Goal: Task Accomplishment & Management: Use online tool/utility

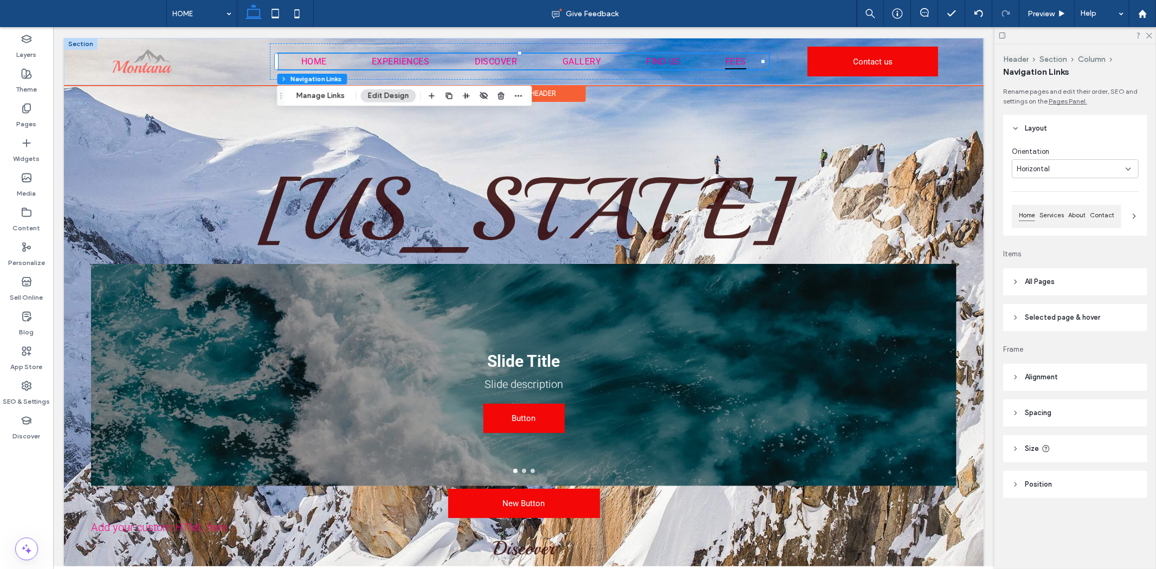
click at [728, 61] on span "FEES" at bounding box center [735, 61] width 21 height 16
click at [428, 60] on link "EXPERIENCES" at bounding box center [400, 61] width 74 height 16
click at [943, 52] on div "HOME EXPERIENCES DISCOVER GALLERY FIND US FEES Contact us" at bounding box center [523, 60] width 920 height 47
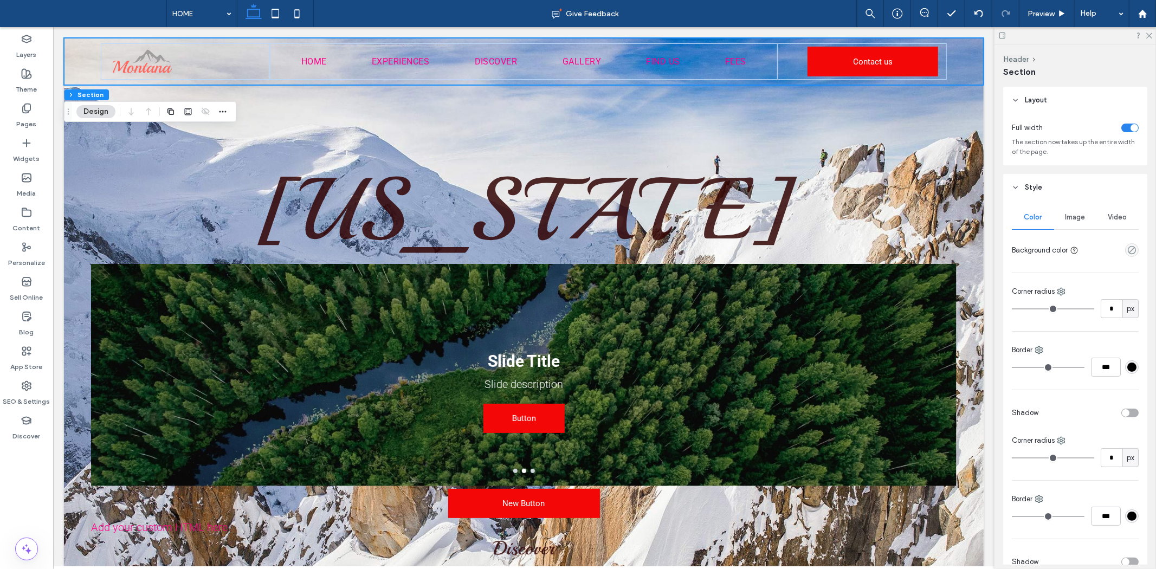
click at [1131, 412] on div "toggle" at bounding box center [1130, 413] width 17 height 9
click at [1122, 414] on div "toggle" at bounding box center [1130, 413] width 17 height 9
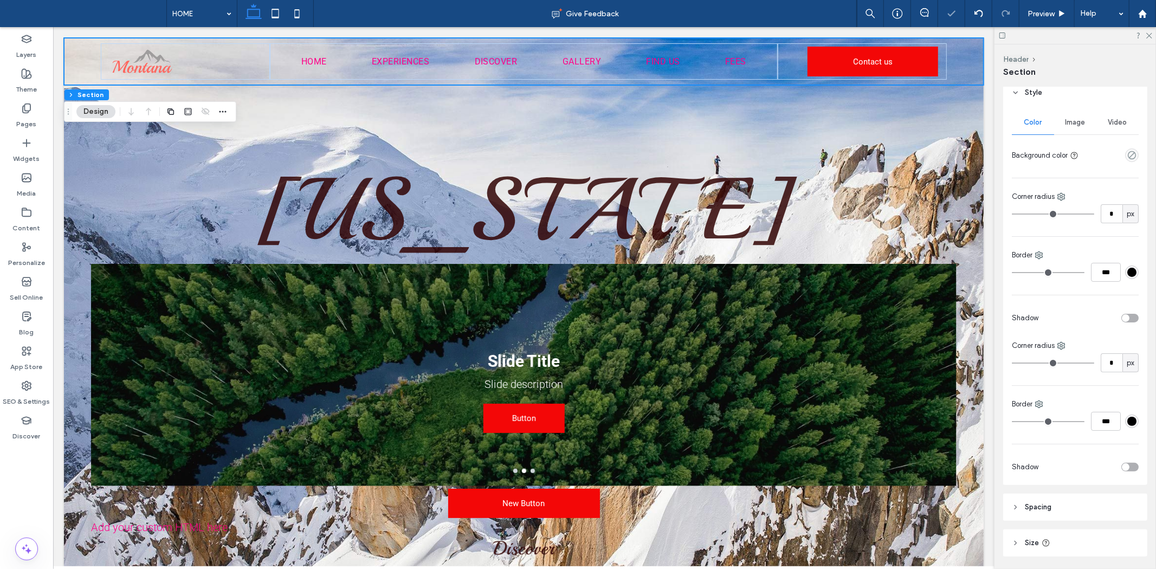
scroll to position [131, 0]
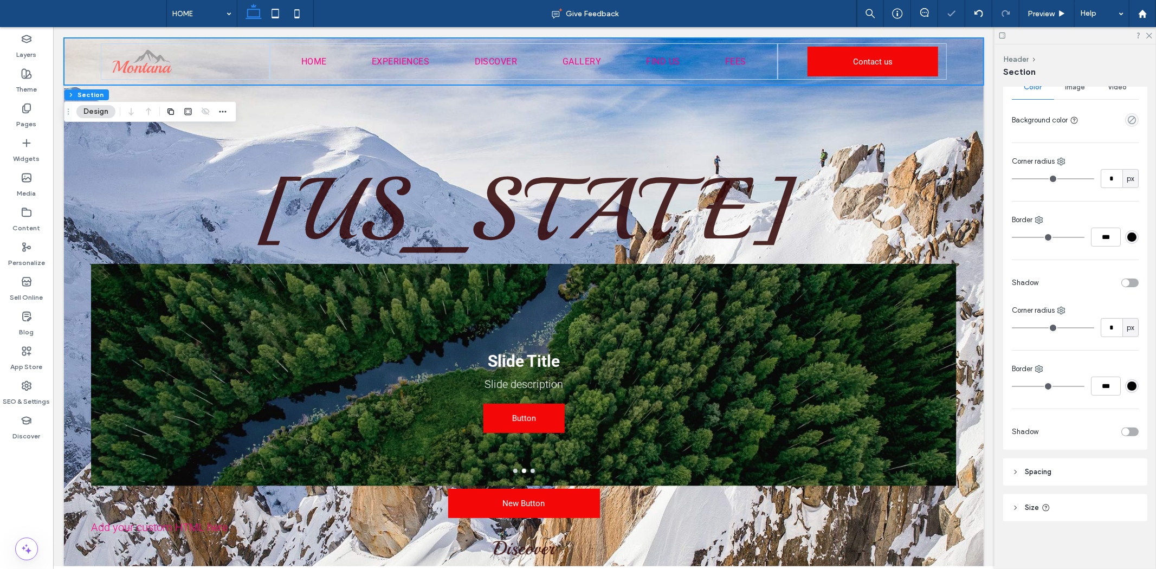
click at [1029, 485] on header "Spacing" at bounding box center [1075, 472] width 144 height 27
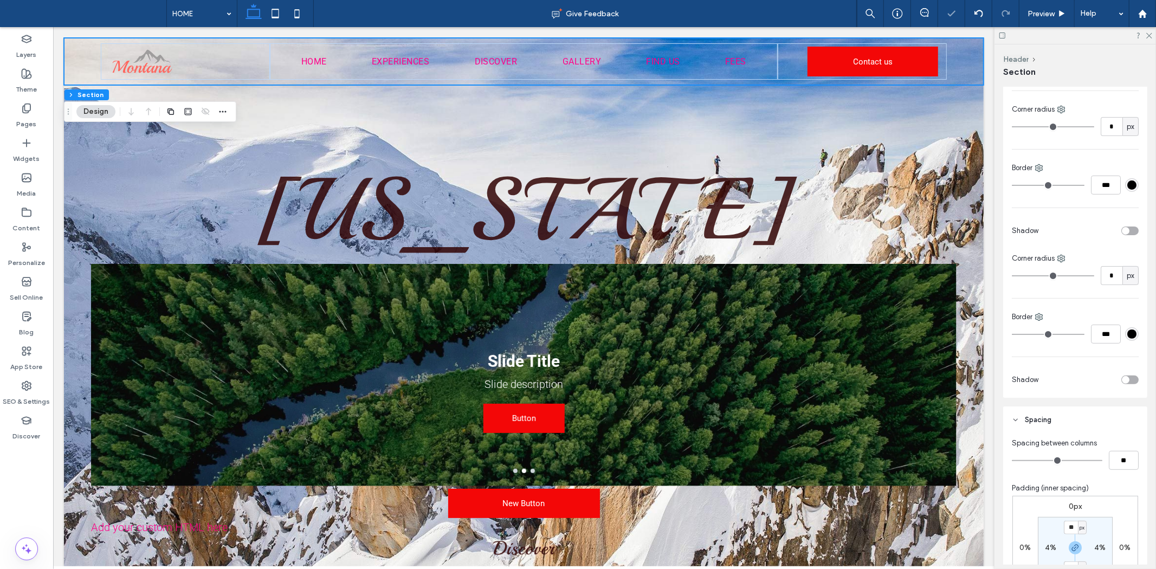
scroll to position [330, 0]
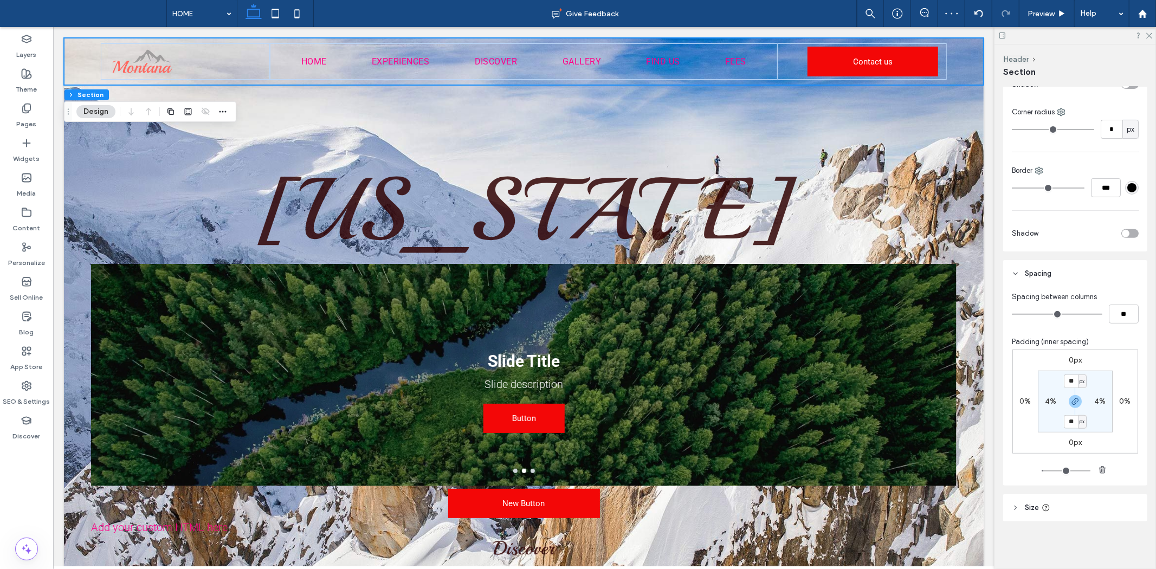
click at [1047, 501] on header "Size" at bounding box center [1075, 507] width 144 height 27
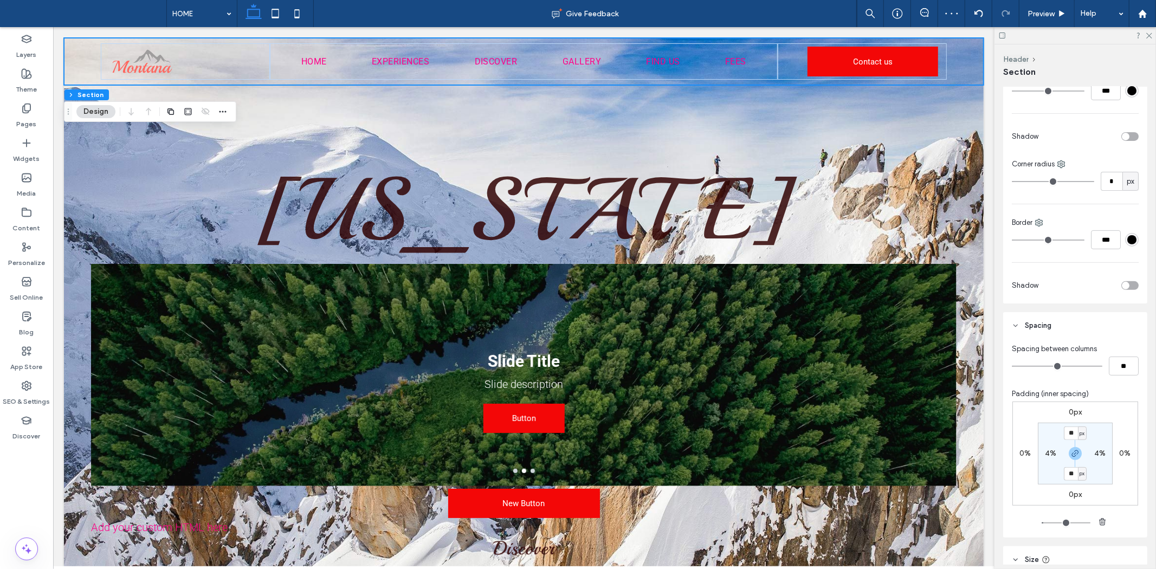
scroll to position [0, 0]
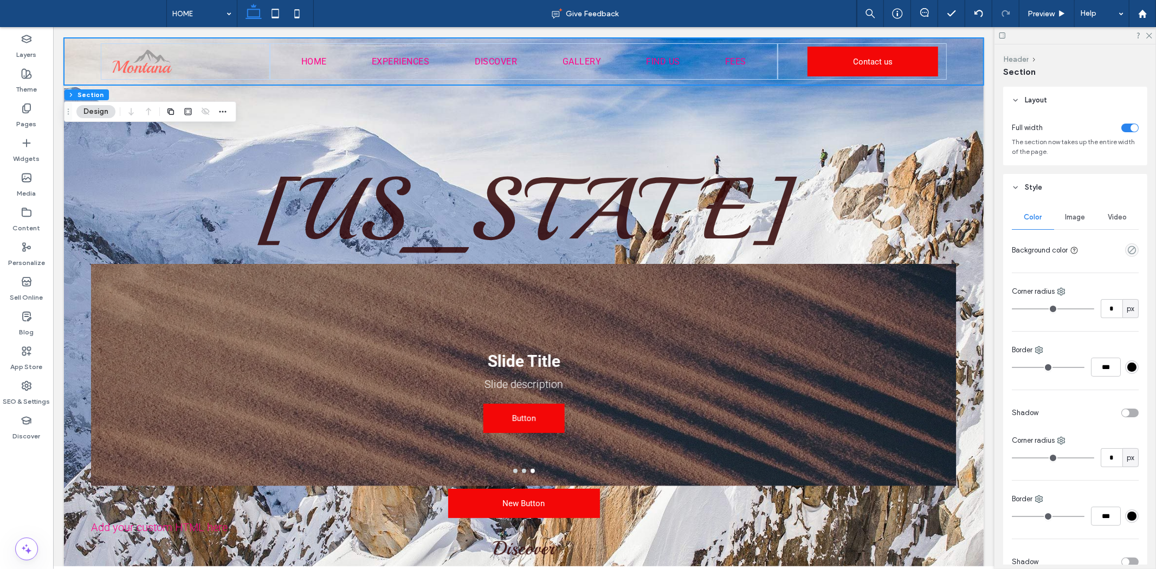
click at [1026, 60] on button "Header" at bounding box center [1015, 59] width 25 height 9
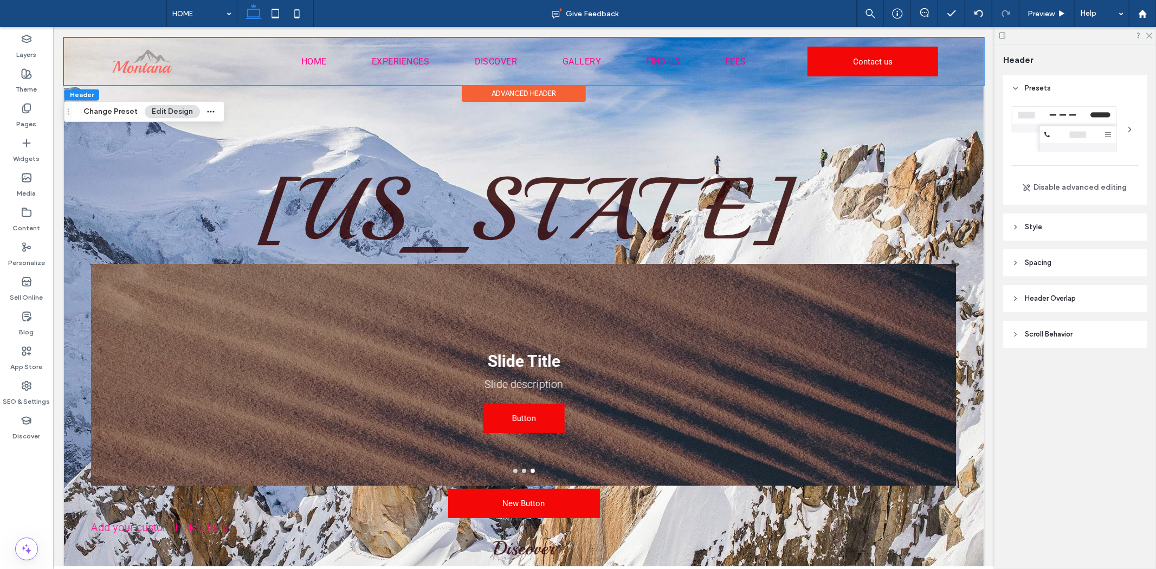
click at [1036, 226] on span "Style" at bounding box center [1033, 227] width 17 height 11
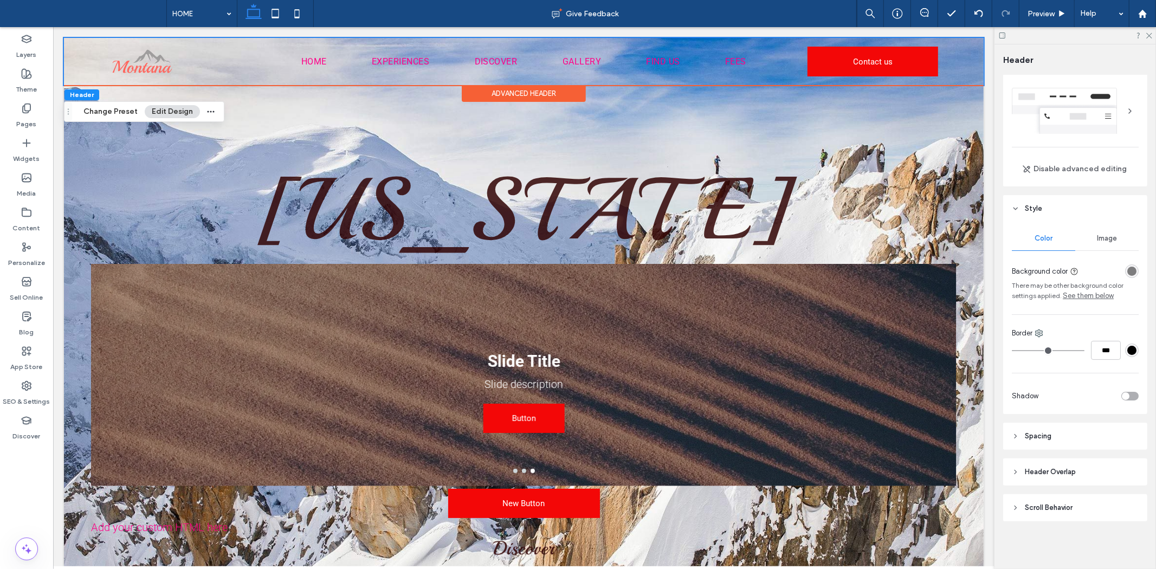
click at [1055, 430] on header "Spacing" at bounding box center [1075, 436] width 144 height 27
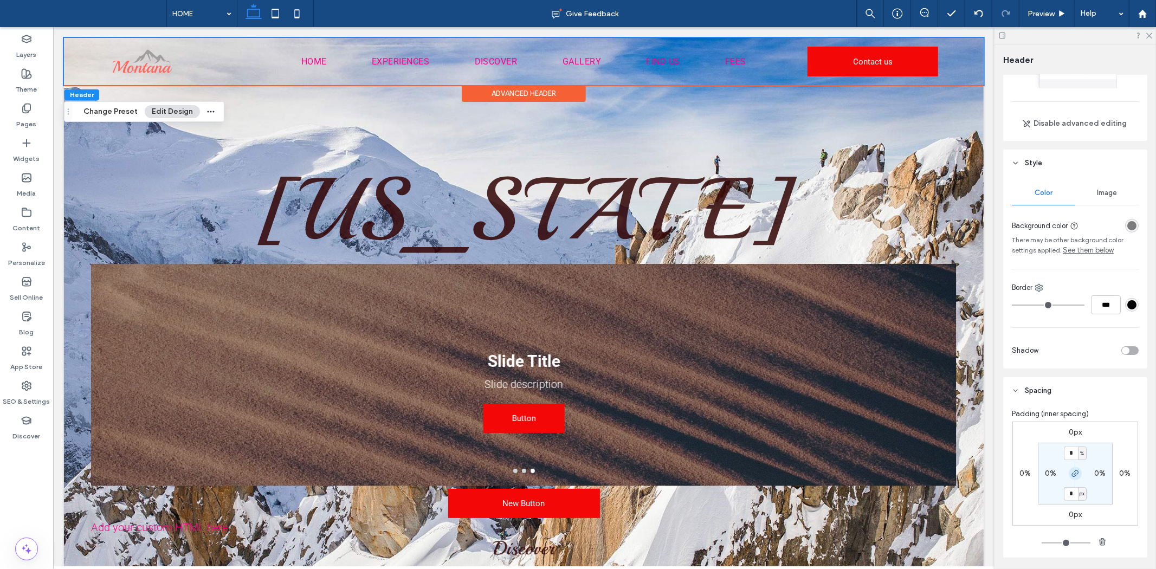
scroll to position [172, 0]
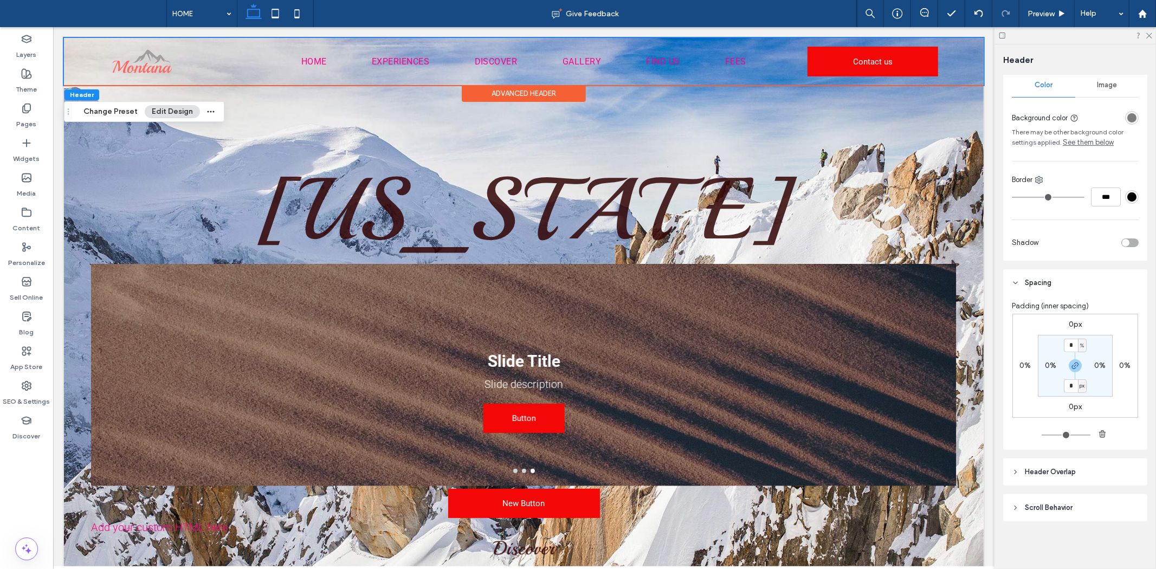
click at [1059, 442] on div "Padding (inner spacing) 0px 0% 0px 0% * % 0% * px 0%" at bounding box center [1075, 373] width 144 height 153
click at [1061, 478] on span "Header Overlap" at bounding box center [1050, 472] width 51 height 11
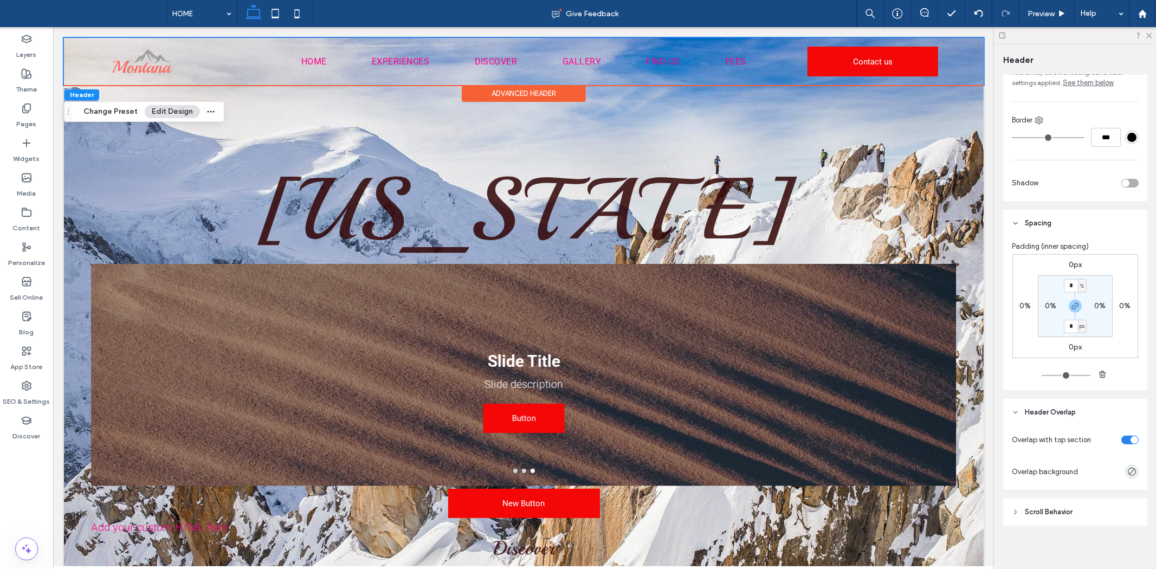
scroll to position [236, 0]
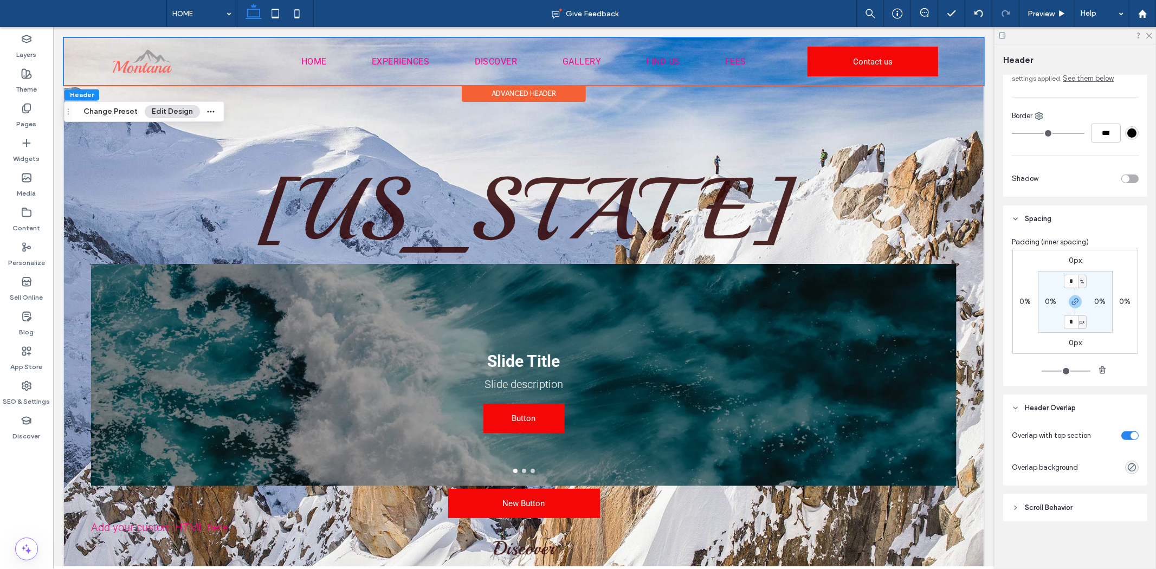
click at [1125, 466] on div "rgba(0, 0, 0, 0)" at bounding box center [1132, 468] width 14 height 14
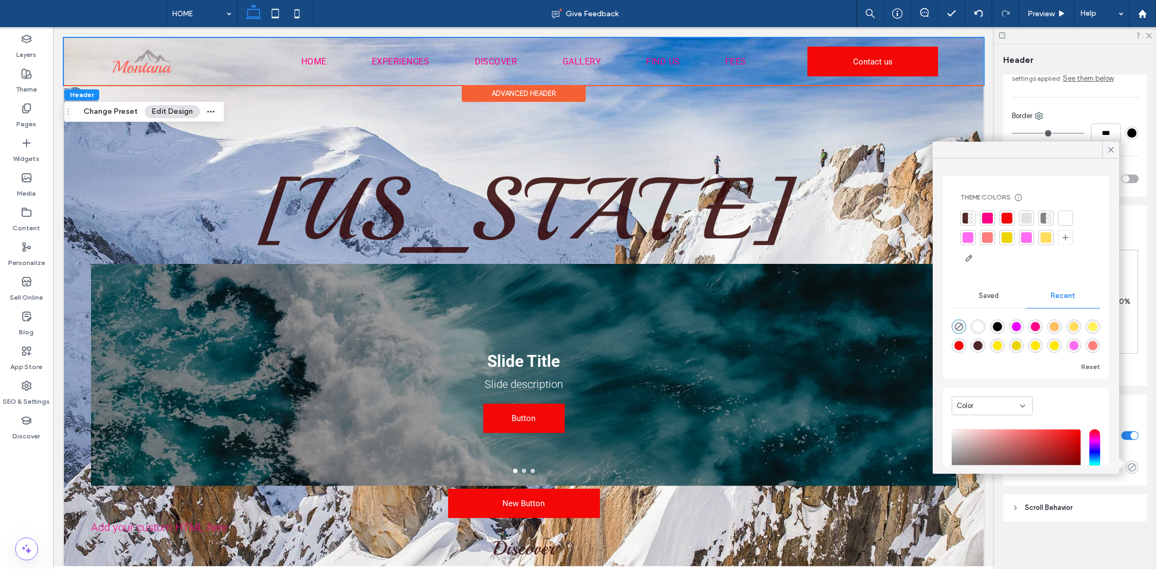
click at [1127, 470] on icon "rgba(0, 0, 0, 0)" at bounding box center [1131, 467] width 9 height 9
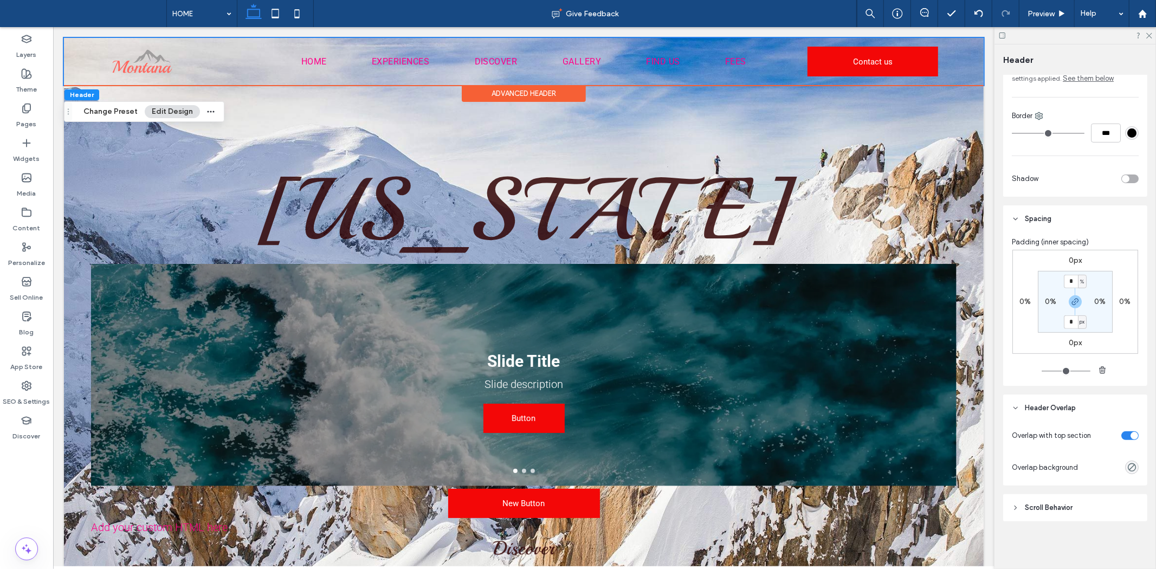
click at [1088, 519] on header "Scroll Behavior" at bounding box center [1075, 507] width 144 height 27
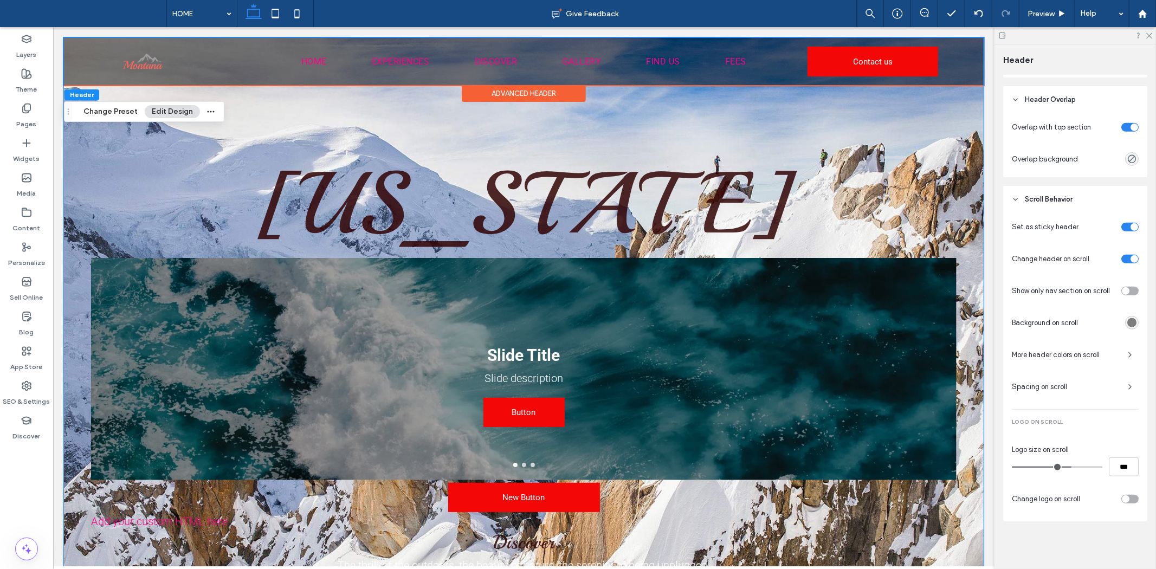
scroll to position [0, 0]
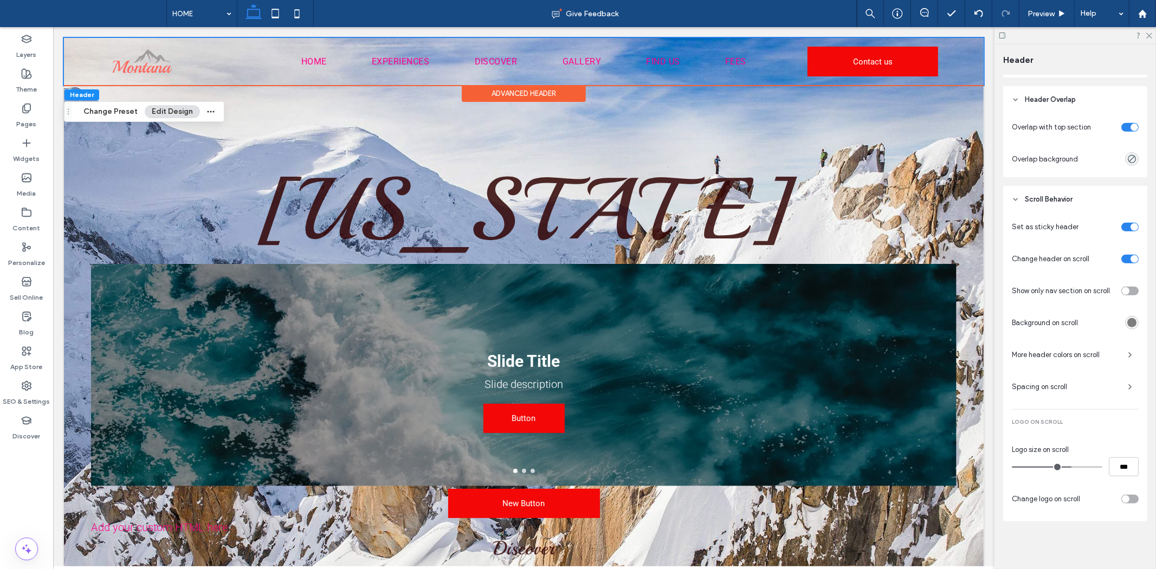
click at [1075, 385] on span "Spacing on scroll" at bounding box center [1065, 387] width 107 height 11
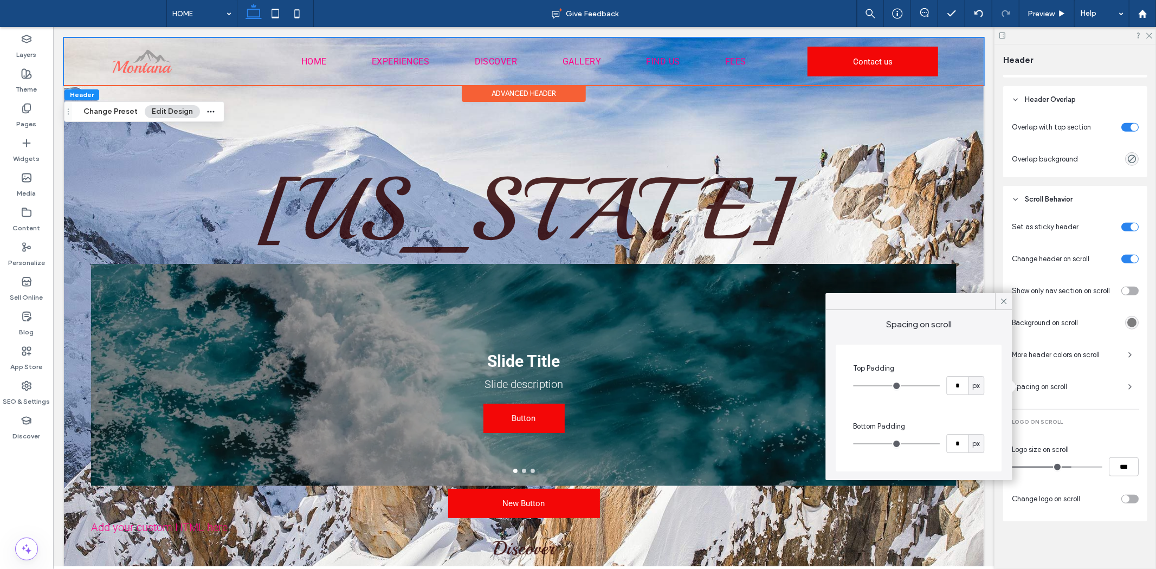
click at [1076, 386] on span "Spacing on scroll" at bounding box center [1065, 387] width 107 height 11
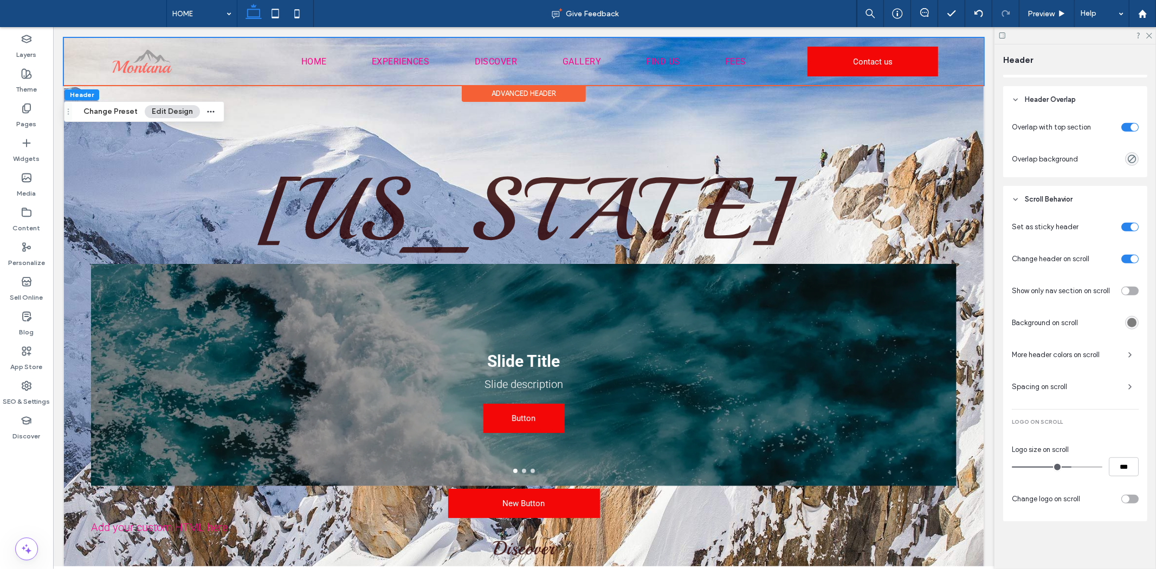
click at [1076, 362] on div "More header colors on scroll" at bounding box center [1075, 354] width 127 height 17
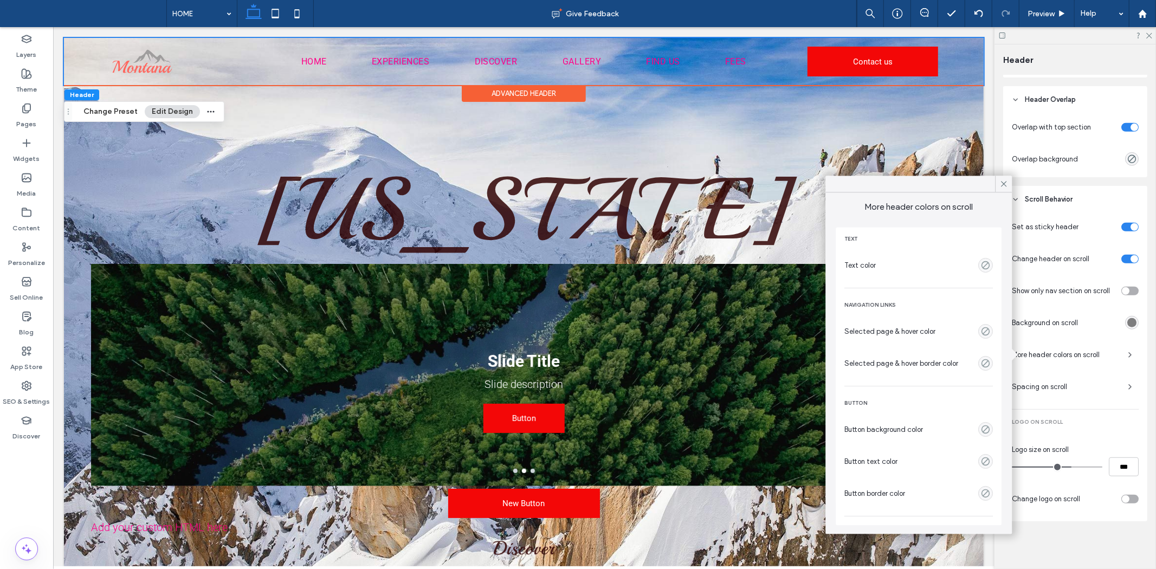
click at [1095, 414] on div "Set as sticky header Change header on scroll Show only nav section on scroll Ba…" at bounding box center [1075, 364] width 127 height 295
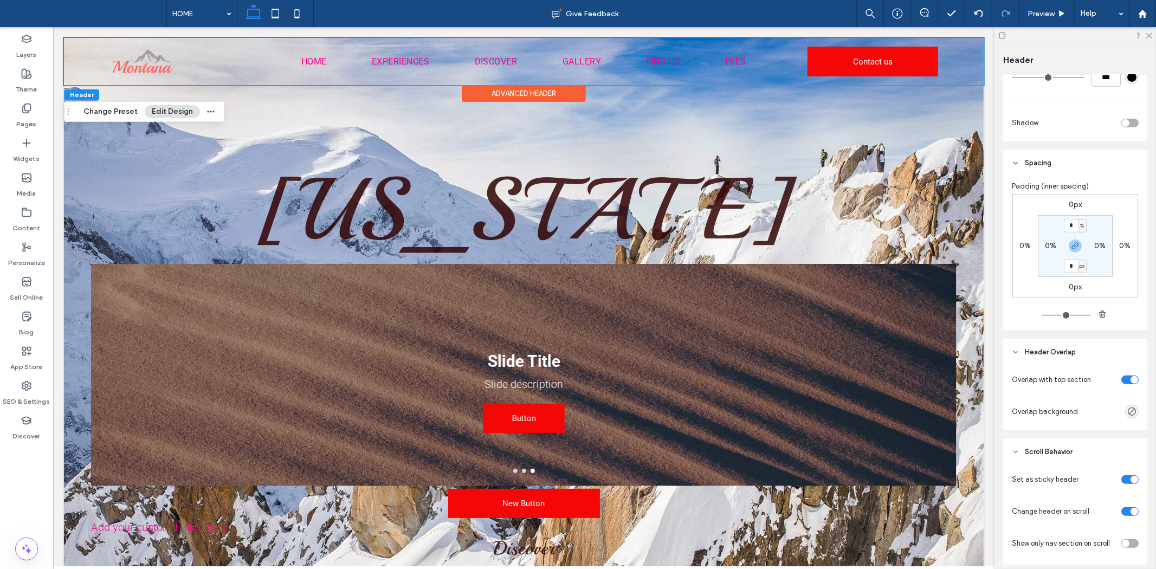
scroll to position [183, 0]
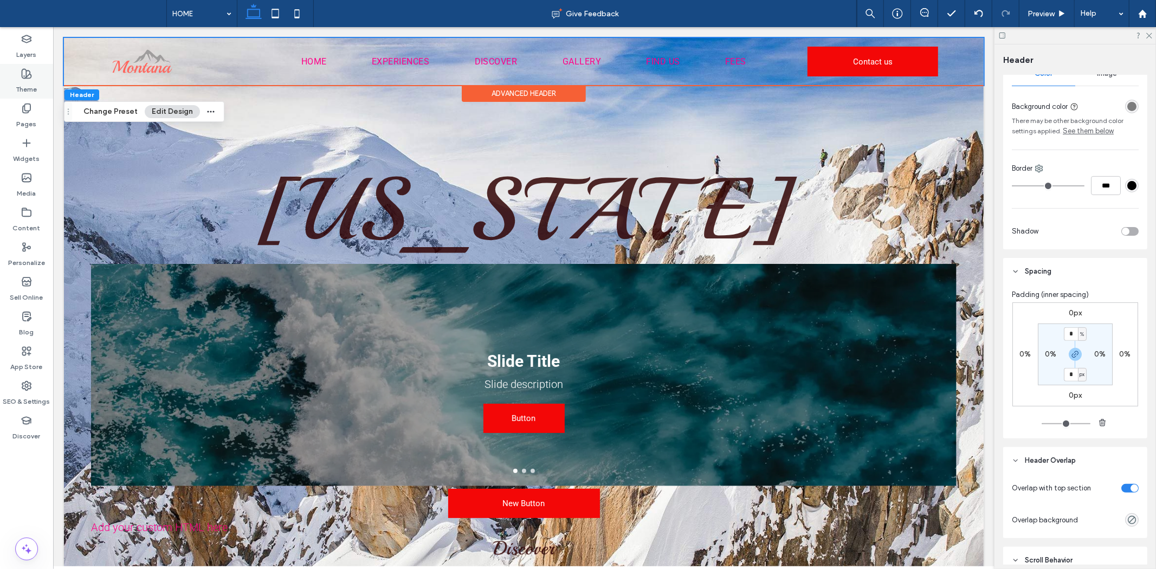
click at [20, 83] on label "Theme" at bounding box center [26, 86] width 21 height 15
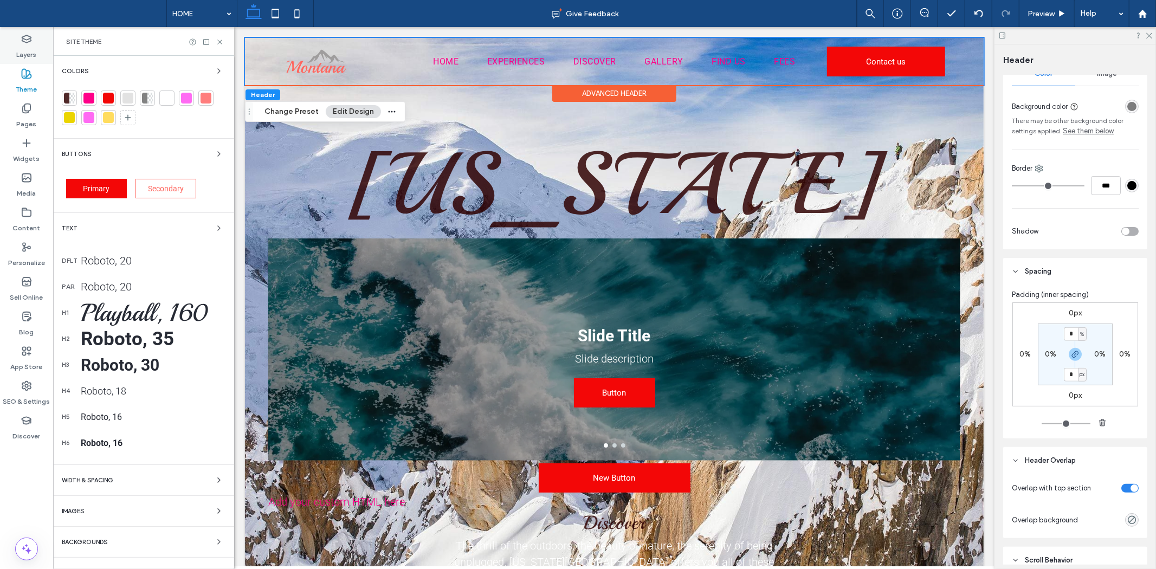
click at [29, 40] on icon at bounding box center [26, 39] width 11 height 11
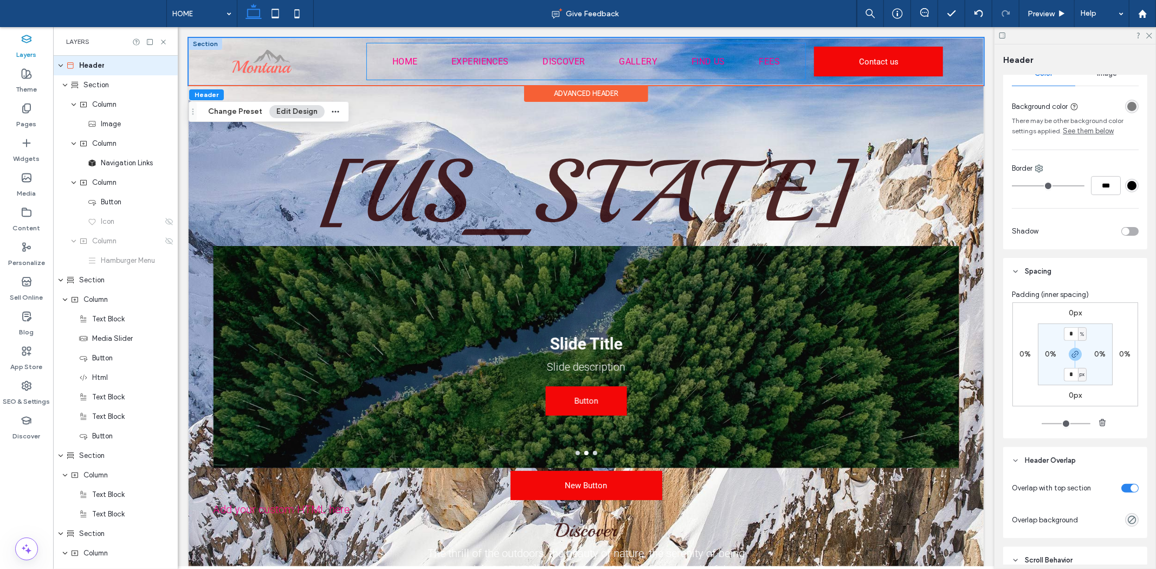
click at [787, 49] on div "HOME EXPERIENCES DISCOVER GALLERY FIND US FEES" at bounding box center [585, 61] width 439 height 36
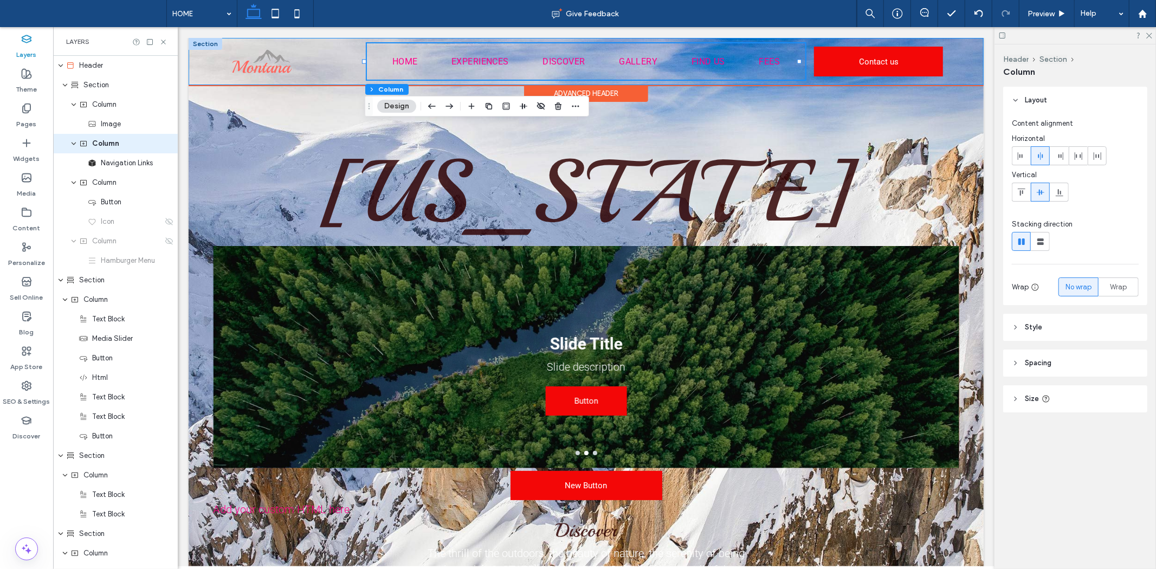
click at [950, 65] on div "HOME EXPERIENCES DISCOVER GALLERY FIND US FEES Contact us" at bounding box center [585, 60] width 795 height 47
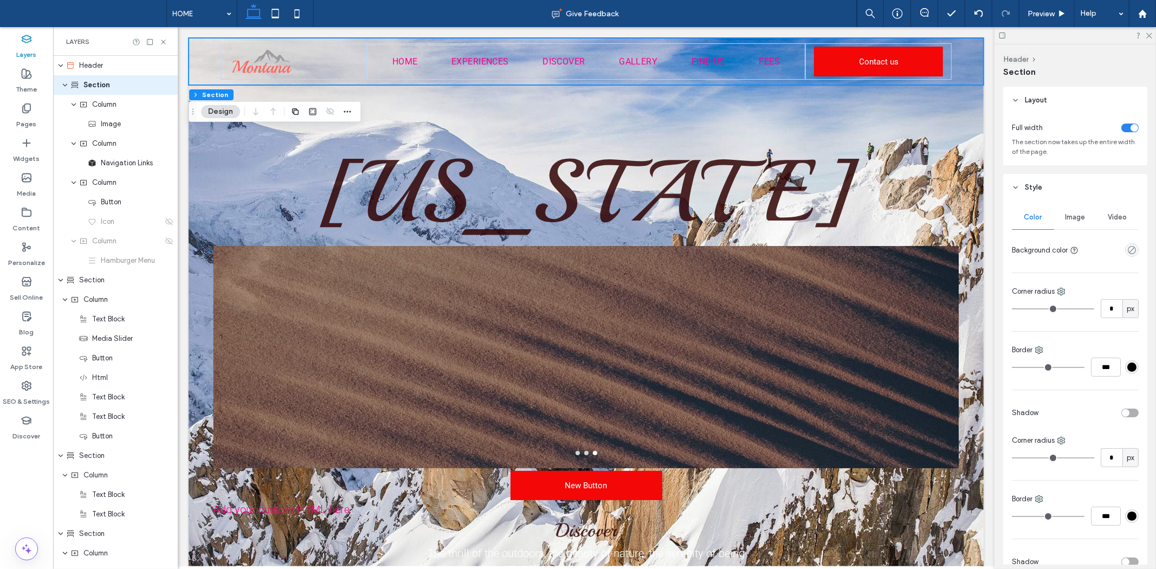
click at [1041, 101] on span "Layout" at bounding box center [1036, 100] width 22 height 11
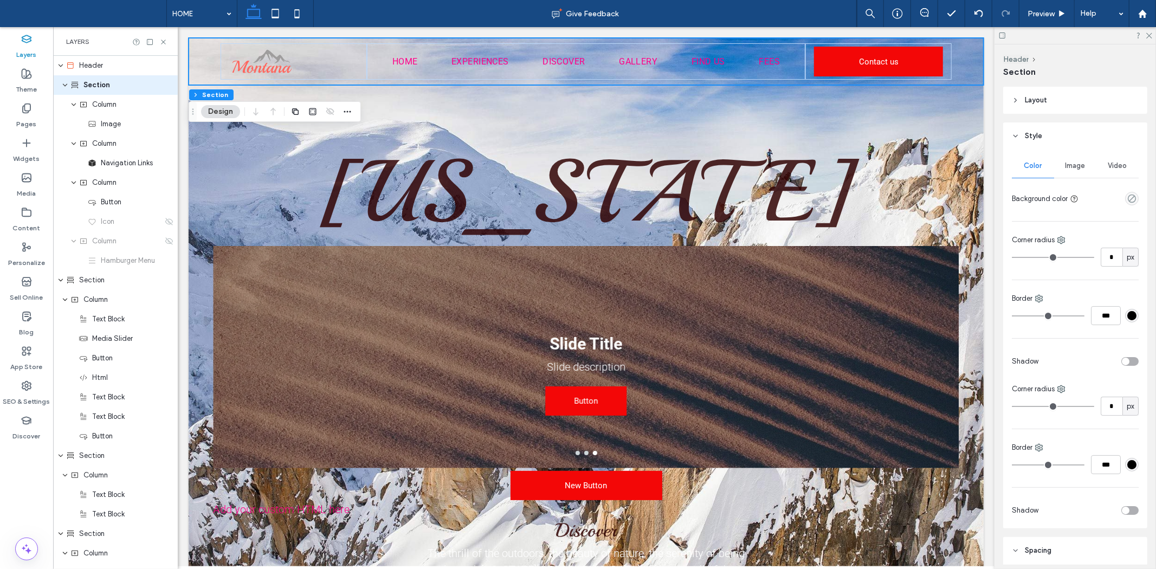
click at [1041, 101] on span "Layout" at bounding box center [1036, 100] width 22 height 11
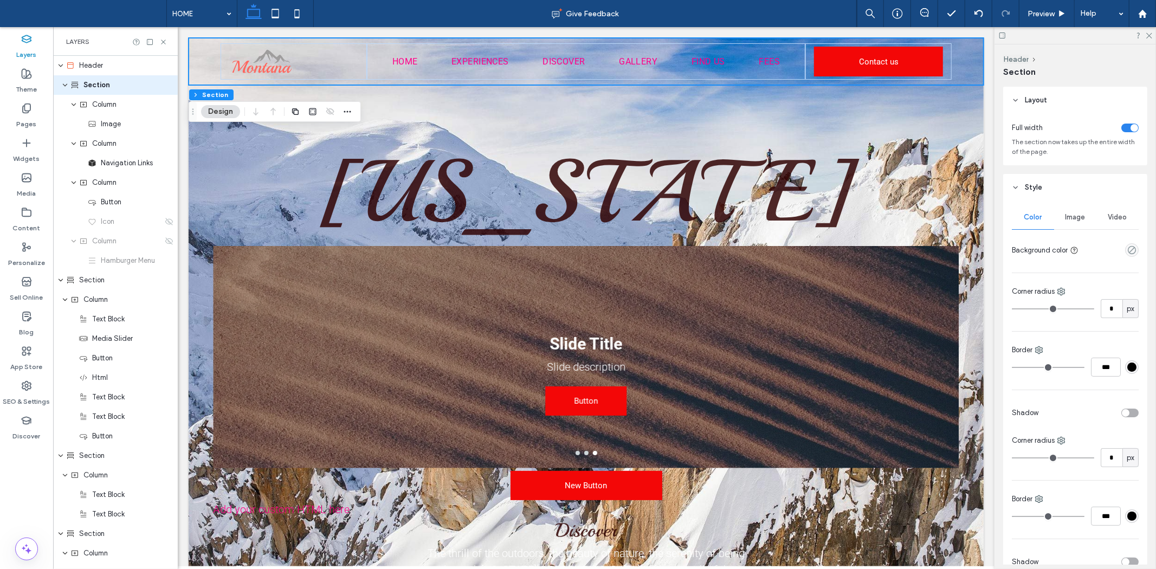
click at [1070, 225] on div "Image" at bounding box center [1075, 217] width 42 height 24
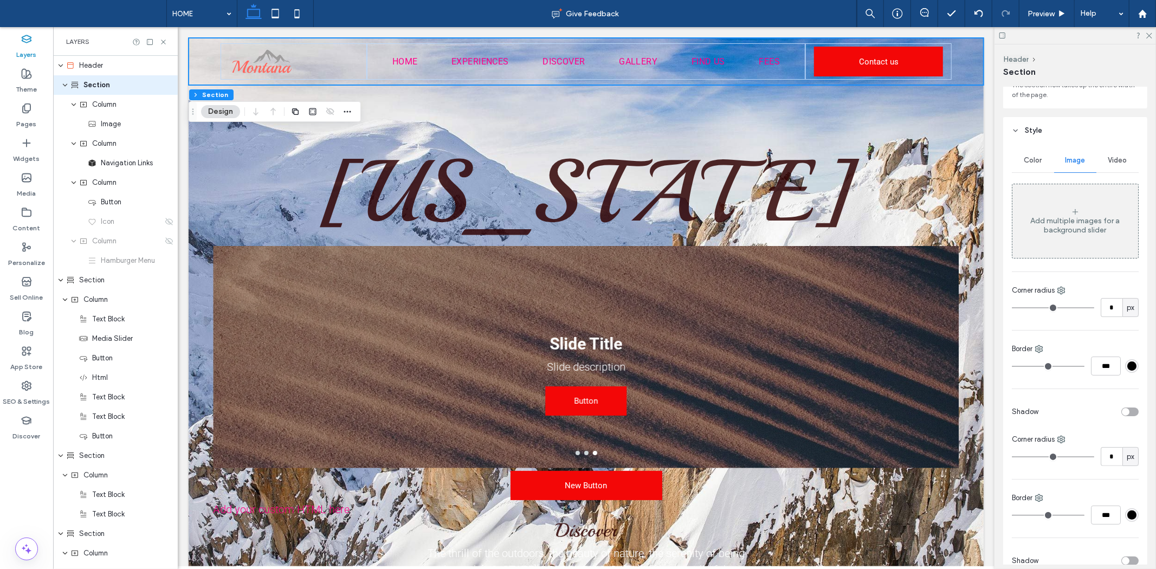
scroll to position [0, 0]
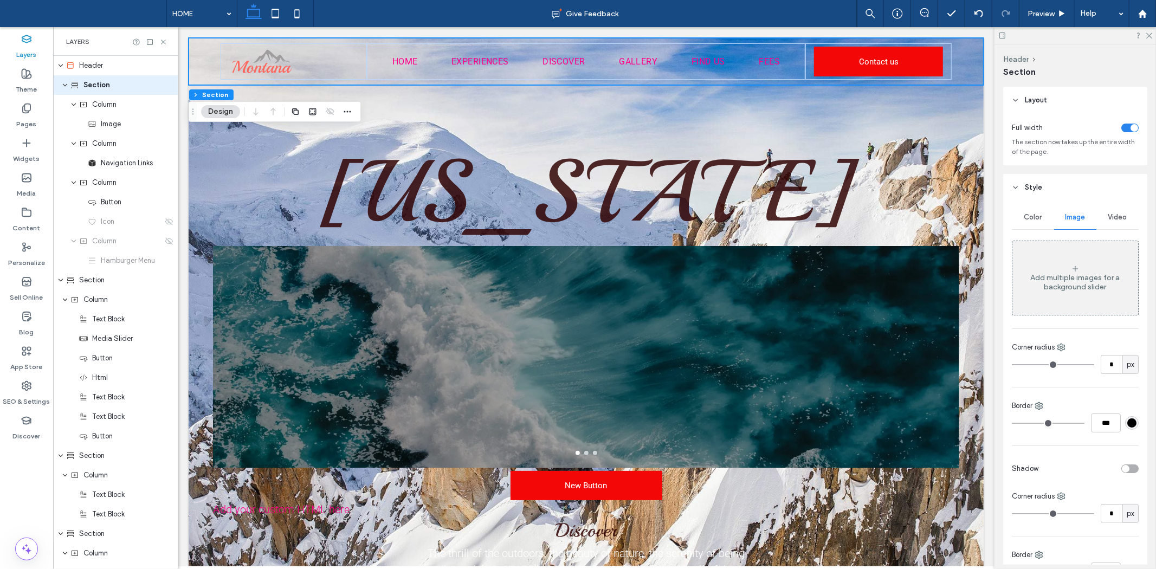
click at [1032, 224] on div "Color" at bounding box center [1033, 217] width 42 height 24
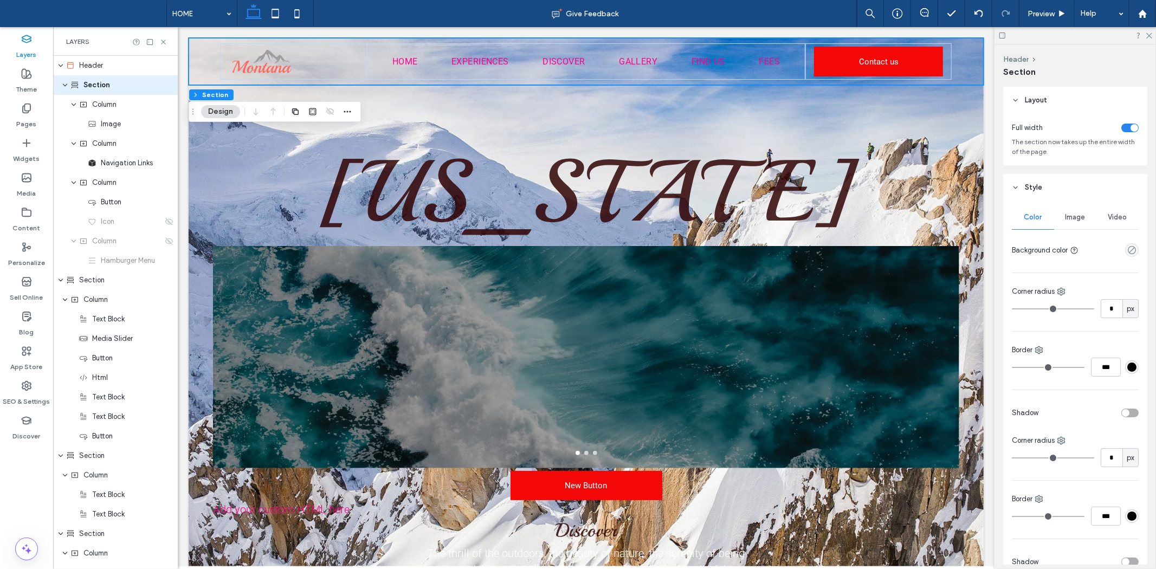
click at [1136, 228] on div "Color Image Video Background color Corner radius * px Border *** Shadow Corner …" at bounding box center [1075, 390] width 144 height 379
click at [1126, 222] on div "Video" at bounding box center [1118, 217] width 42 height 24
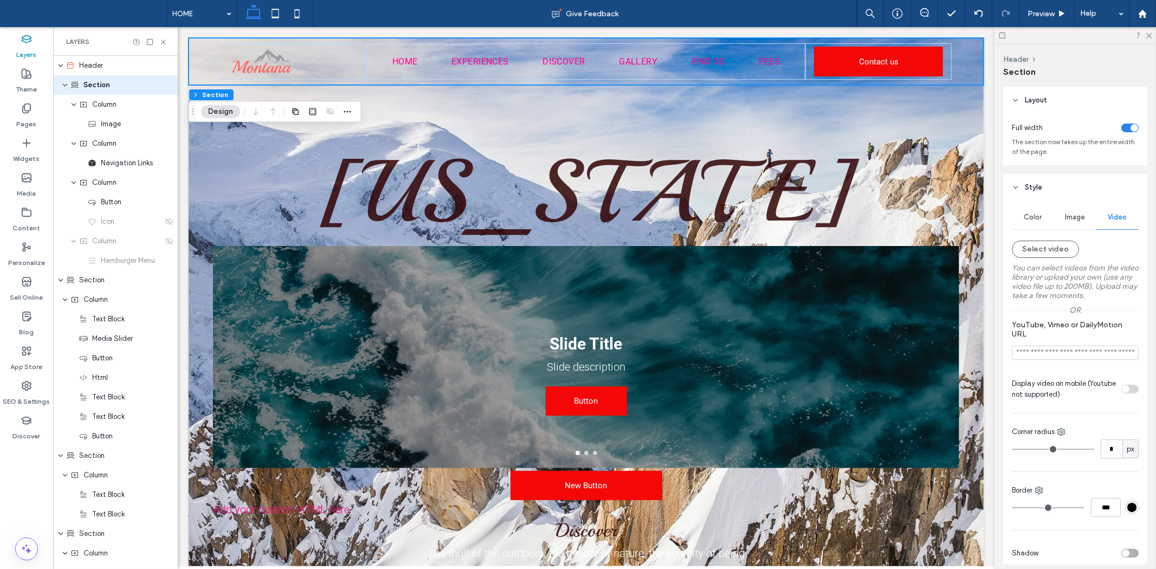
click at [1032, 217] on span "Color" at bounding box center [1034, 217] width 18 height 9
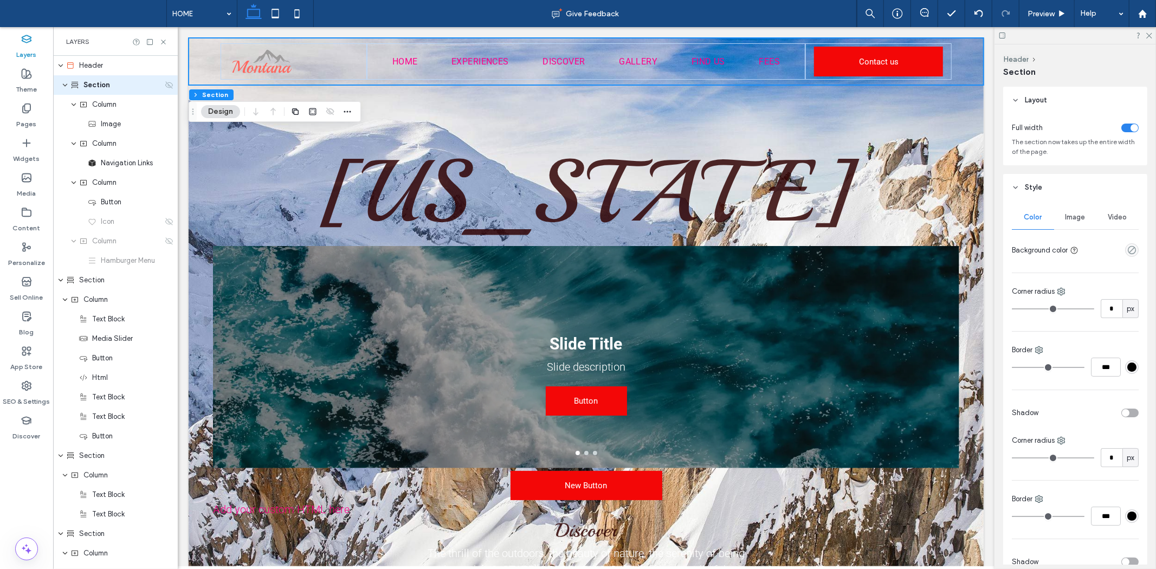
click at [99, 75] on div "Section" at bounding box center [115, 85] width 125 height 20
click at [99, 66] on span "Header" at bounding box center [91, 65] width 24 height 11
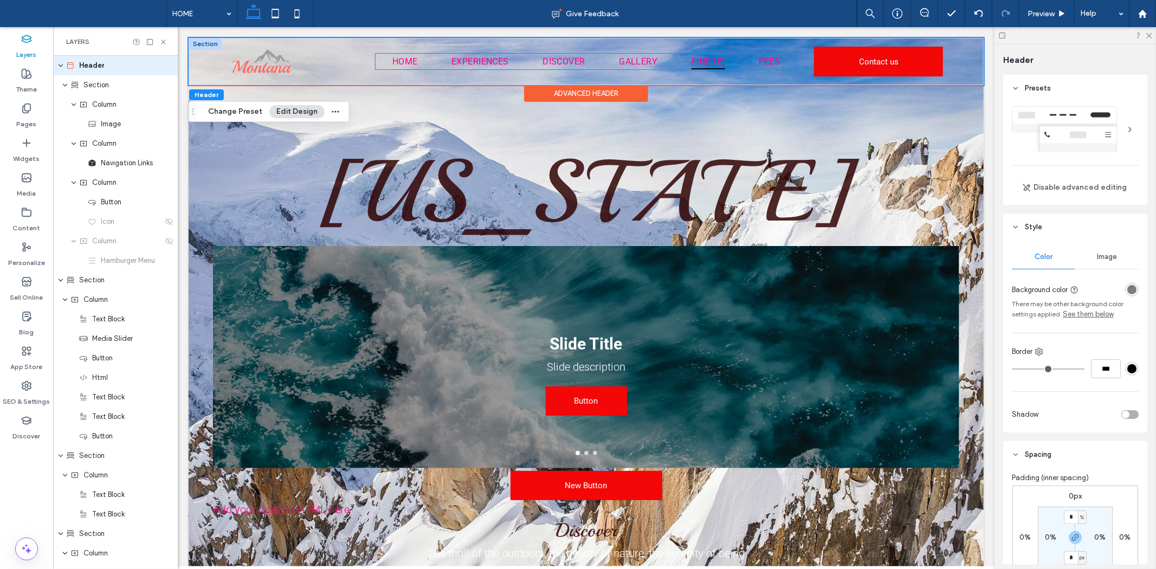
click at [706, 59] on span "FIND US" at bounding box center [708, 61] width 34 height 16
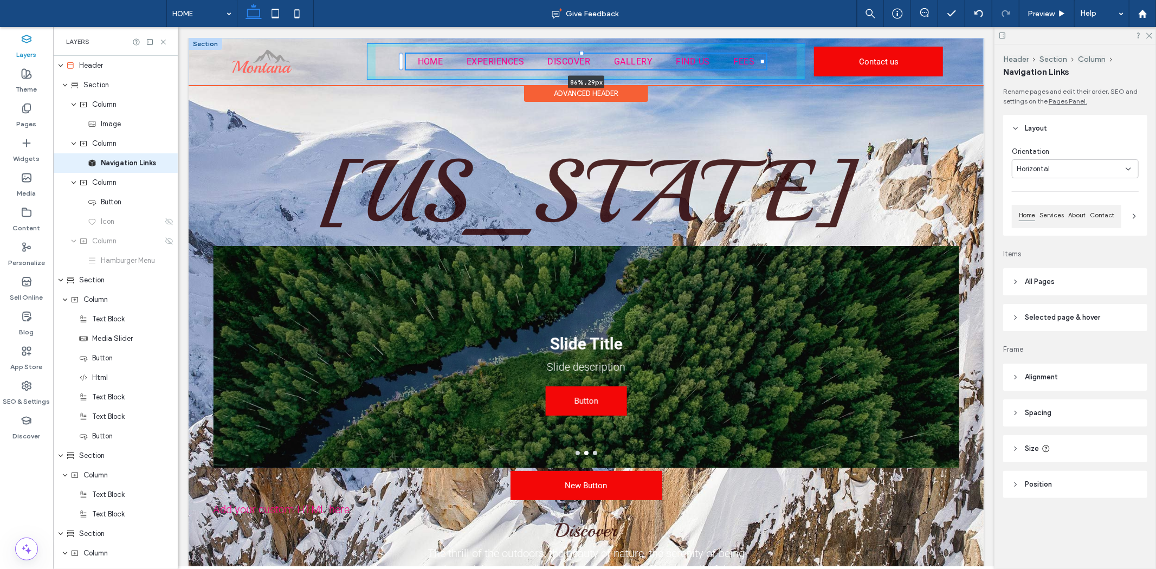
drag, startPoint x: 791, startPoint y: 60, endPoint x: 762, endPoint y: 60, distance: 29.3
click at [762, 60] on div at bounding box center [762, 61] width 4 height 4
type input "**"
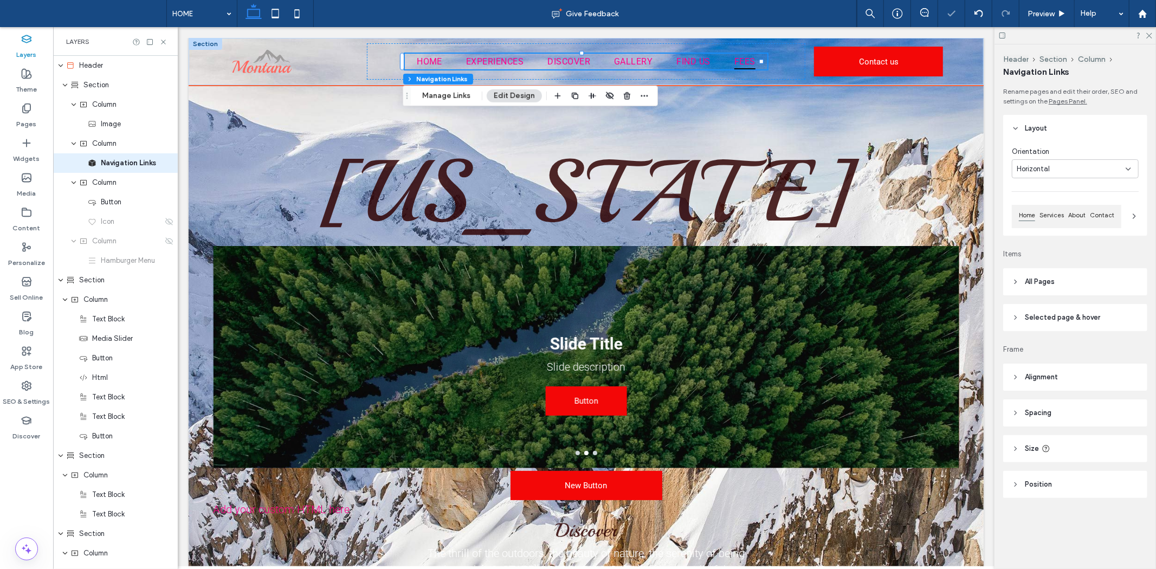
click at [745, 60] on span "FEES" at bounding box center [744, 61] width 21 height 16
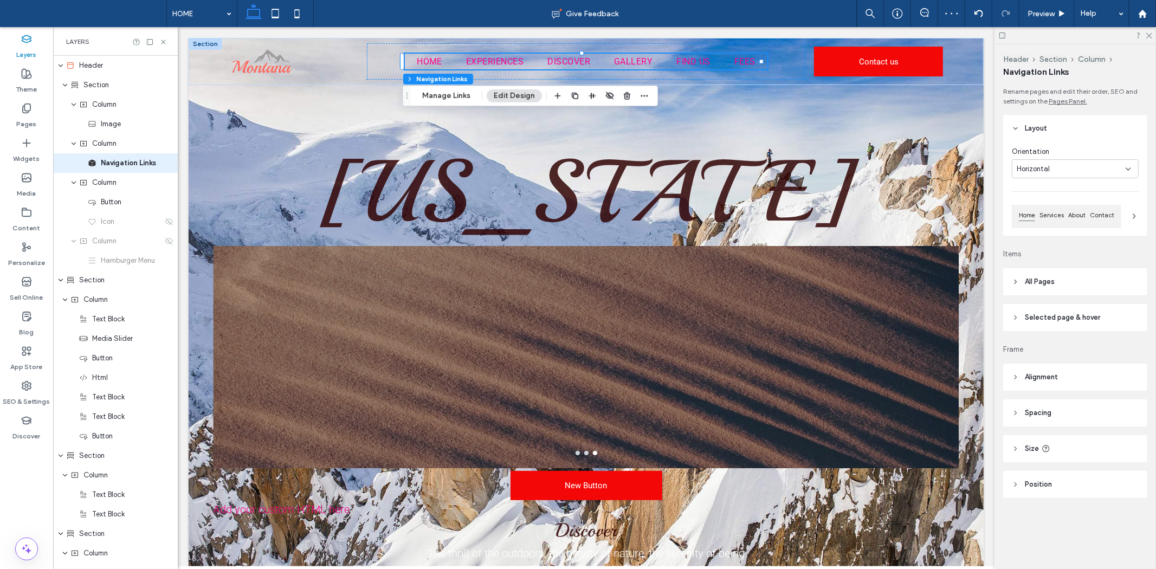
click at [526, 98] on button "Edit Design" at bounding box center [514, 95] width 55 height 13
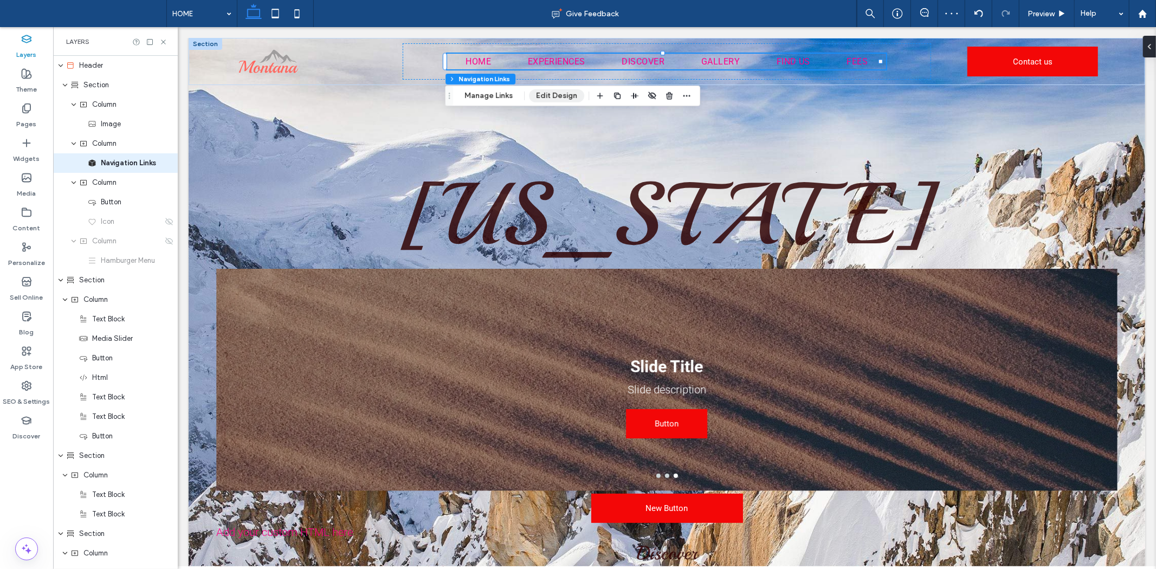
click at [555, 100] on button "Edit Design" at bounding box center [556, 95] width 55 height 13
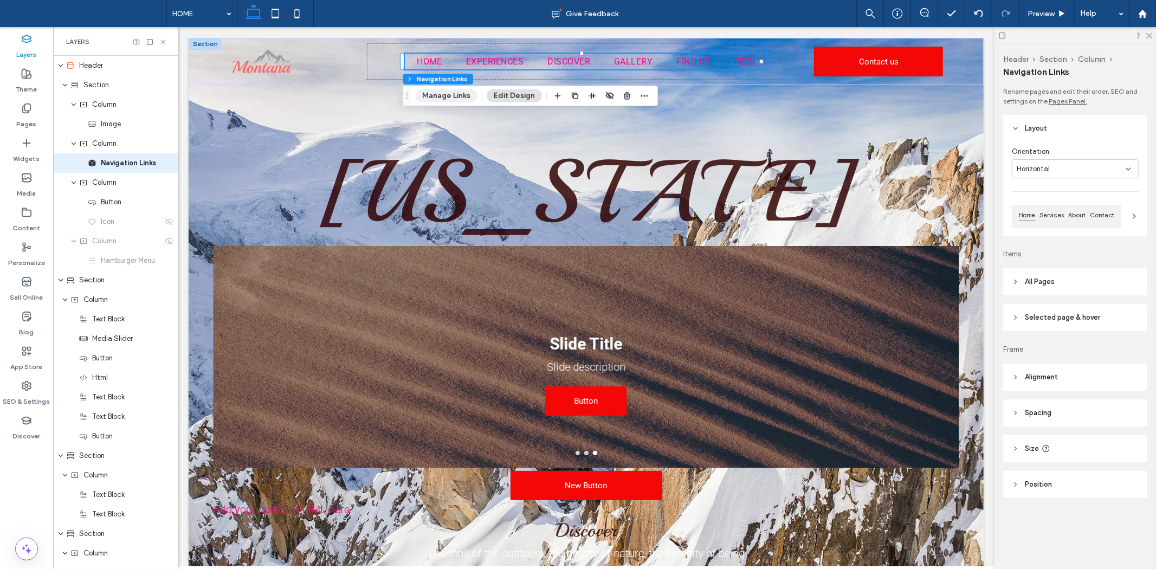
click at [444, 95] on button "Manage Links" at bounding box center [446, 95] width 62 height 13
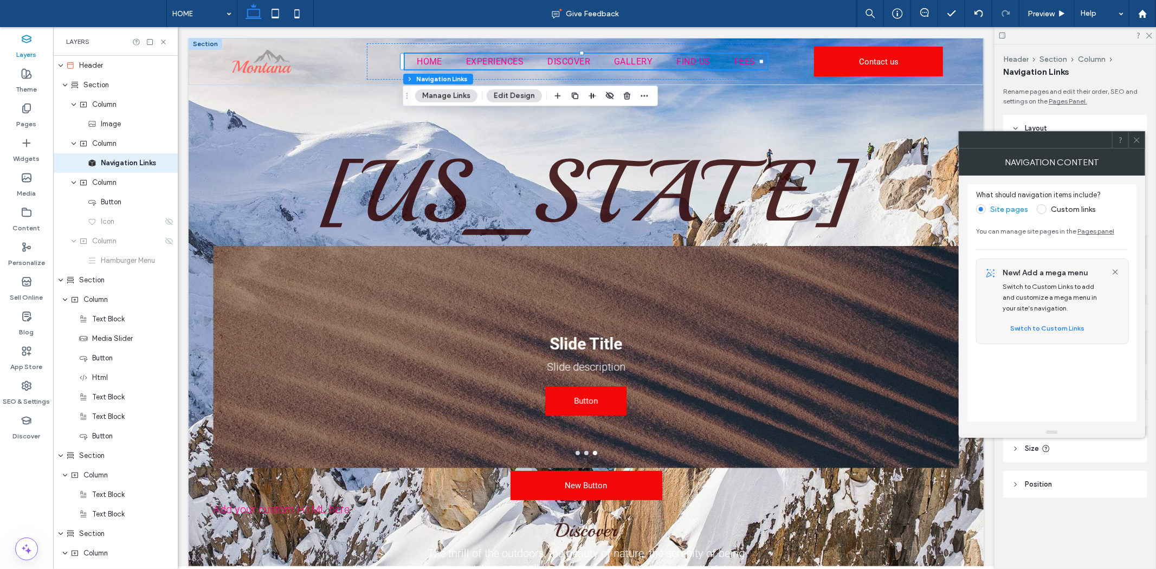
click at [1049, 212] on label "Custom links" at bounding box center [1066, 209] width 59 height 10
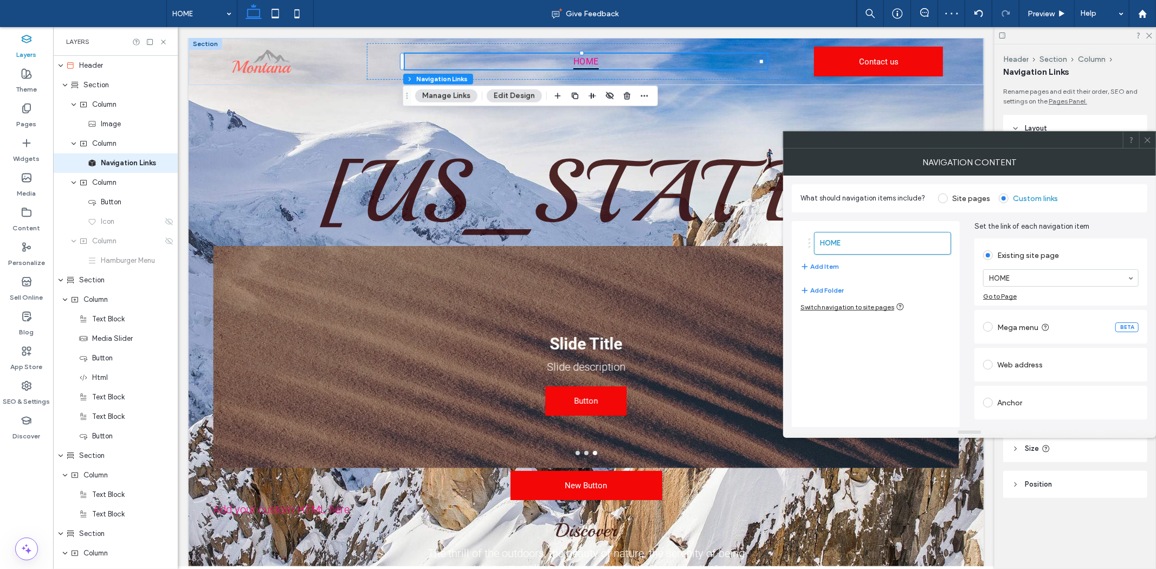
click at [997, 328] on label at bounding box center [990, 327] width 14 height 10
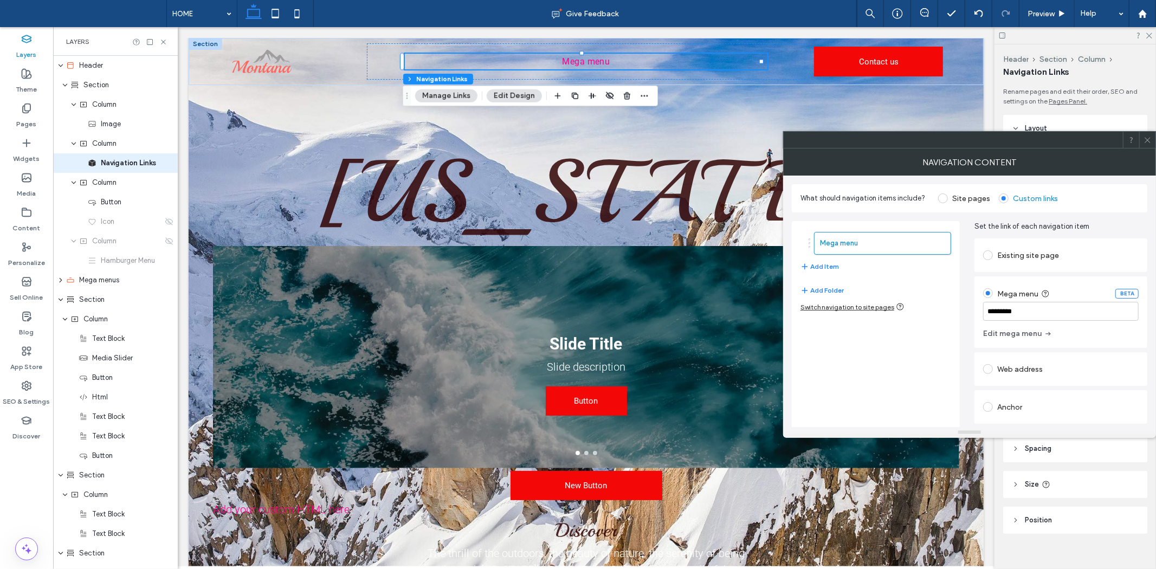
click at [987, 294] on span at bounding box center [988, 293] width 10 height 10
click at [992, 292] on span at bounding box center [988, 293] width 10 height 10
click at [992, 261] on div at bounding box center [990, 255] width 14 height 17
click at [990, 252] on span at bounding box center [988, 255] width 10 height 10
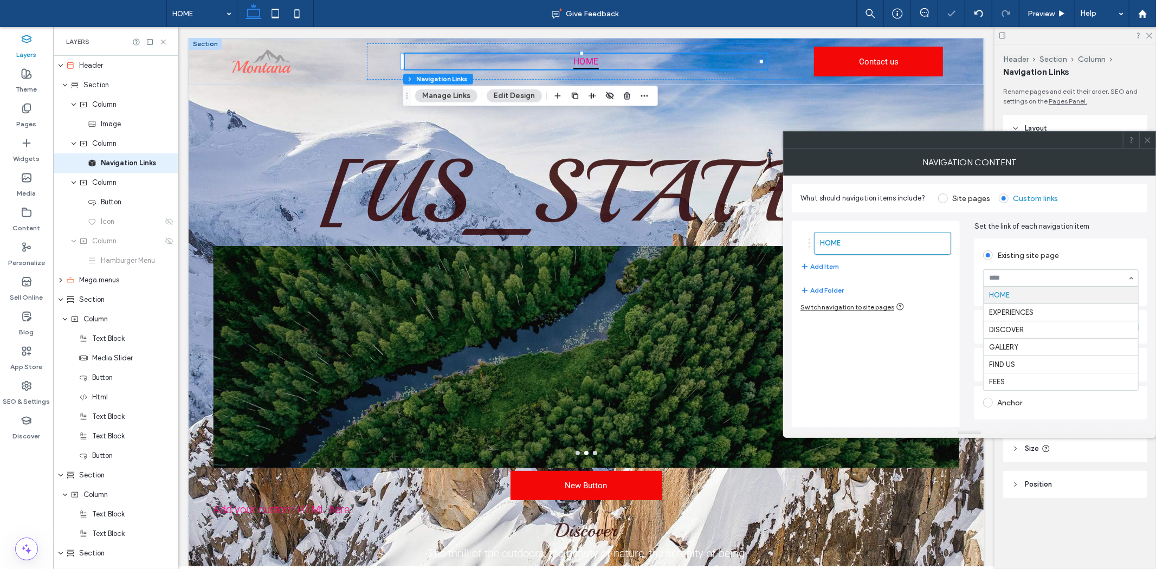
click at [1053, 282] on input at bounding box center [1058, 278] width 138 height 8
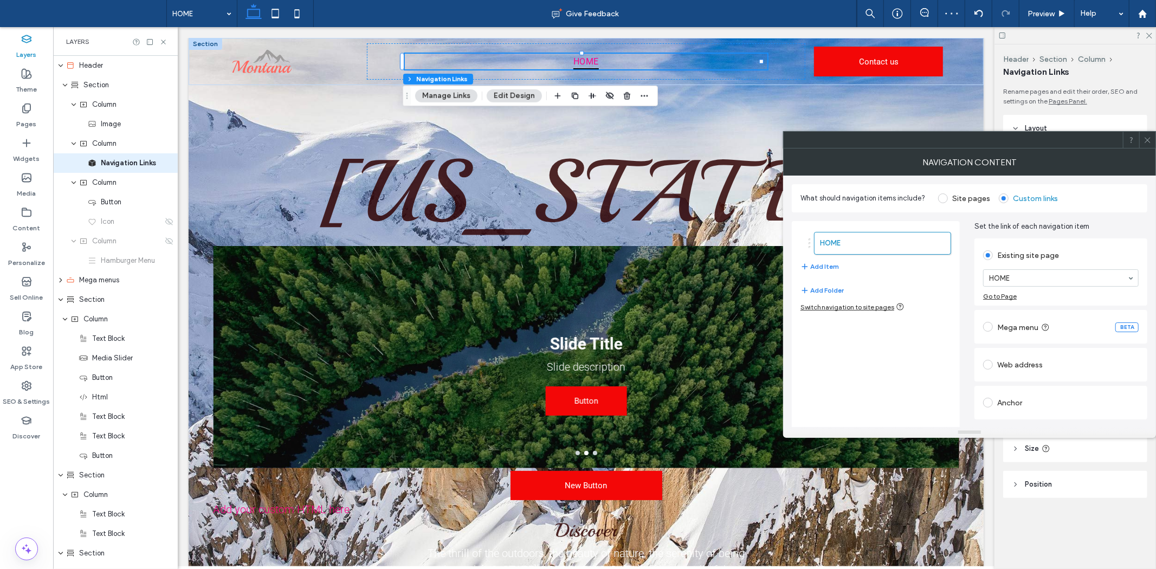
click at [1107, 258] on div "Existing site page" at bounding box center [1061, 255] width 156 height 17
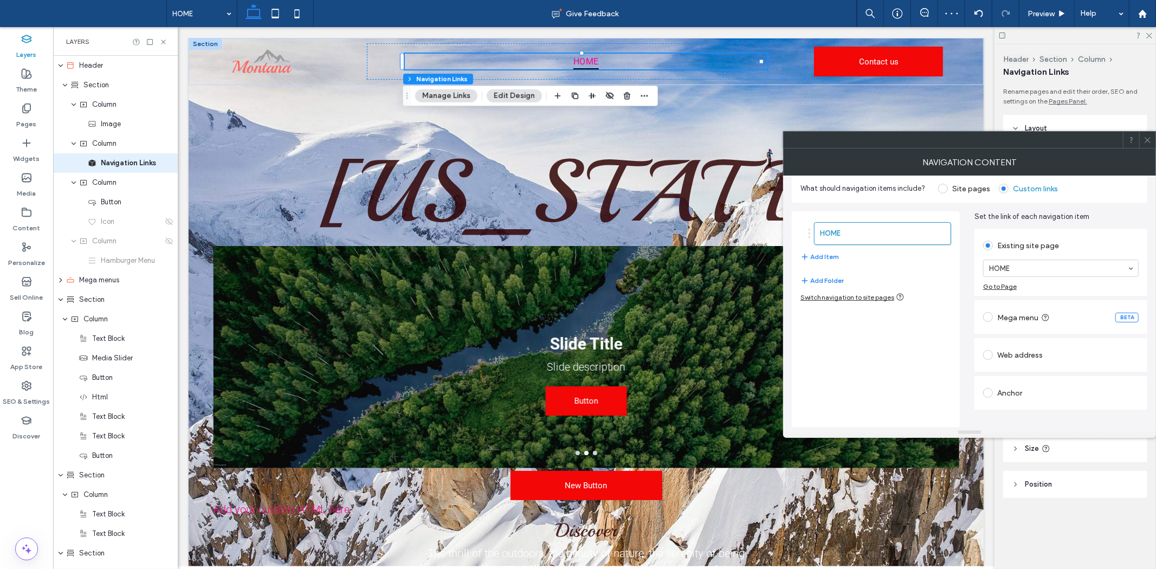
scroll to position [26, 0]
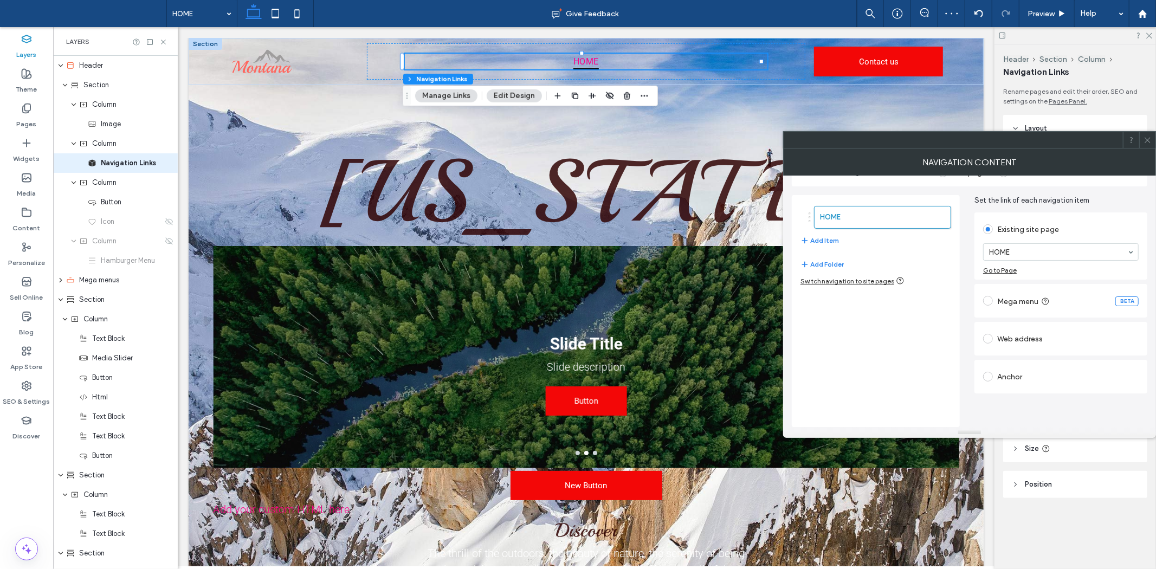
click at [1000, 384] on div "Anchor" at bounding box center [1061, 376] width 156 height 17
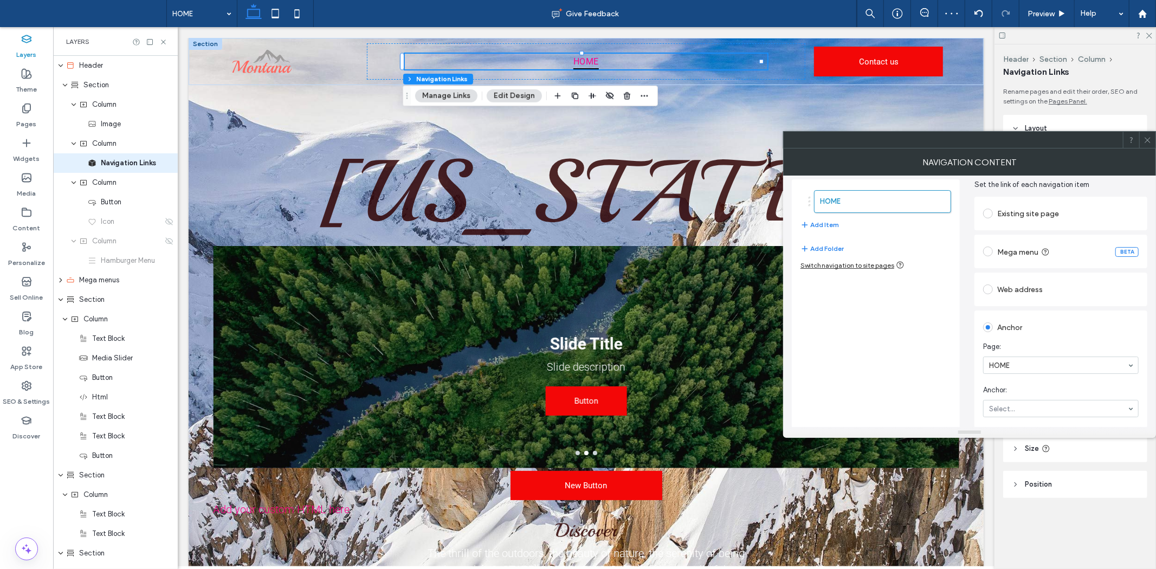
scroll to position [43, 0]
click at [1014, 286] on div "Web address" at bounding box center [1061, 288] width 156 height 17
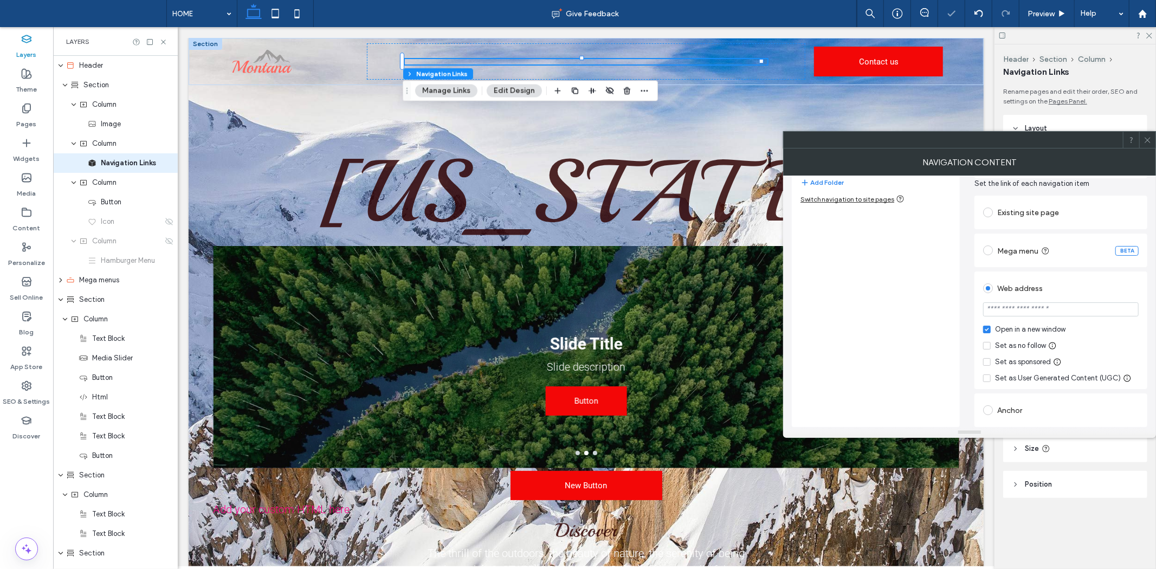
click at [1012, 244] on div "Mega menu BETA" at bounding box center [1061, 250] width 156 height 17
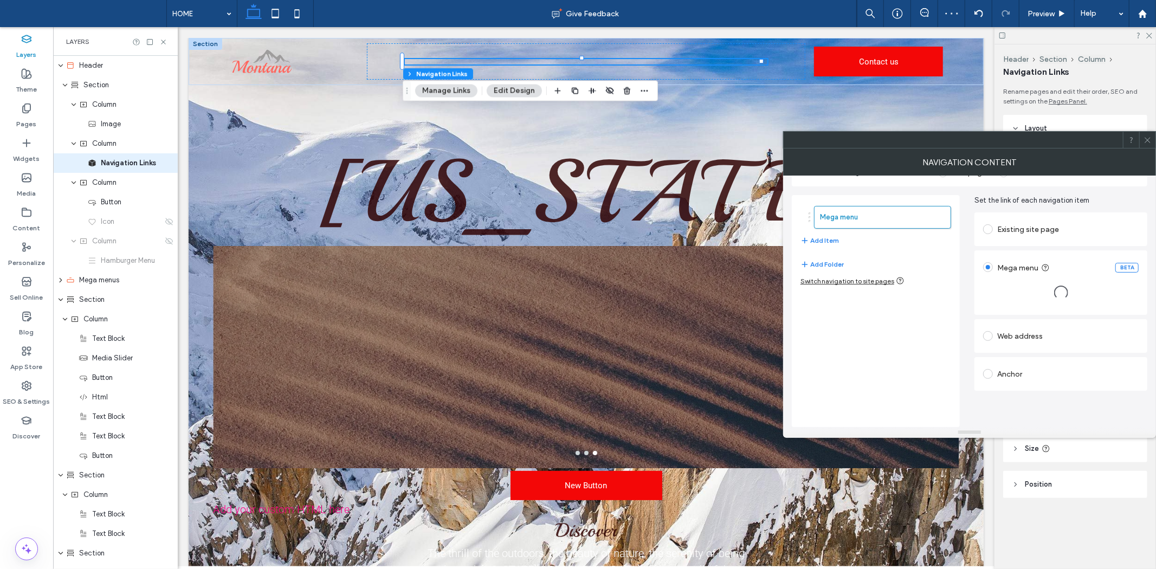
type input "*"
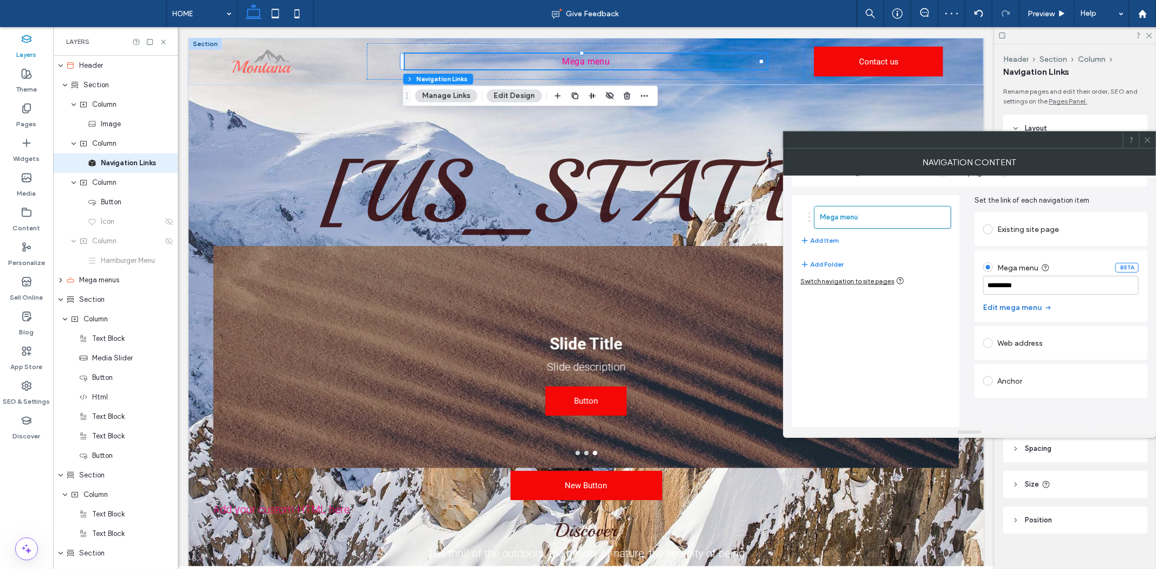
click at [1039, 310] on button "Edit mega menu" at bounding box center [1017, 307] width 69 height 17
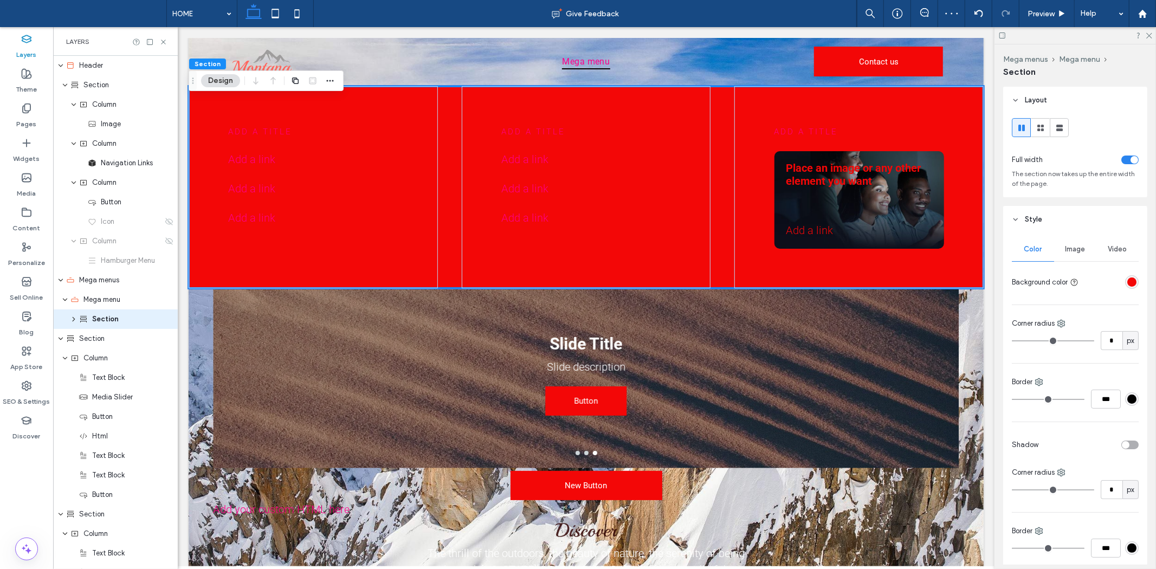
scroll to position [7, 0]
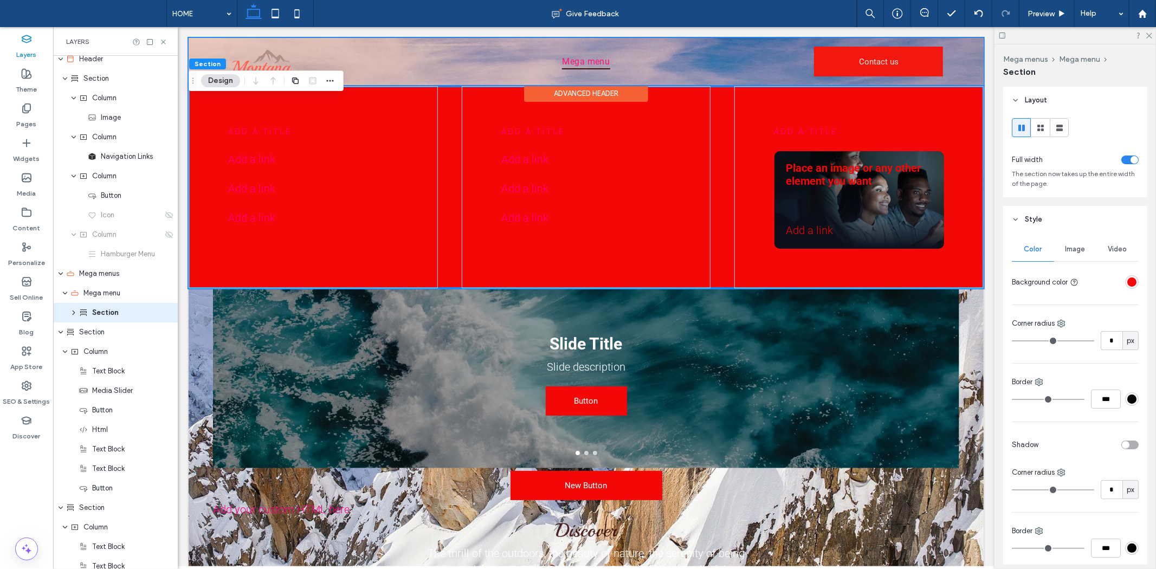
click at [751, 50] on div at bounding box center [585, 60] width 795 height 47
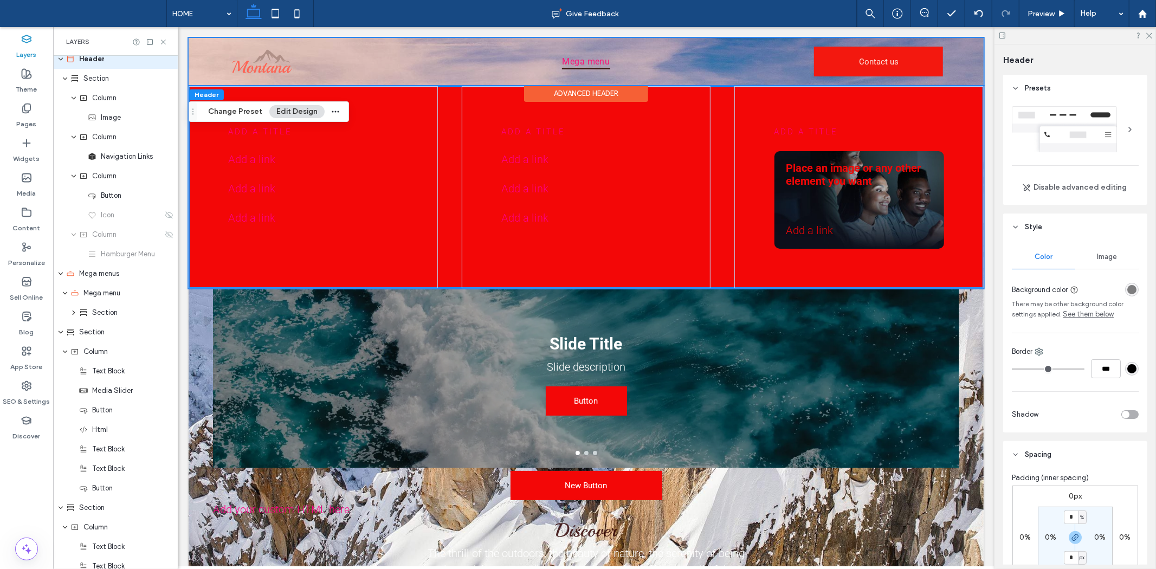
scroll to position [0, 0]
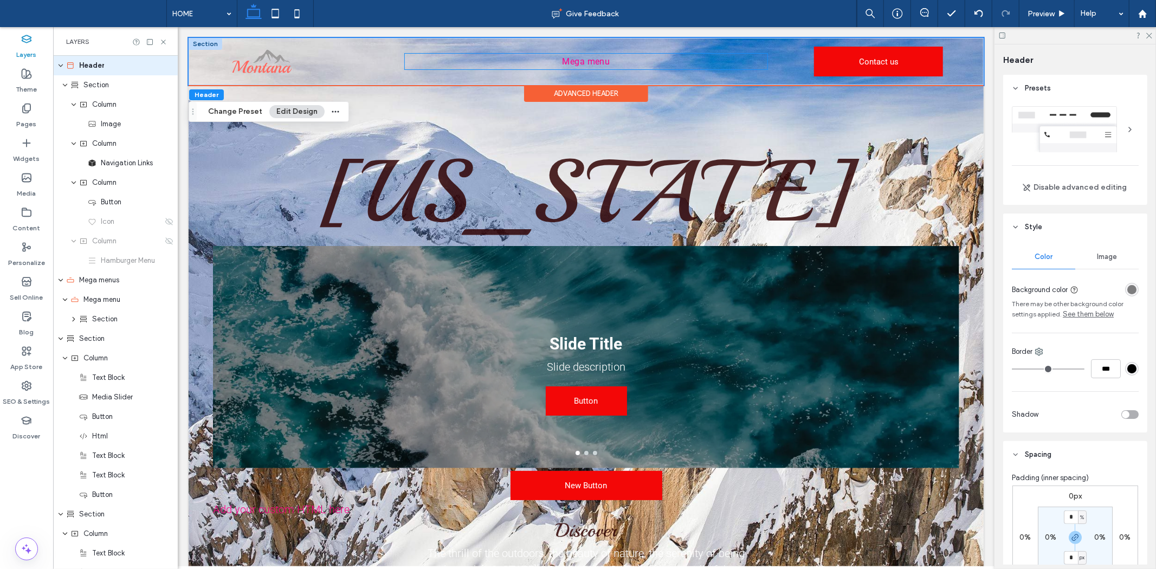
click at [519, 63] on ul "Mega menu" at bounding box center [585, 61] width 363 height 16
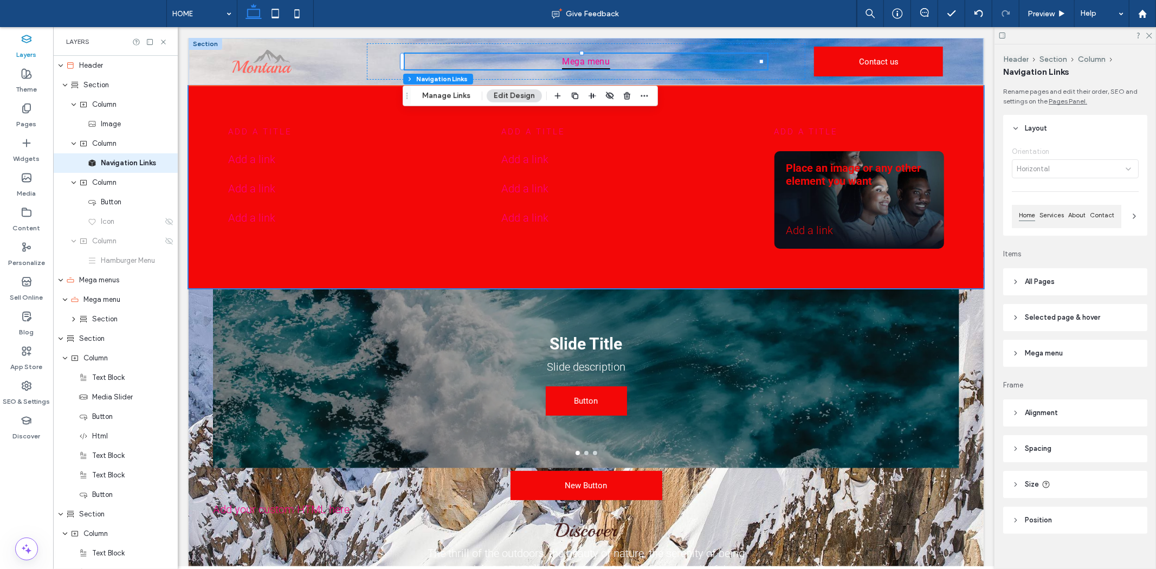
click at [598, 60] on span "Mega menu" at bounding box center [586, 61] width 48 height 16
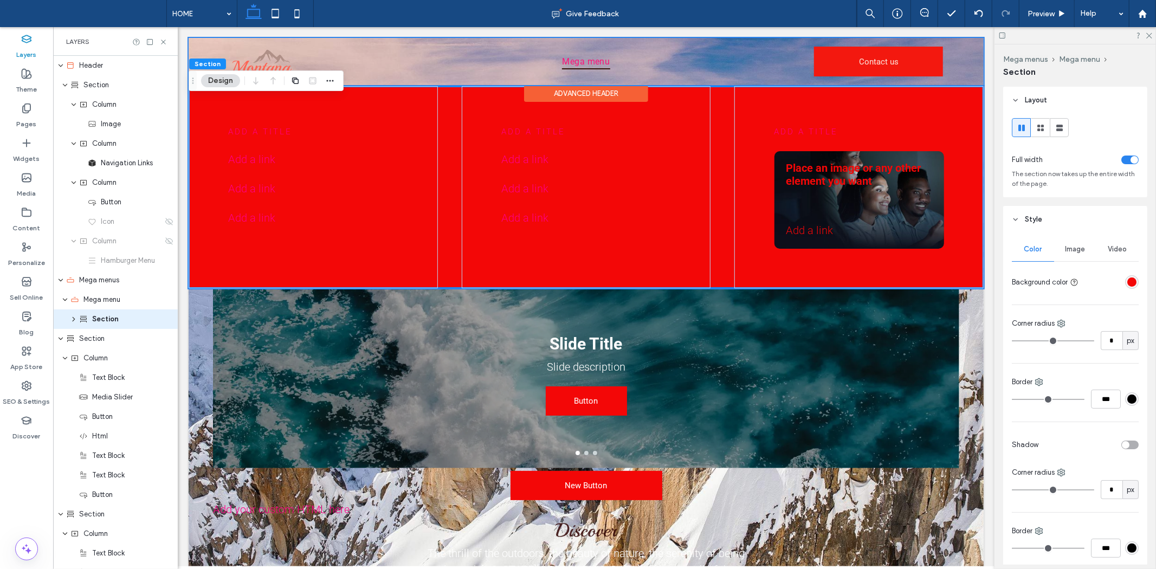
scroll to position [7, 0]
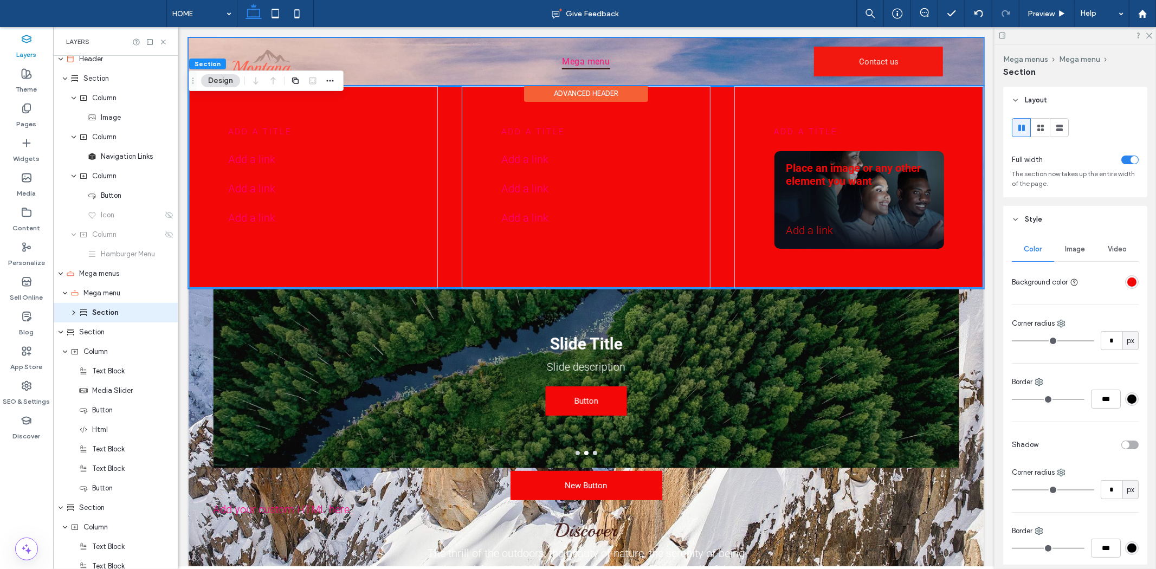
click at [724, 66] on div at bounding box center [585, 60] width 795 height 47
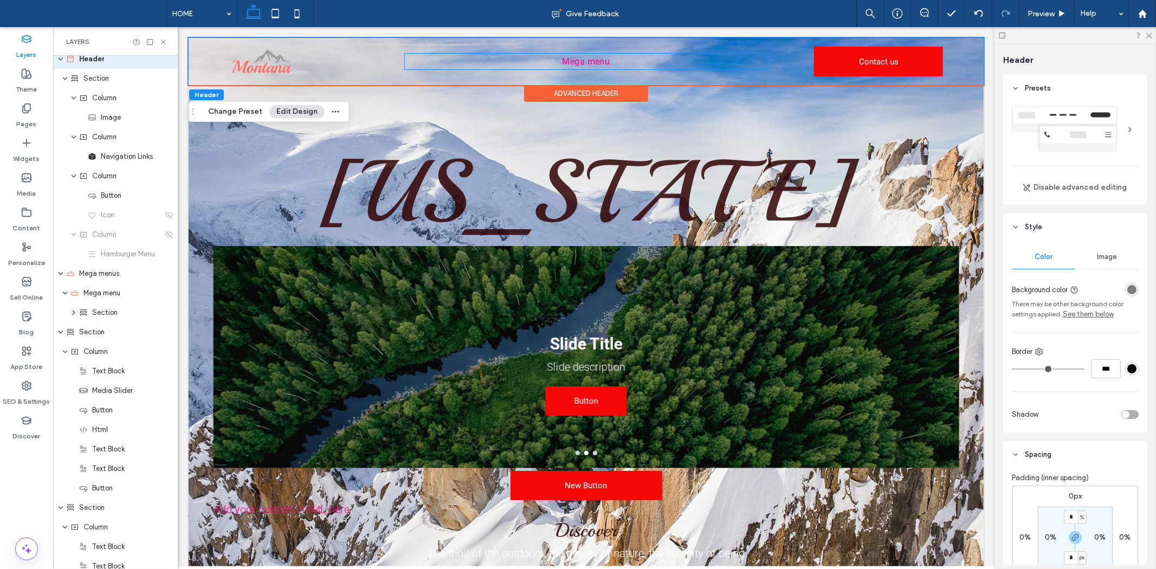
scroll to position [0, 0]
click at [639, 66] on ul "Mega menu" at bounding box center [585, 61] width 363 height 16
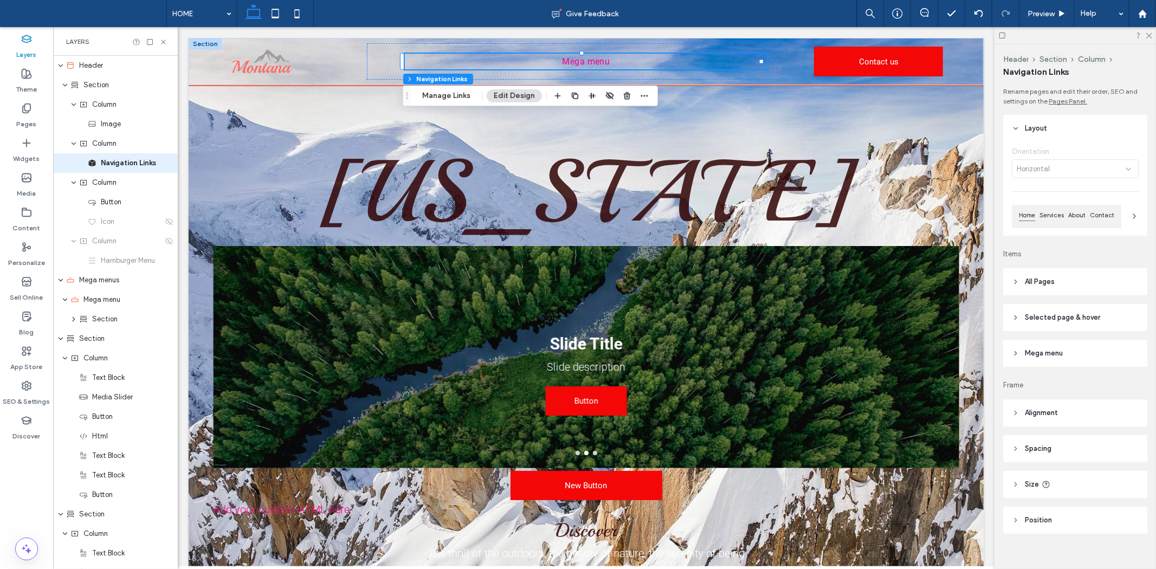
click at [639, 66] on ul "Mega menu" at bounding box center [585, 61] width 363 height 16
click at [982, 8] on div at bounding box center [978, 13] width 27 height 27
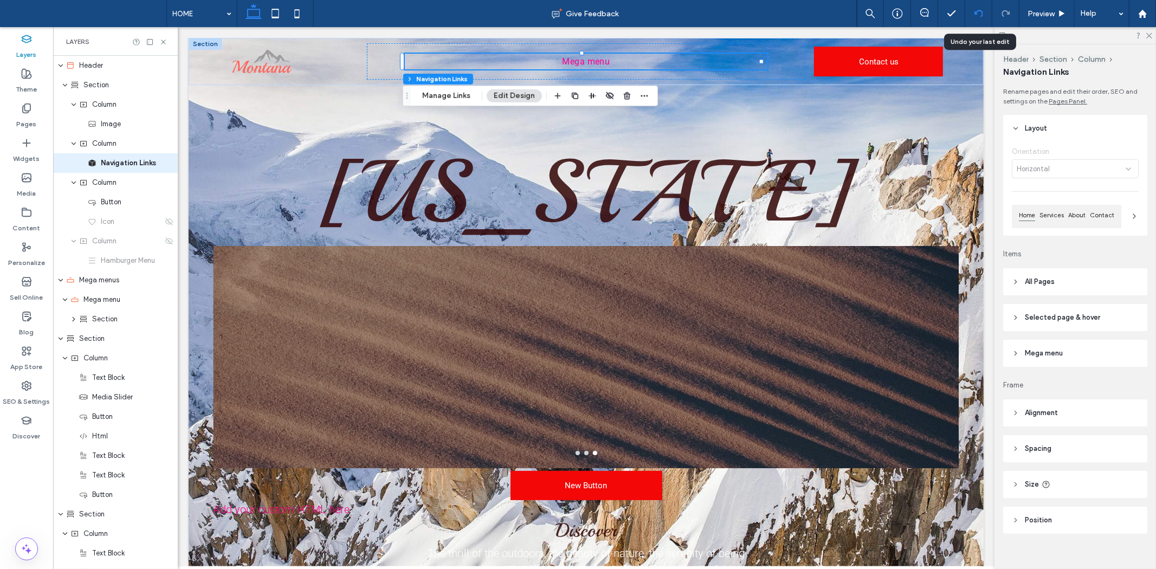
click at [982, 8] on div at bounding box center [978, 13] width 27 height 27
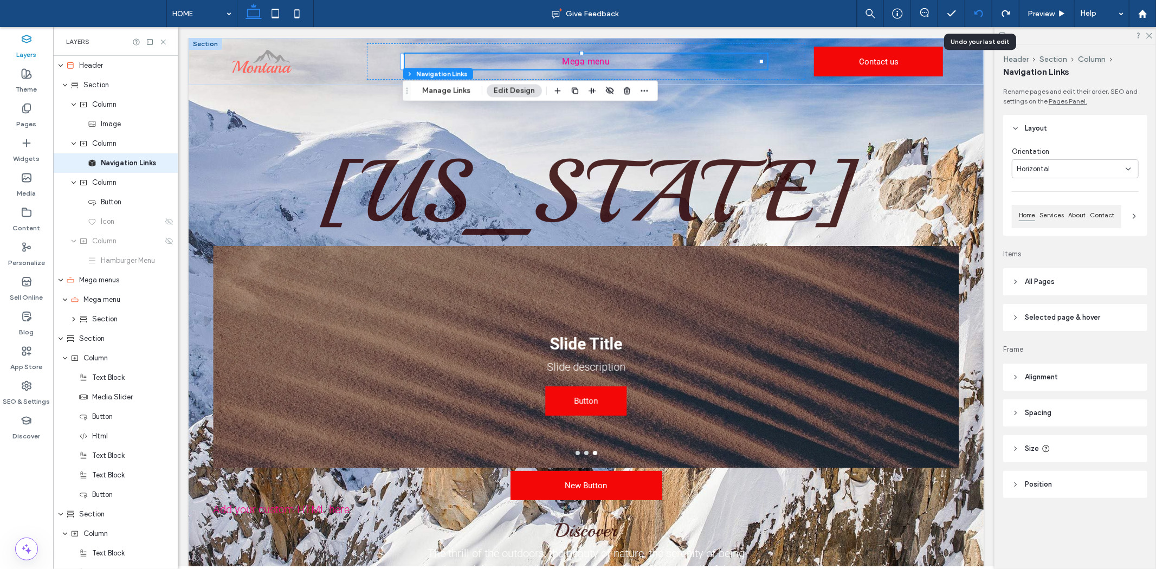
click at [976, 11] on icon at bounding box center [979, 13] width 9 height 9
click at [975, 15] on icon at bounding box center [979, 13] width 9 height 9
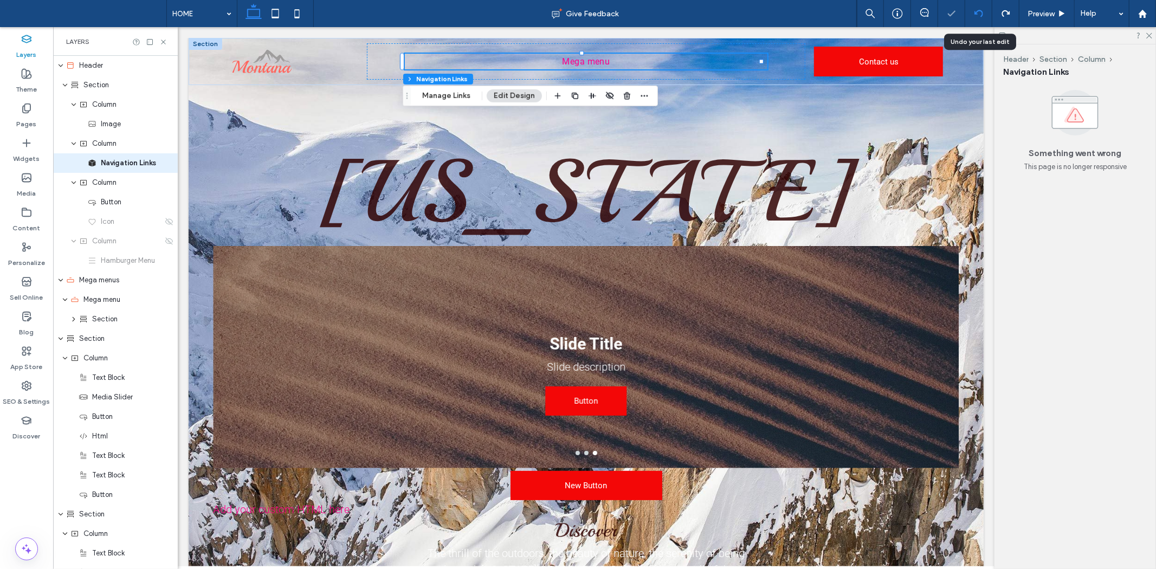
click at [975, 15] on icon at bounding box center [979, 13] width 9 height 9
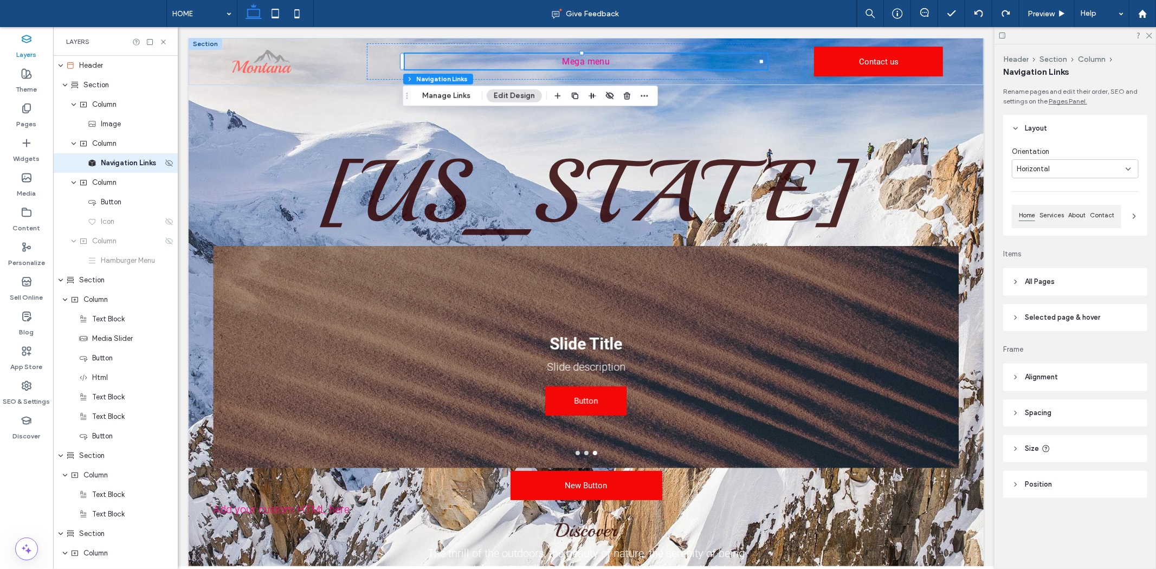
click at [122, 159] on span "Navigation Links" at bounding box center [128, 163] width 55 height 11
click at [115, 150] on div "Column" at bounding box center [115, 144] width 125 height 20
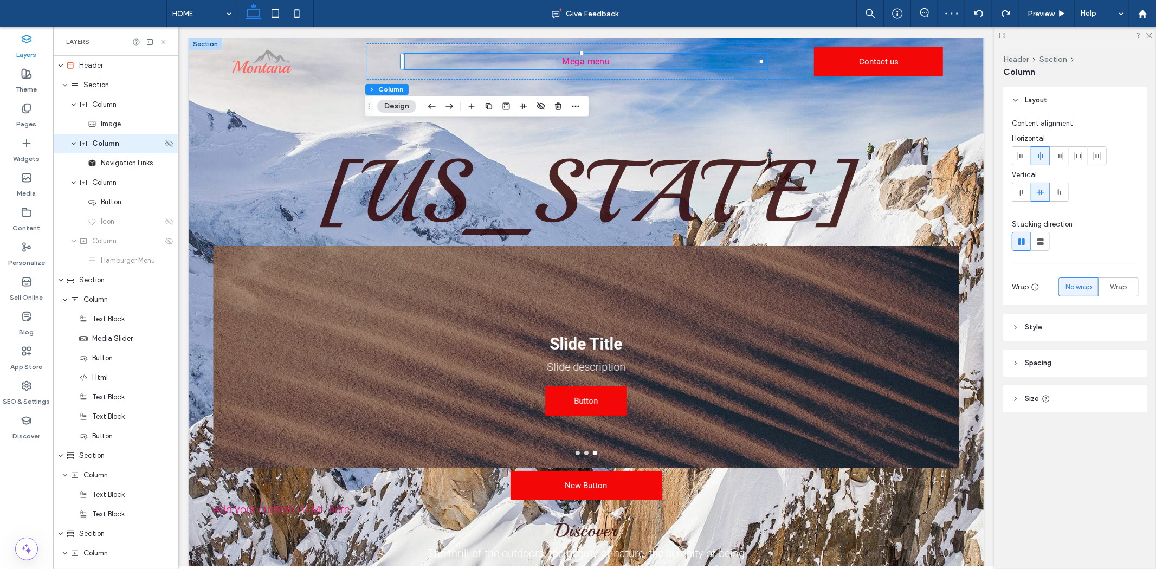
click at [111, 150] on div "Column" at bounding box center [115, 144] width 125 height 20
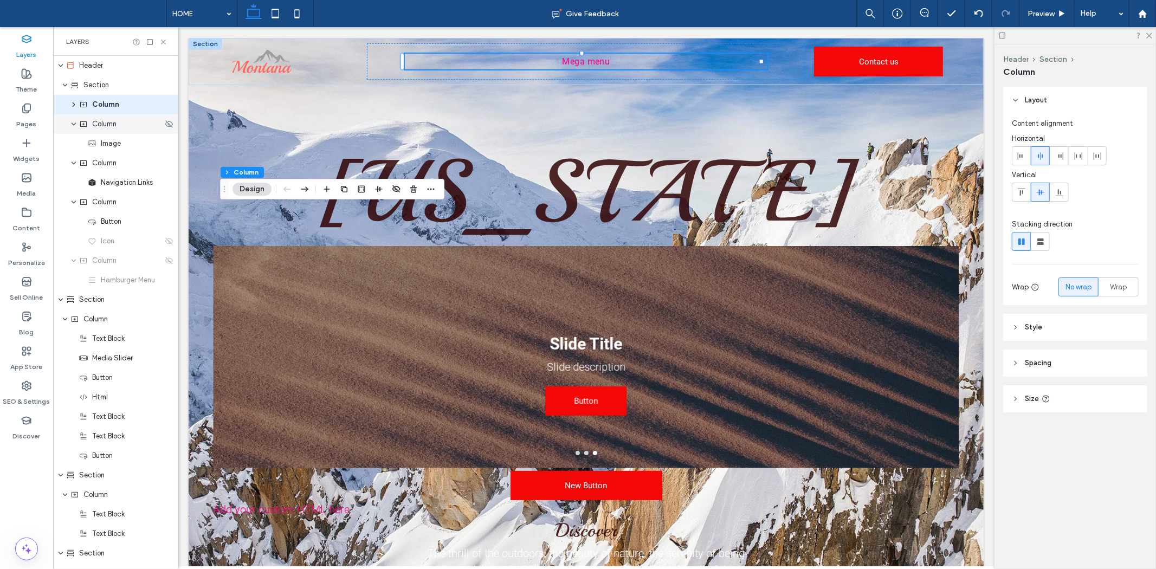
click at [111, 127] on span "Column" at bounding box center [104, 124] width 24 height 11
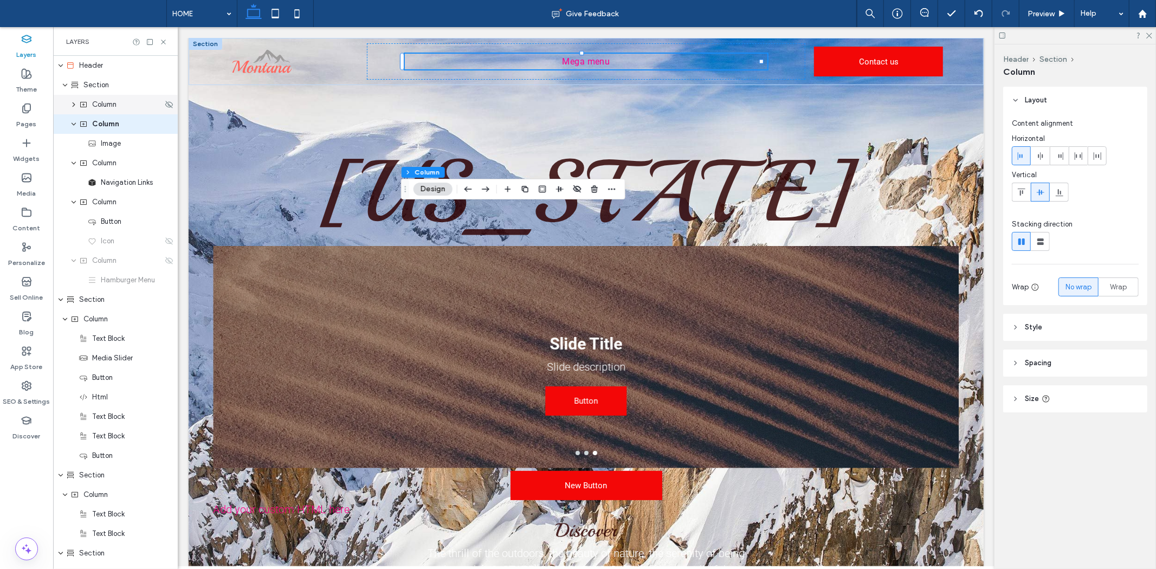
click at [113, 106] on span "Column" at bounding box center [104, 104] width 24 height 11
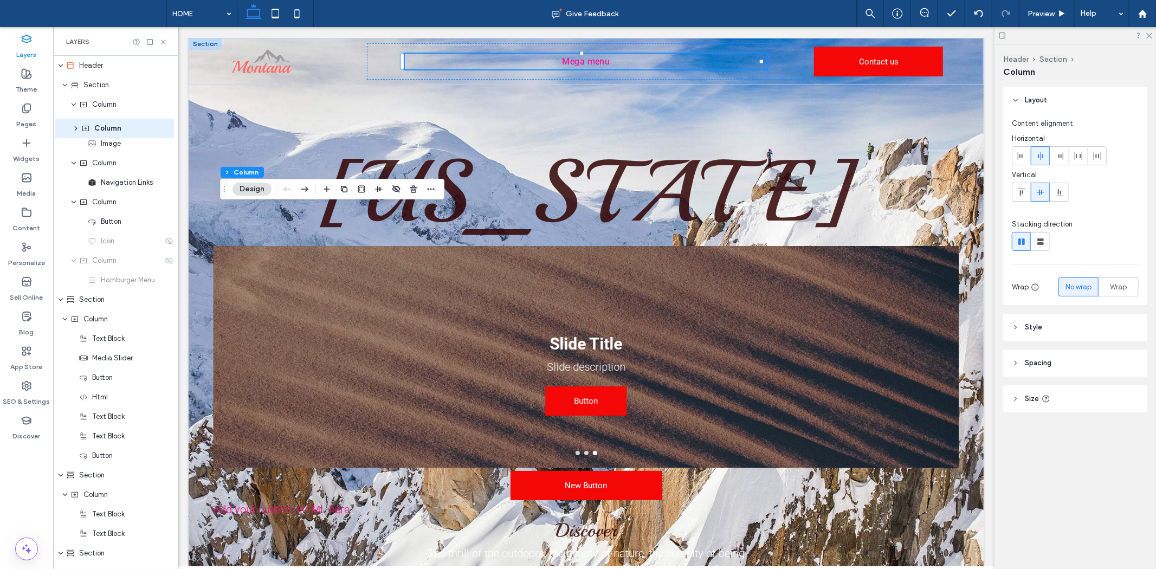
drag, startPoint x: 113, startPoint y: 106, endPoint x: 115, endPoint y: 130, distance: 23.9
click at [119, 126] on div "Column" at bounding box center [120, 124] width 83 height 11
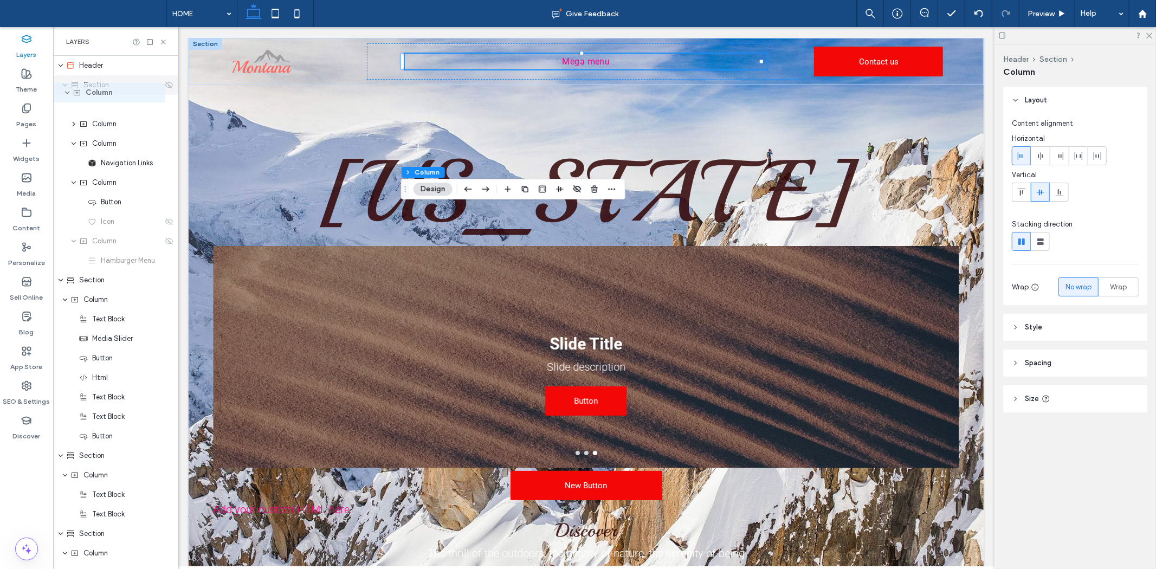
drag, startPoint x: 119, startPoint y: 126, endPoint x: 113, endPoint y: 94, distance: 32.1
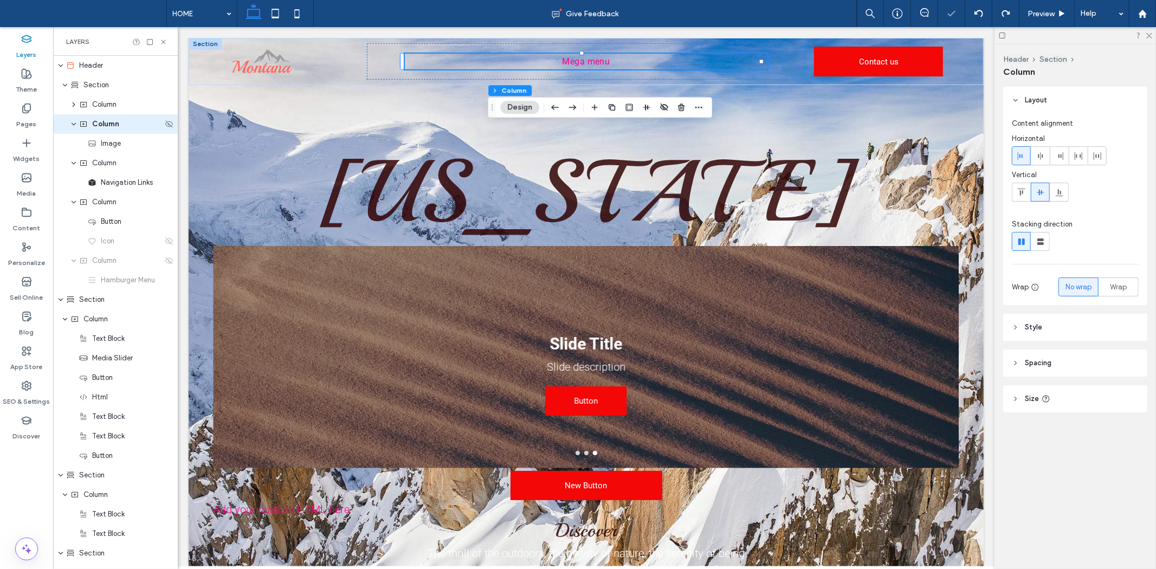
click at [117, 129] on span "Column" at bounding box center [105, 124] width 27 height 11
click at [111, 114] on div "Column" at bounding box center [115, 124] width 125 height 20
click at [107, 105] on span "Column" at bounding box center [104, 104] width 24 height 11
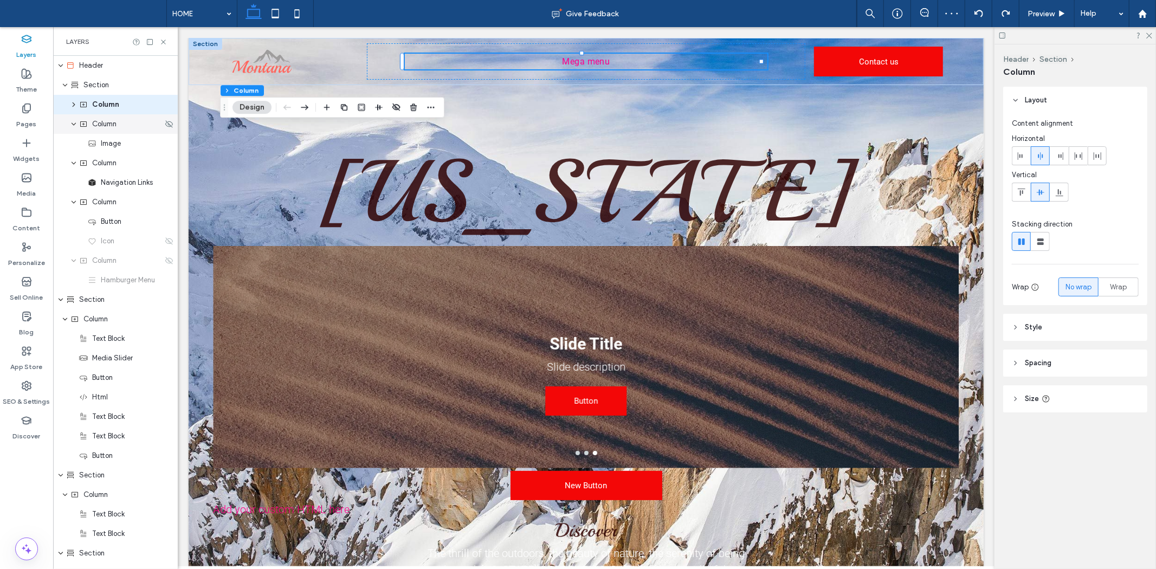
click at [111, 123] on span "Column" at bounding box center [104, 124] width 24 height 11
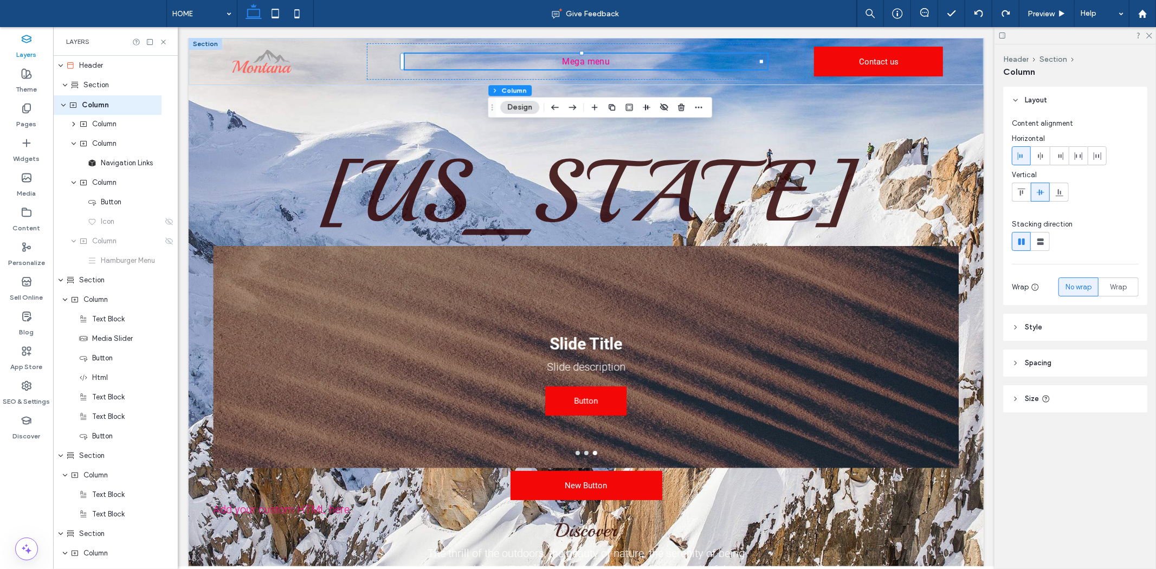
drag, startPoint x: 111, startPoint y: 127, endPoint x: 101, endPoint y: 108, distance: 21.6
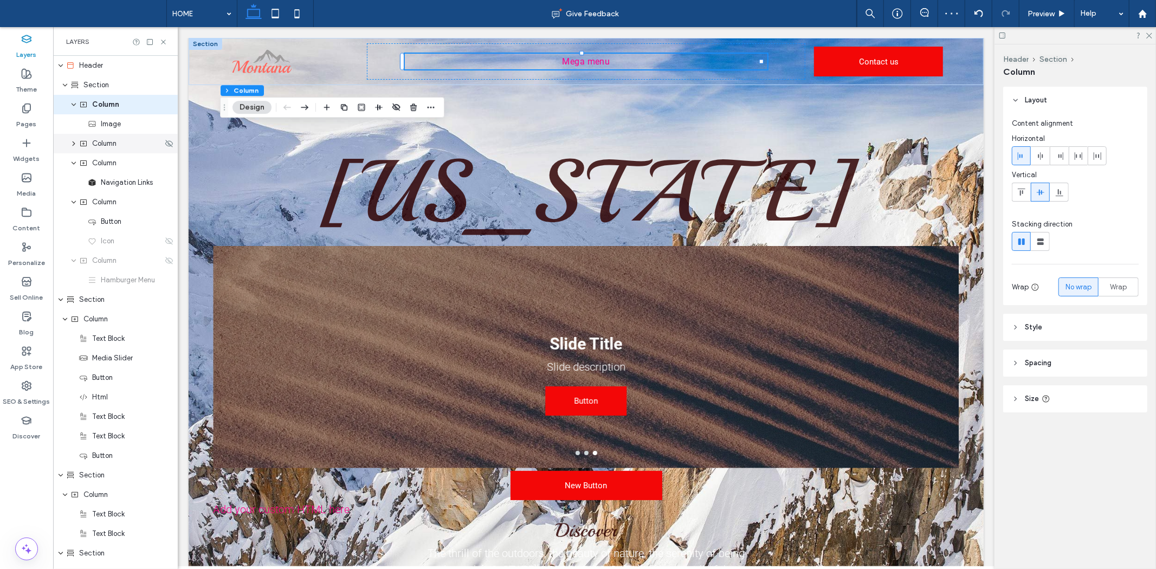
click at [98, 152] on div "Column" at bounding box center [115, 144] width 125 height 20
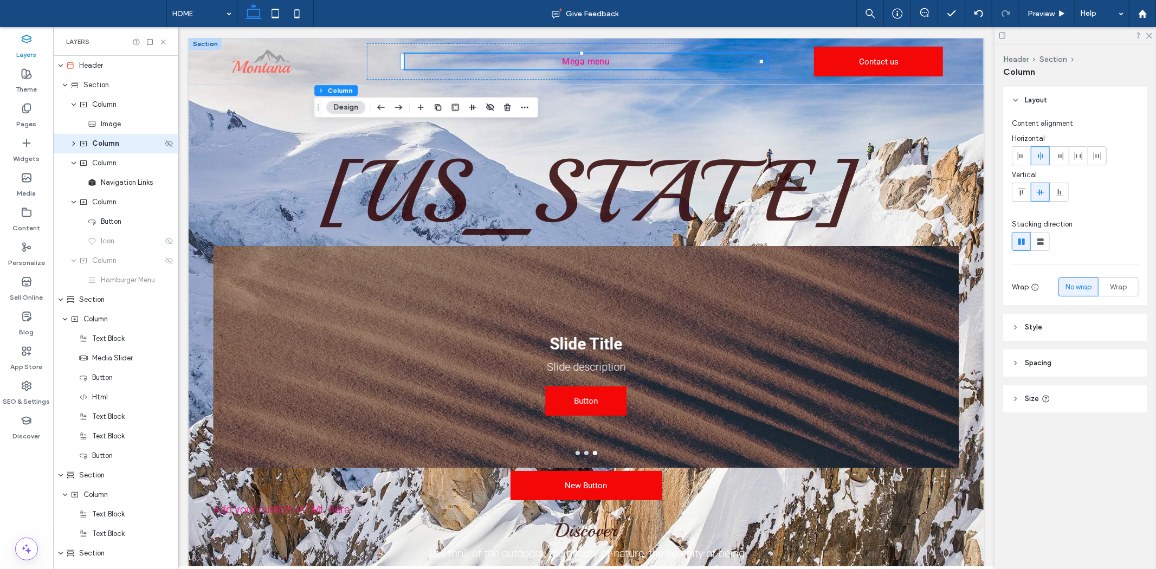
click at [78, 152] on div "Column" at bounding box center [115, 144] width 125 height 20
click at [75, 148] on div "Column" at bounding box center [115, 144] width 125 height 20
click at [75, 144] on icon "expand Column" at bounding box center [73, 143] width 9 height 7
click at [115, 163] on span "Navigation Links" at bounding box center [127, 163] width 52 height 11
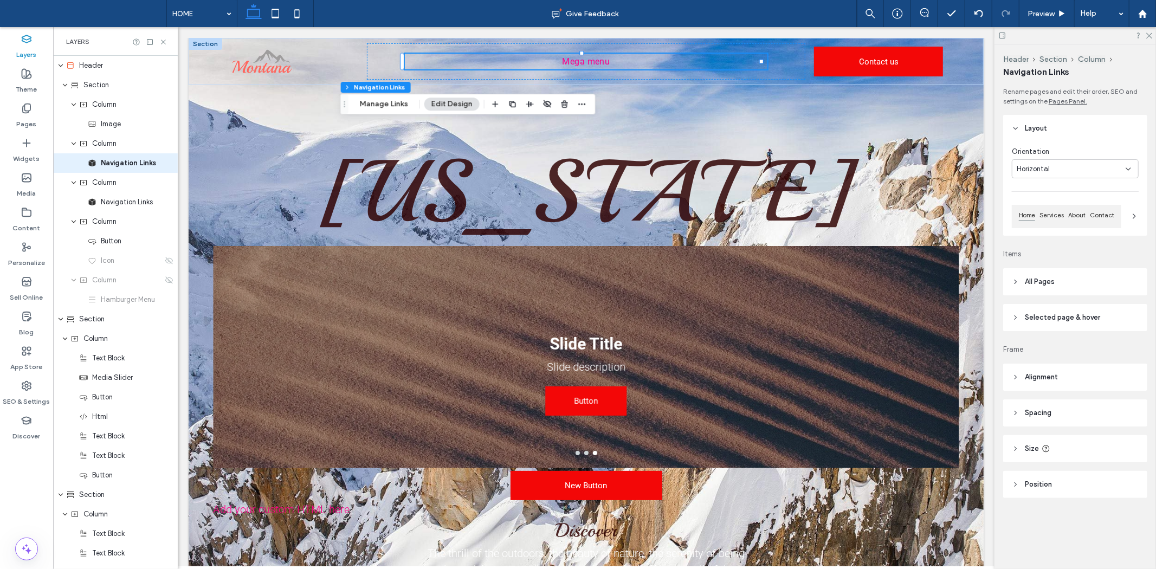
click at [1037, 283] on span "All Pages" at bounding box center [1040, 281] width 30 height 11
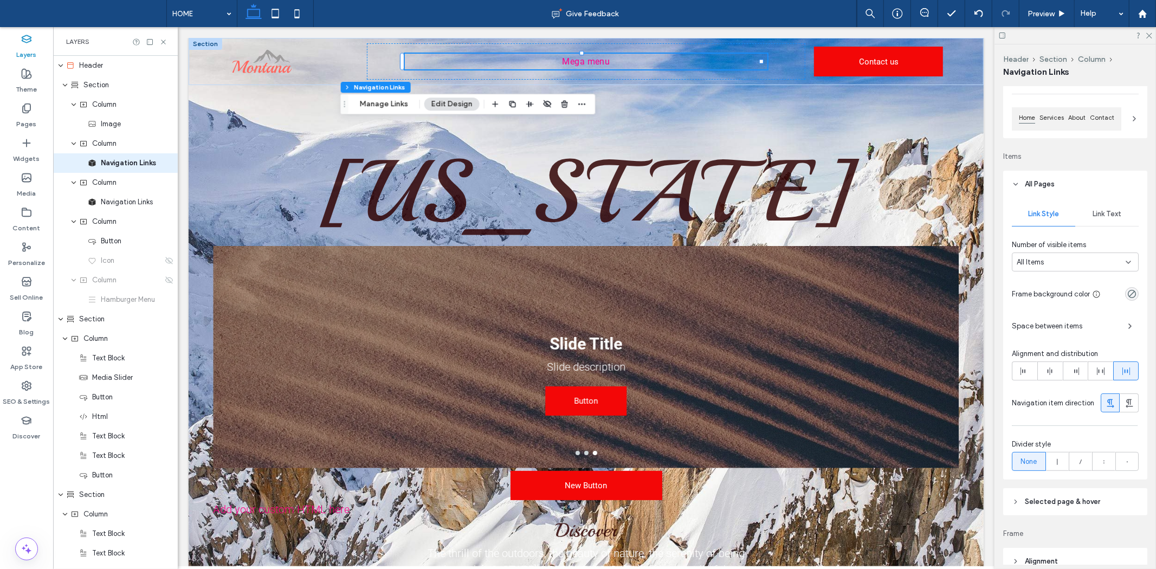
scroll to position [181, 0]
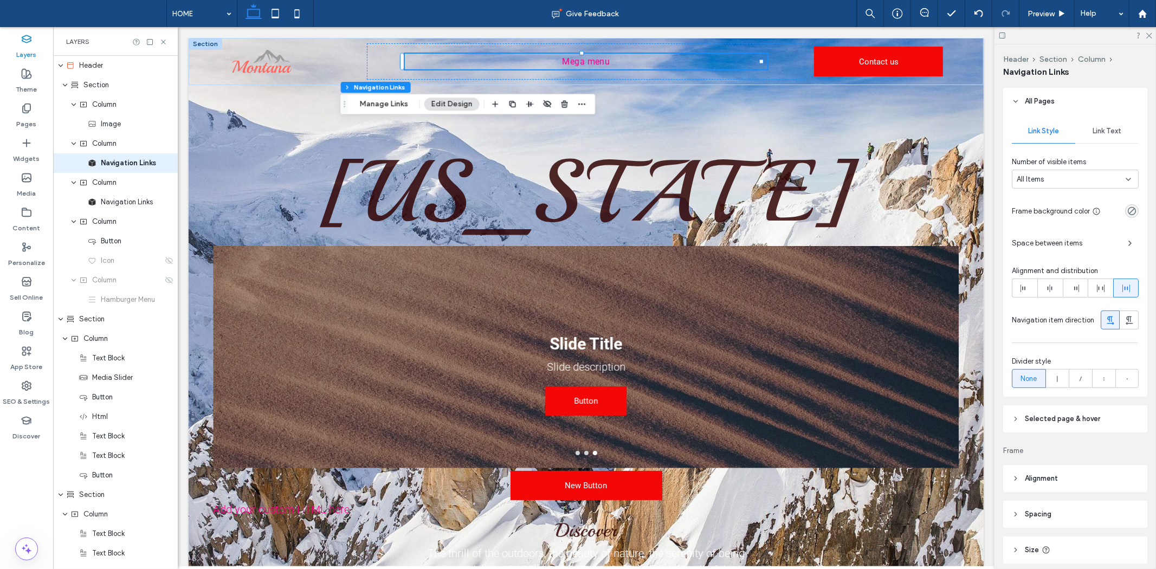
click at [1073, 180] on div "All Items" at bounding box center [1071, 179] width 109 height 11
click at [1048, 231] on div "4" at bounding box center [1073, 237] width 120 height 19
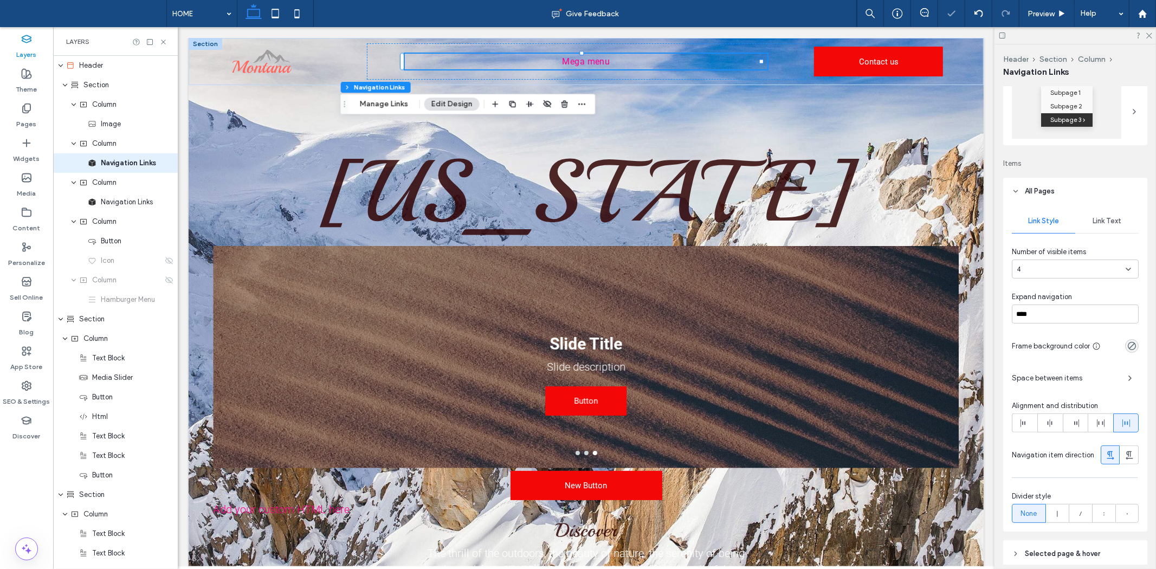
scroll to position [270, 0]
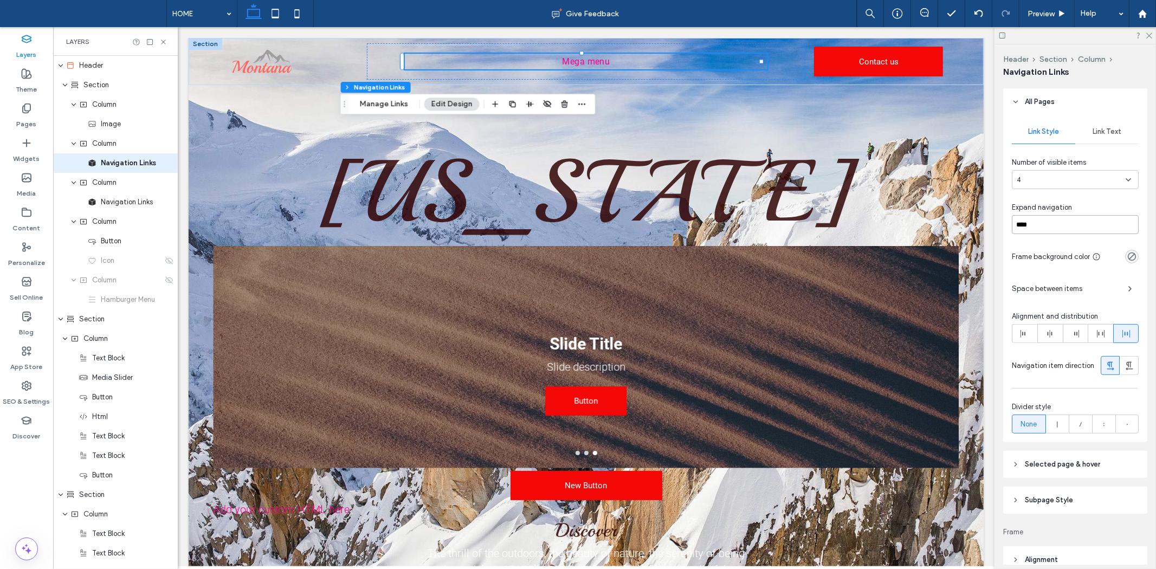
click at [1085, 223] on input "****" at bounding box center [1075, 224] width 127 height 19
drag, startPoint x: 1080, startPoint y: 225, endPoint x: 1003, endPoint y: 225, distance: 77.0
click at [1003, 225] on div "Link Style Link Text Number of visible items 4 Expand navigation **** Frame bac…" at bounding box center [1075, 278] width 144 height 327
click at [1071, 248] on div "Frame background color" at bounding box center [1075, 256] width 127 height 19
click at [1066, 177] on div "4" at bounding box center [1071, 180] width 109 height 11
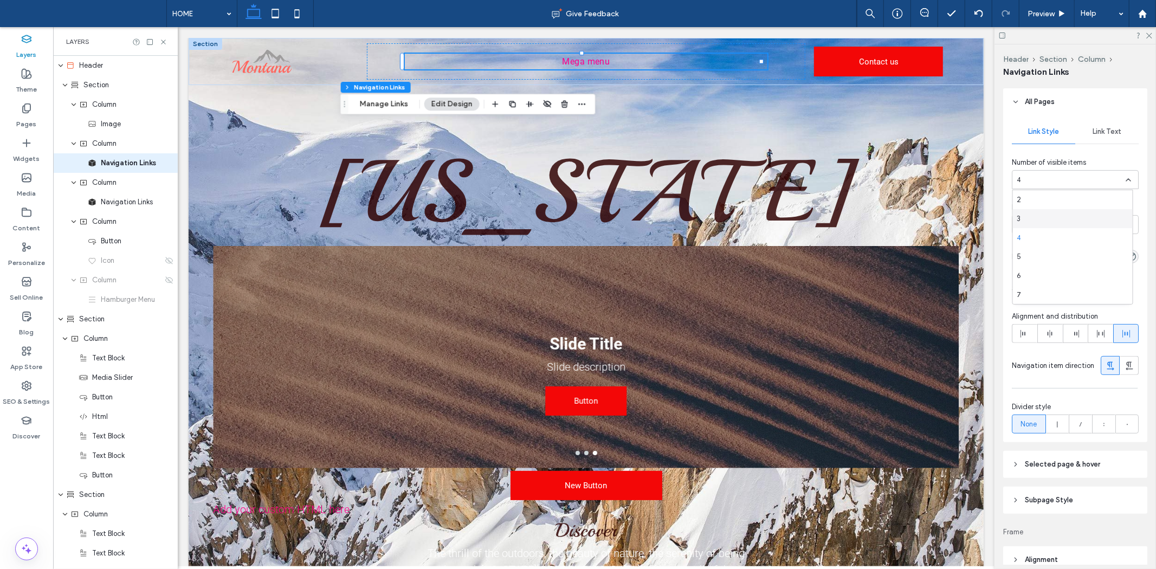
click at [1047, 223] on div "3" at bounding box center [1073, 218] width 120 height 19
type input "*"
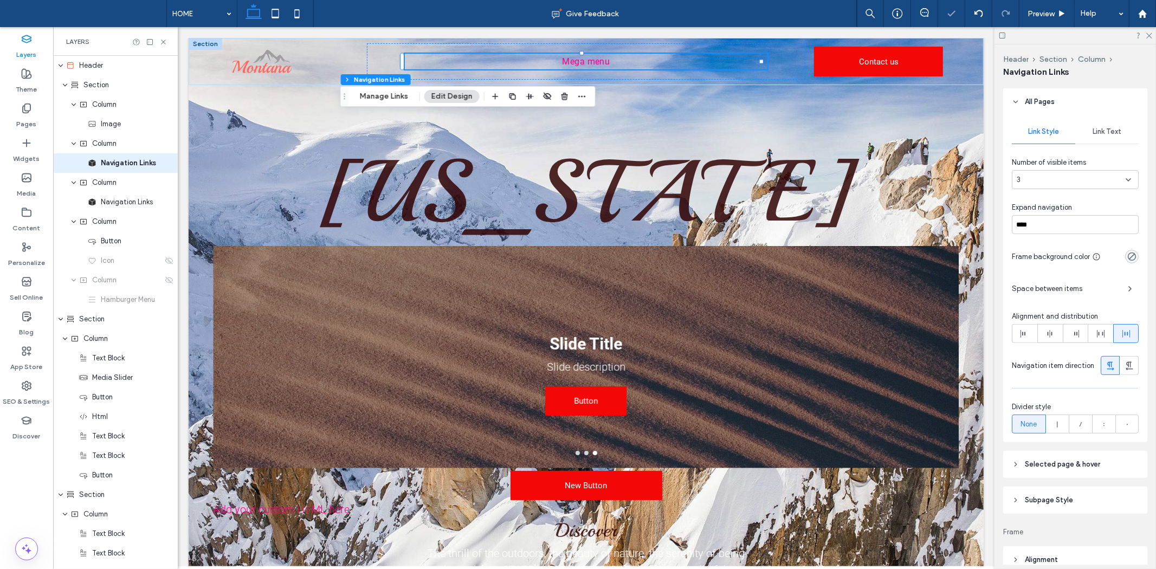
click at [1078, 285] on span "Space between items" at bounding box center [1065, 288] width 107 height 11
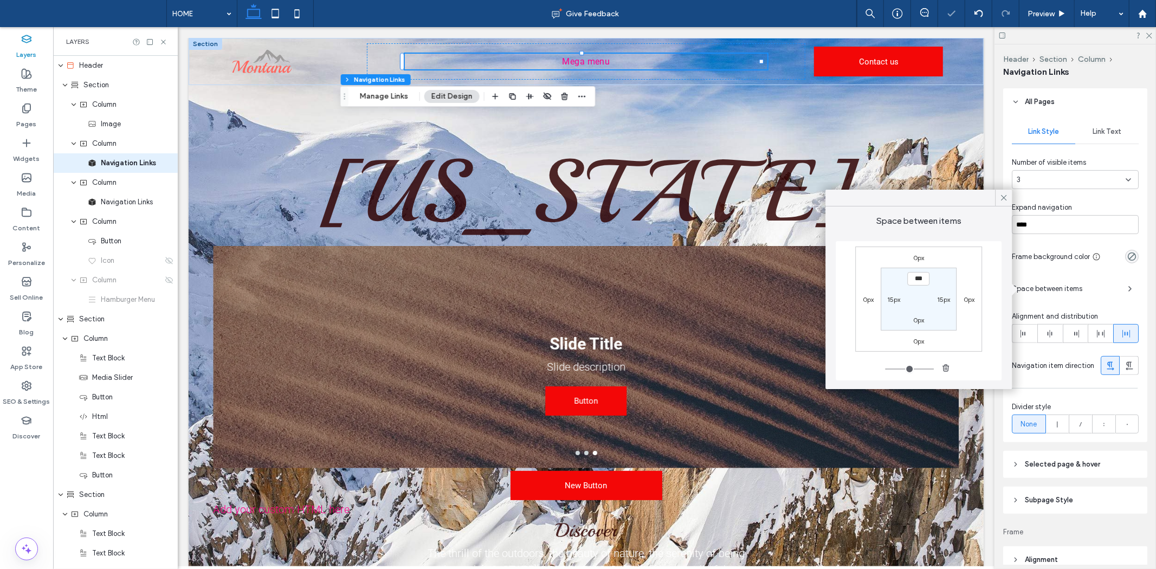
click at [1078, 285] on span "Space between items" at bounding box center [1065, 288] width 107 height 11
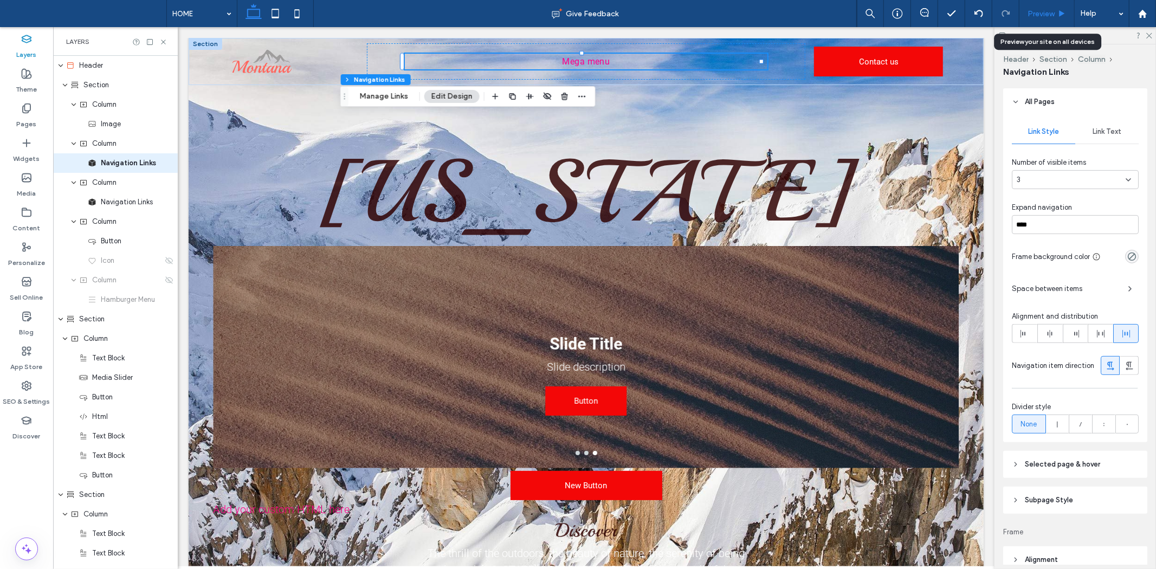
click at [1039, 17] on span "Preview" at bounding box center [1041, 13] width 27 height 9
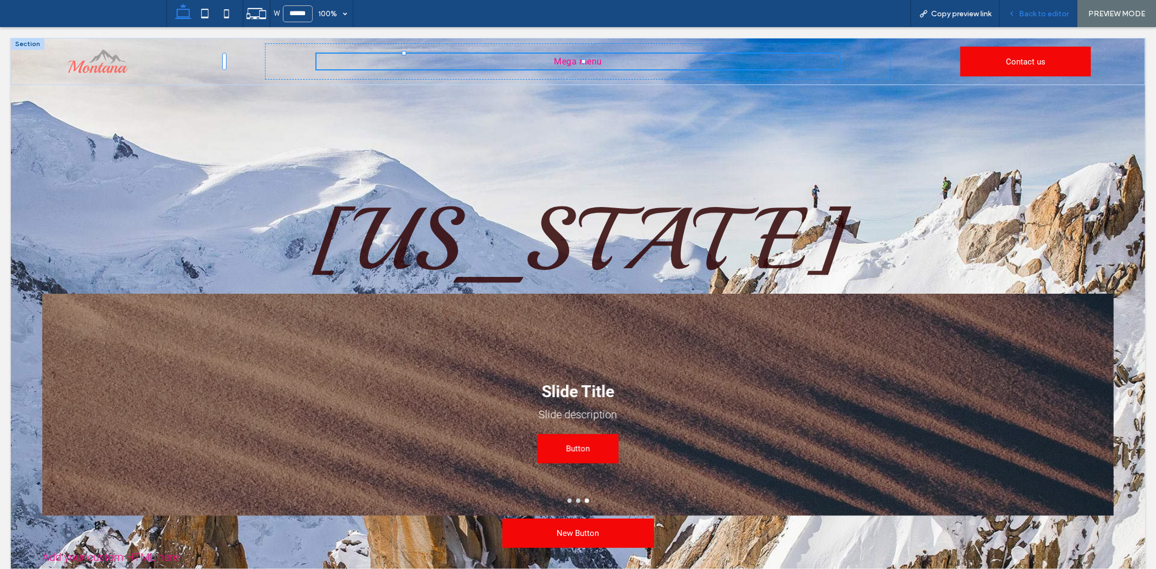
click at [1055, 11] on span "Back to editor" at bounding box center [1044, 13] width 50 height 9
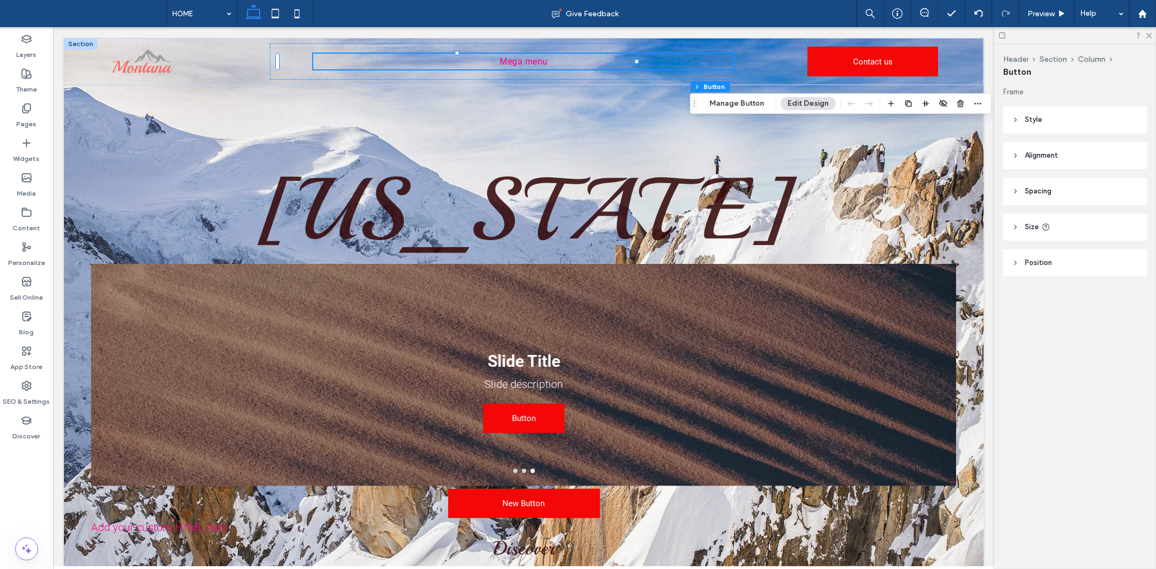
type input "*"
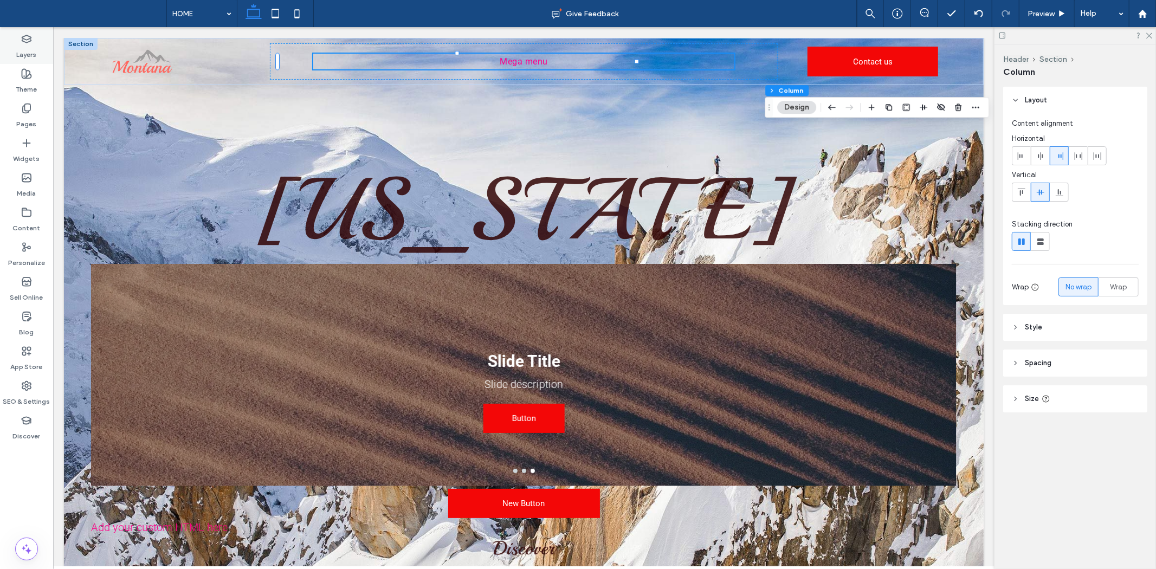
click at [29, 54] on label "Layers" at bounding box center [27, 51] width 20 height 15
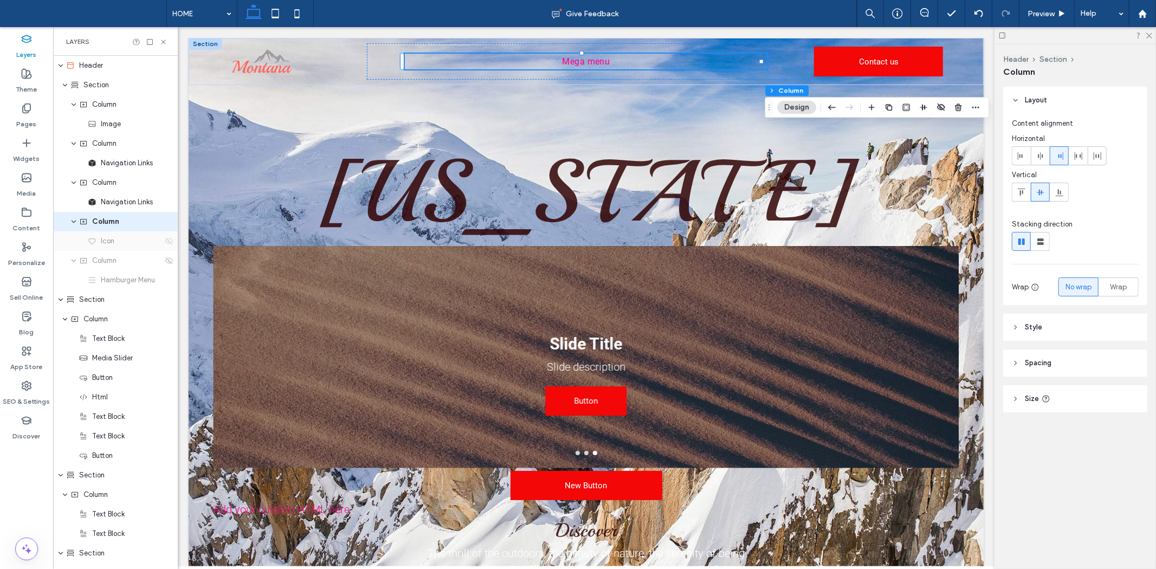
click at [165, 242] on icon at bounding box center [169, 241] width 9 height 9
click at [117, 242] on div "Icon" at bounding box center [125, 241] width 75 height 11
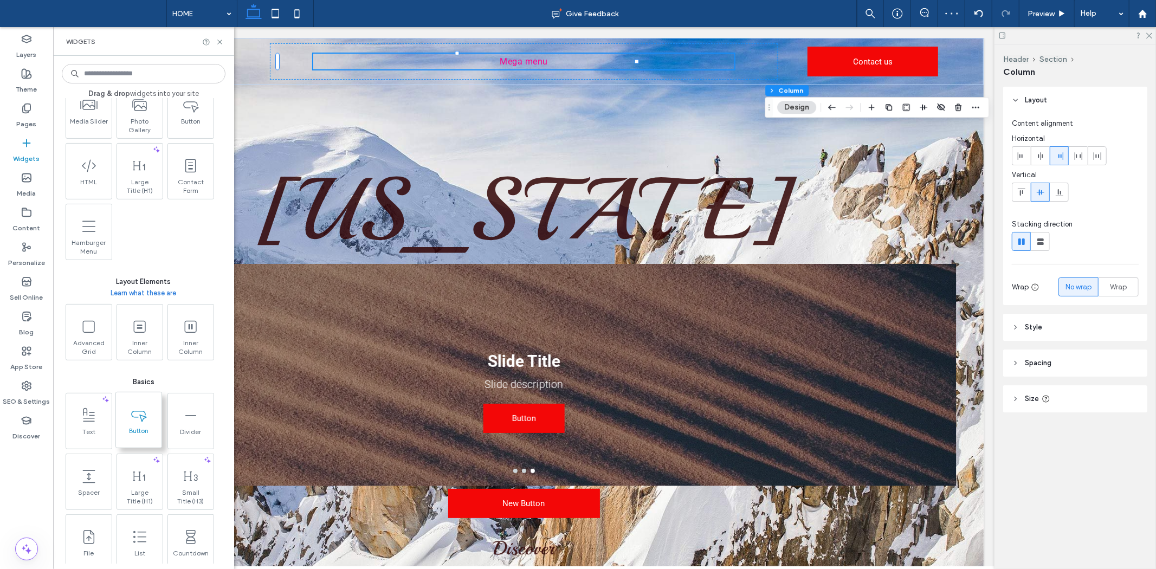
scroll to position [301, 0]
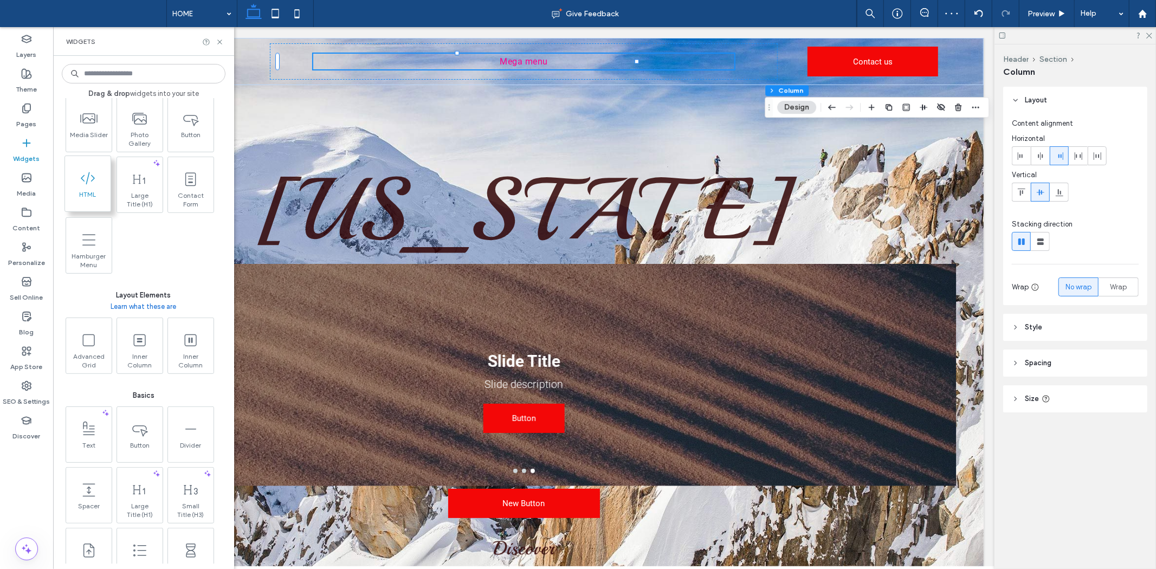
click at [90, 191] on span "HTML" at bounding box center [88, 197] width 46 height 15
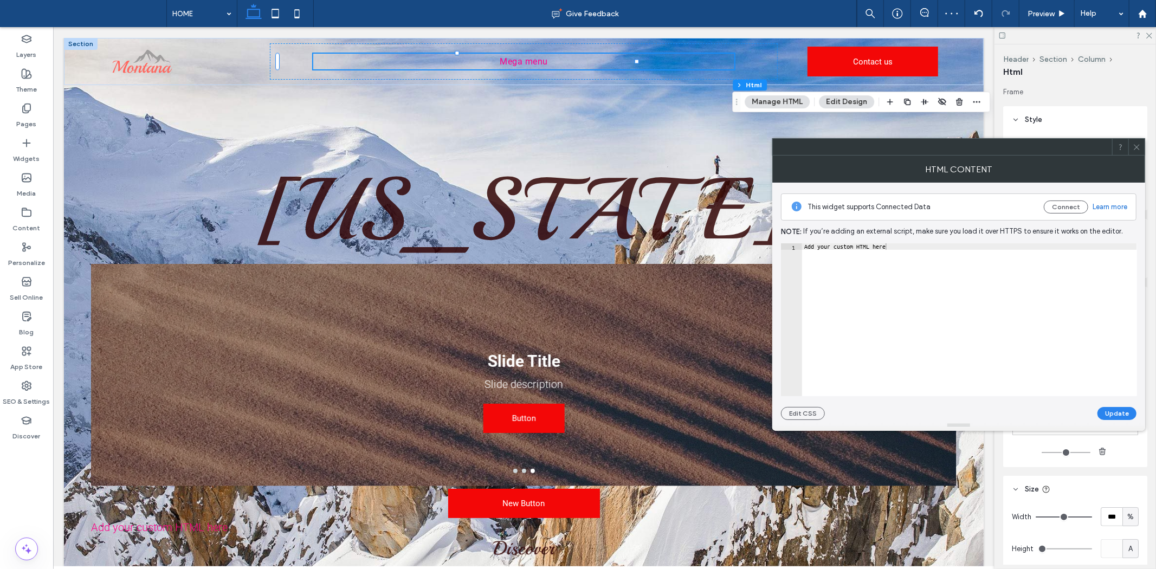
type textarea "**********"
drag, startPoint x: 919, startPoint y: 287, endPoint x: 790, endPoint y: 235, distance: 138.6
click at [791, 235] on div "**********" at bounding box center [959, 301] width 356 height 237
click at [1079, 337] on div "Add your custom HTML here" at bounding box center [969, 319] width 335 height 153
paste textarea "Cursor at row 1"
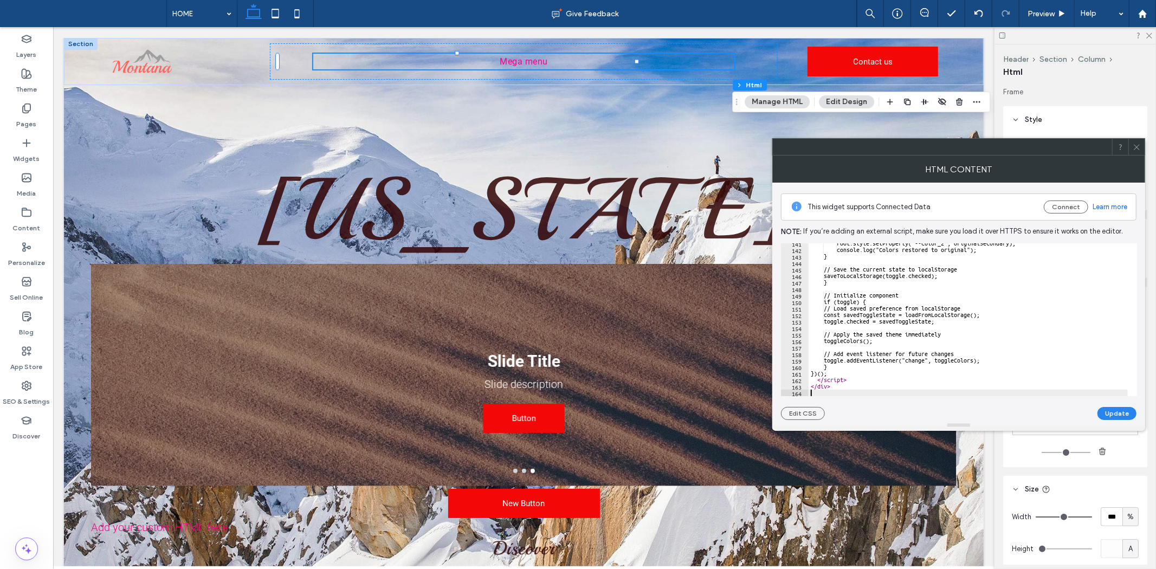
scroll to position [913, 0]
click at [806, 414] on button "Edit CSS" at bounding box center [803, 413] width 44 height 13
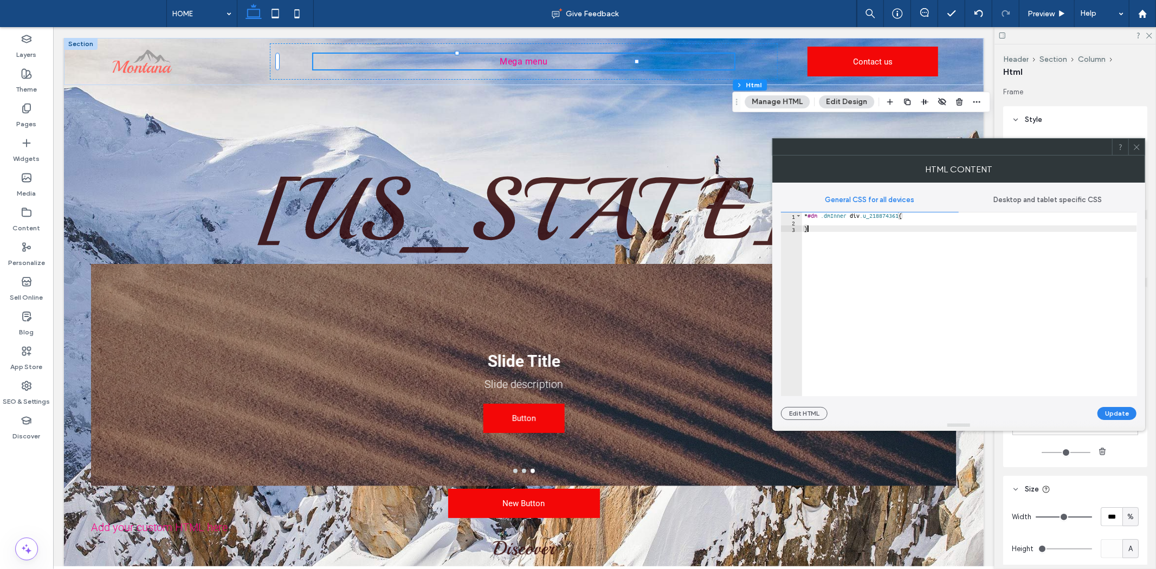
click at [929, 327] on div "* #dm .dmInner div .u_218874361 { }" at bounding box center [969, 310] width 335 height 197
type textarea "*"
click at [801, 415] on button "Edit HTML" at bounding box center [804, 413] width 47 height 13
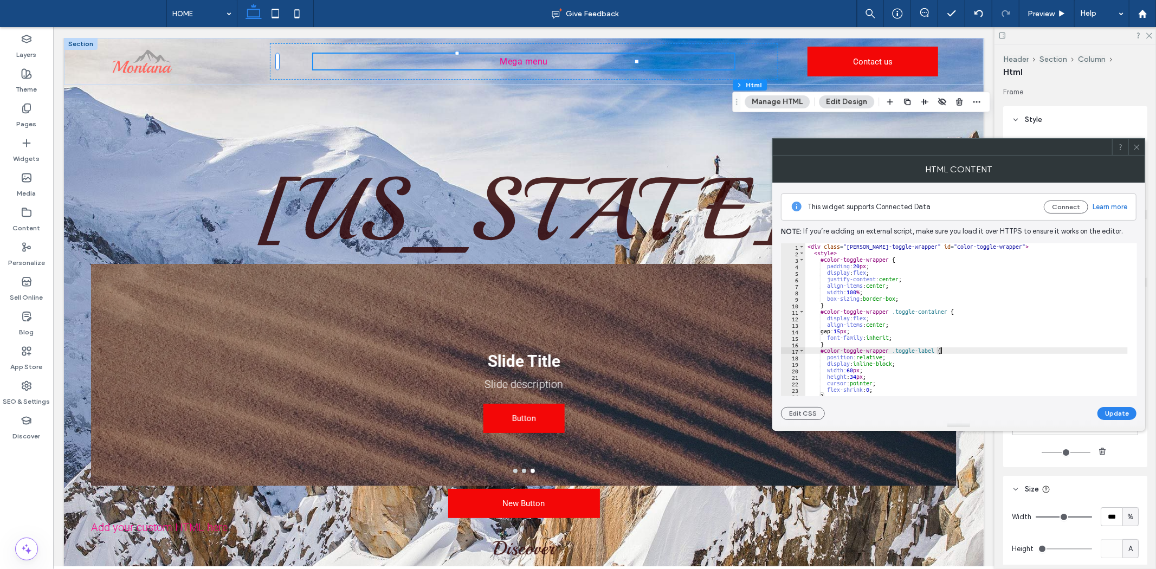
click at [969, 349] on div "< div class = "duda-toggle-wrapper" id = "color-toggle-wrapper" > < style > #co…" at bounding box center [967, 326] width 323 height 166
click at [1104, 416] on button "Update" at bounding box center [1117, 413] width 39 height 13
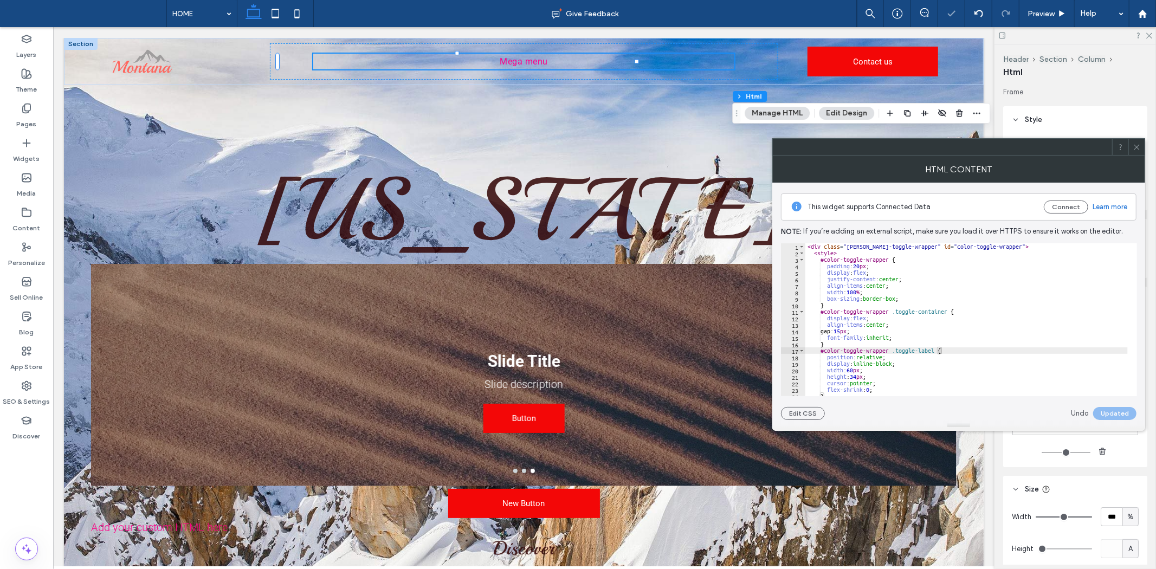
type textarea "**********"
click at [1030, 376] on div "< div class = "duda-toggle-wrapper" id = "color-toggle-wrapper" > < style > #co…" at bounding box center [967, 326] width 323 height 166
click at [1141, 143] on div at bounding box center [1137, 147] width 16 height 16
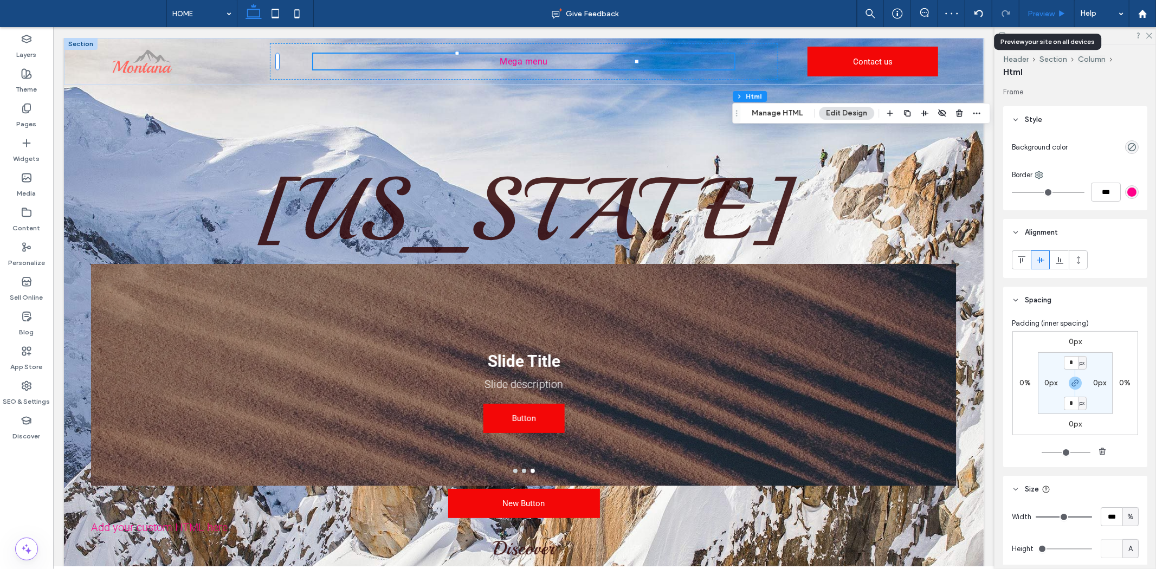
click at [1058, 10] on div "Preview" at bounding box center [1047, 13] width 55 height 9
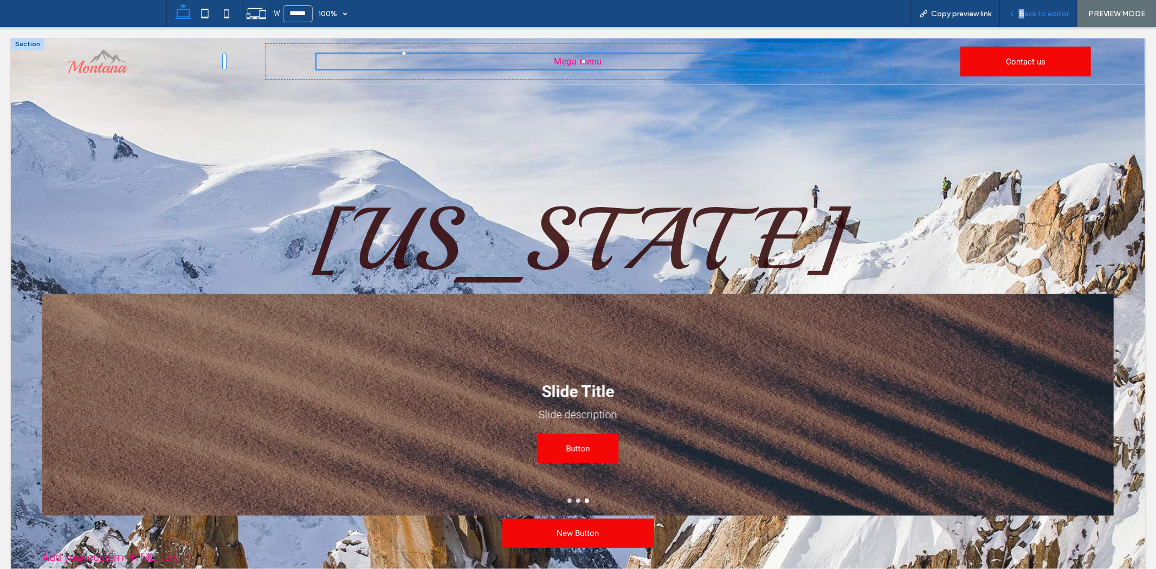
click at [1023, 9] on div "Back to editor" at bounding box center [1039, 13] width 78 height 27
click at [1026, 11] on span "Back to editor" at bounding box center [1044, 13] width 50 height 9
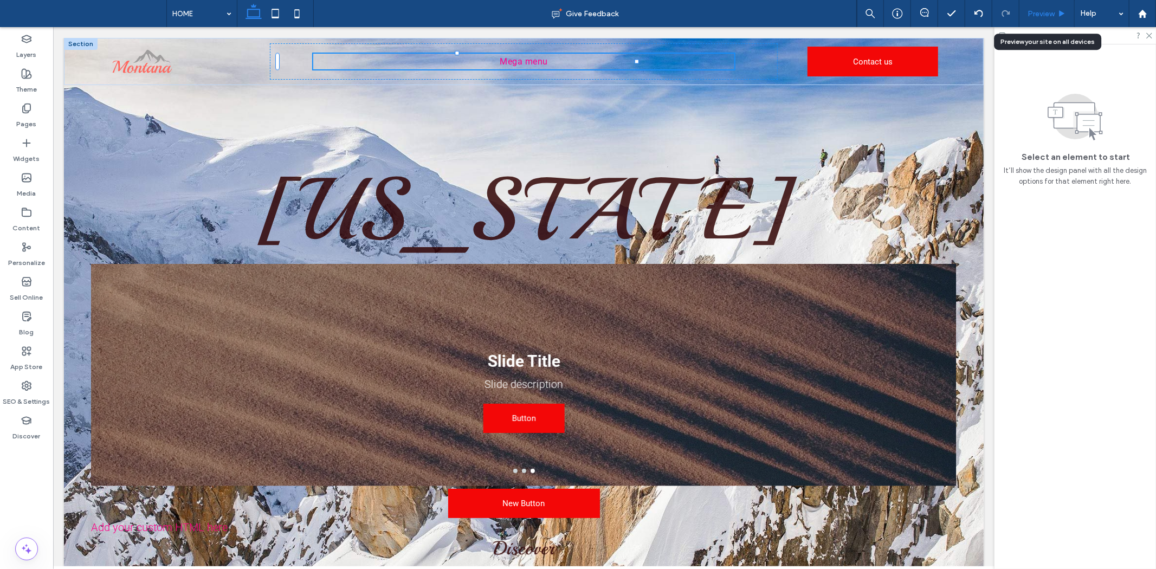
click at [1022, 18] on div "Preview" at bounding box center [1047, 13] width 55 height 27
click at [1059, 11] on icon at bounding box center [1062, 14] width 8 height 8
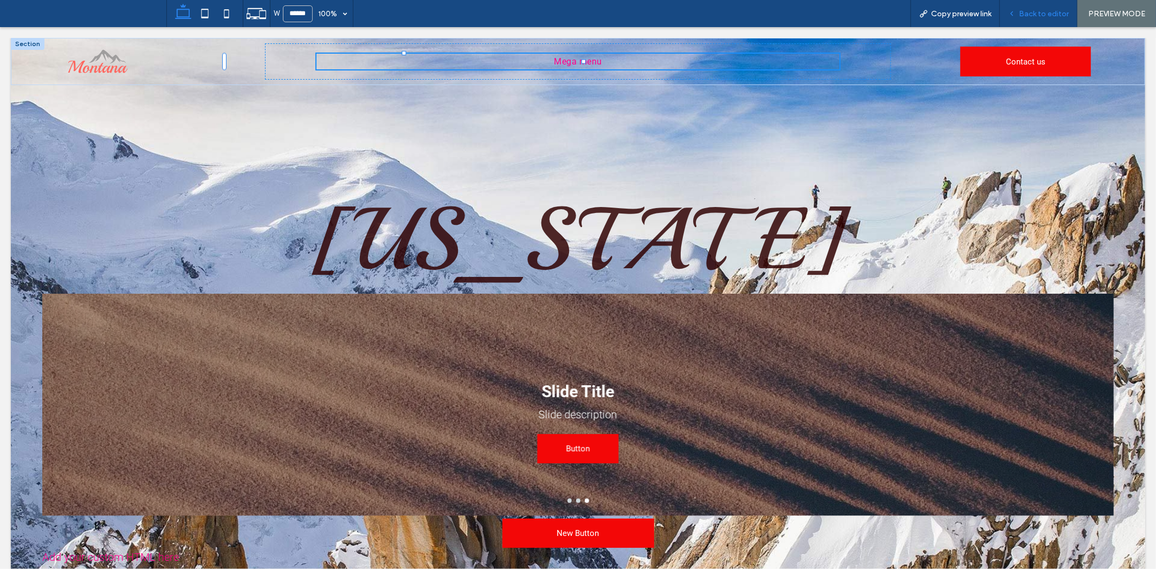
click at [1037, 14] on span "Back to editor" at bounding box center [1044, 13] width 50 height 9
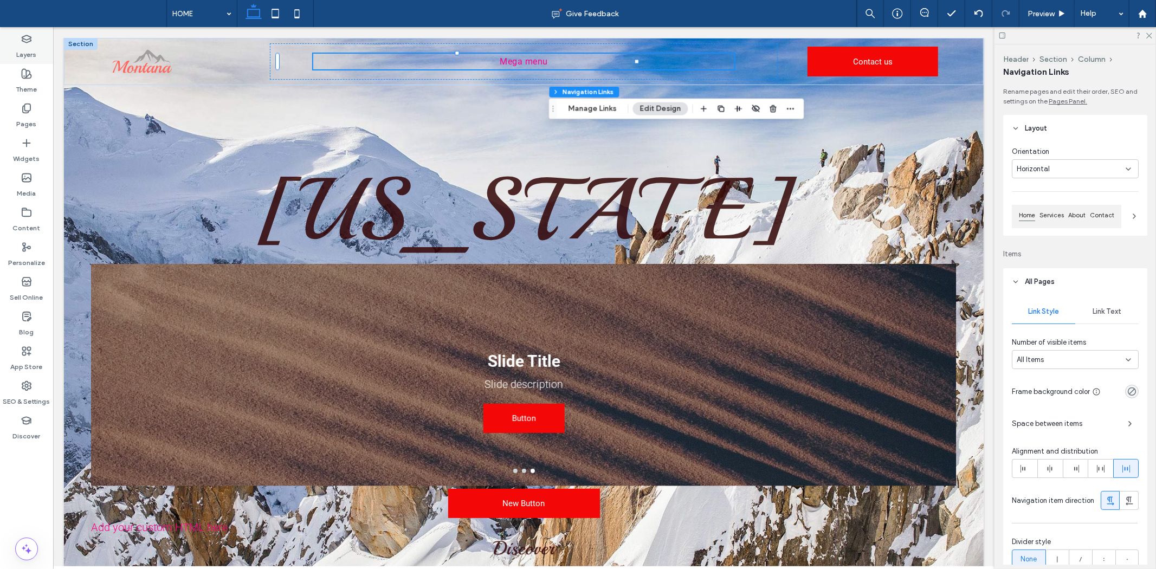
click at [41, 51] on div "Layers" at bounding box center [26, 46] width 53 height 35
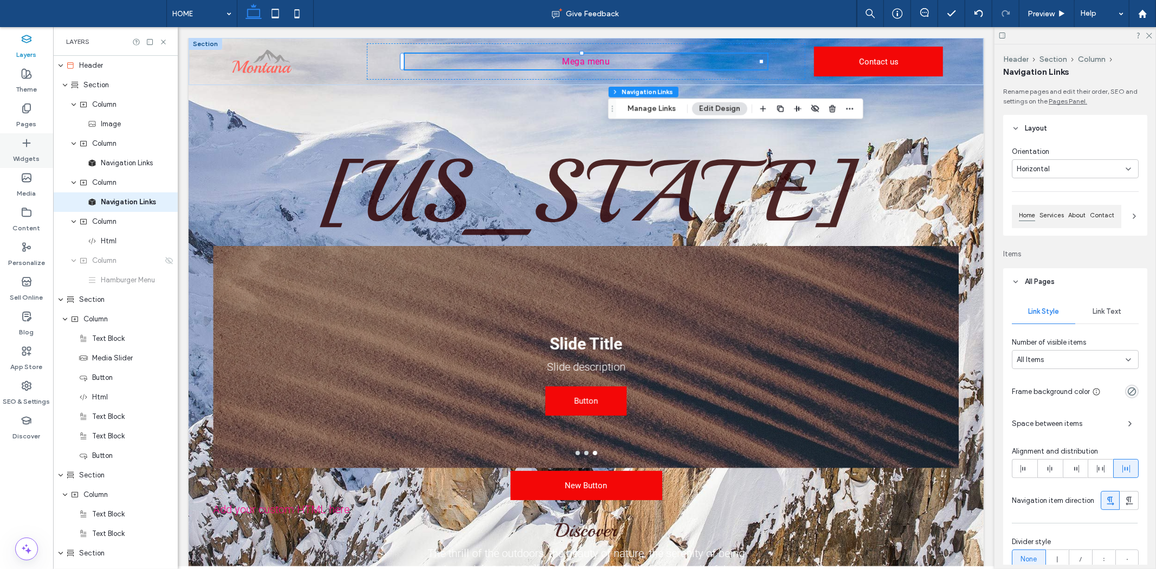
click at [31, 152] on label "Widgets" at bounding box center [27, 156] width 27 height 15
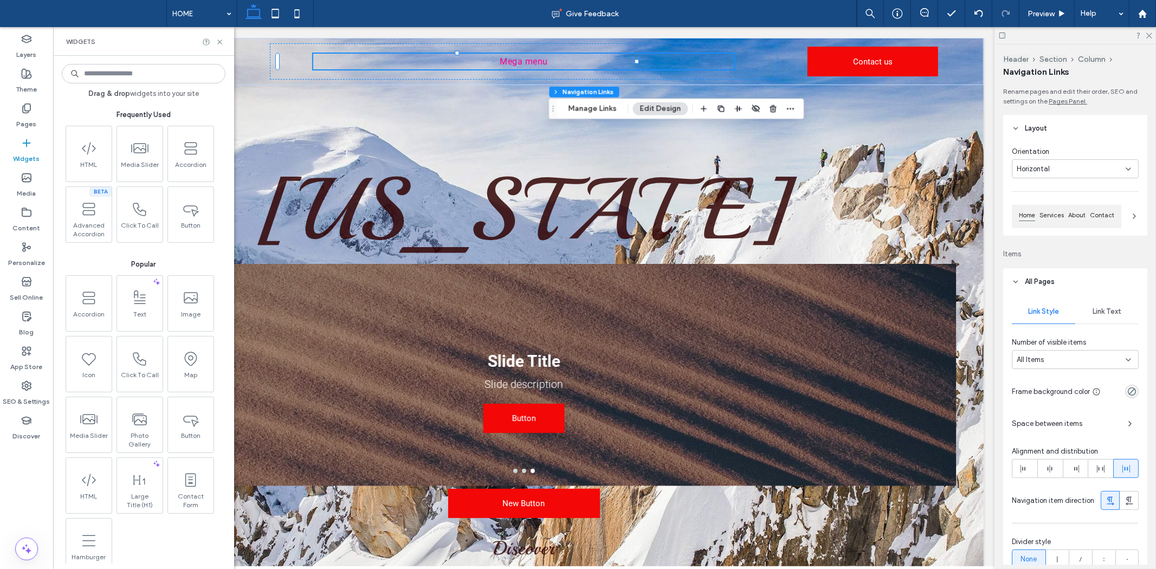
click at [125, 73] on input at bounding box center [144, 74] width 164 height 20
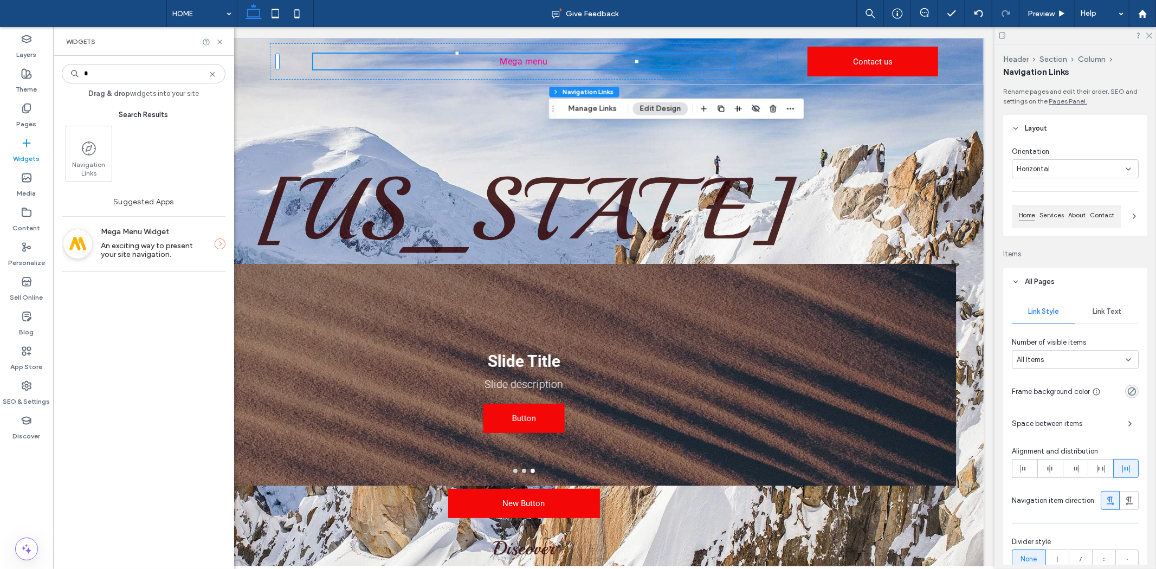
type input "*"
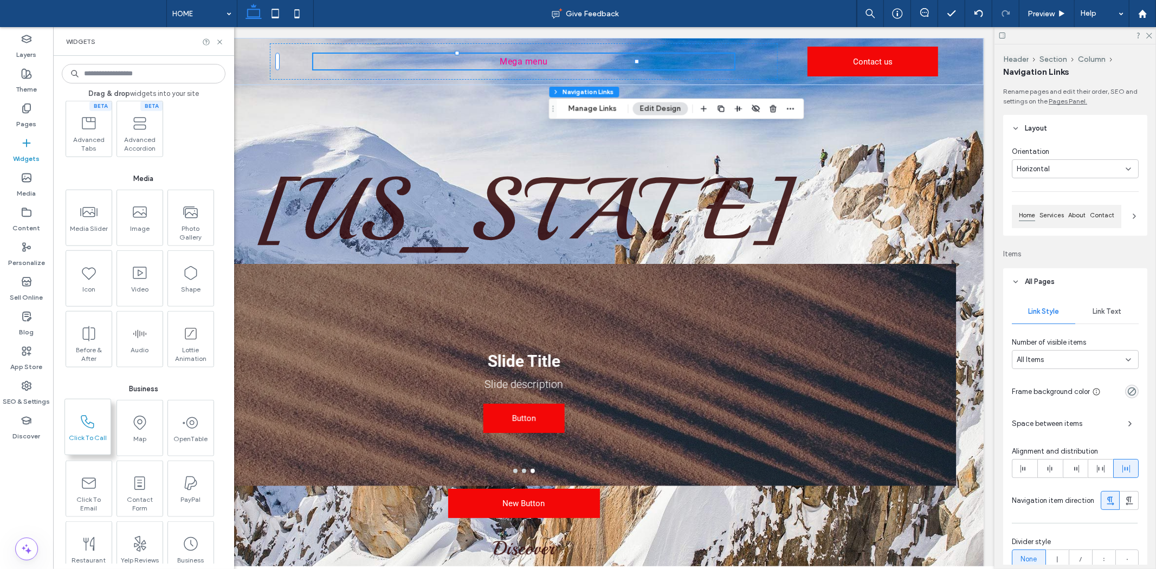
scroll to position [903, 0]
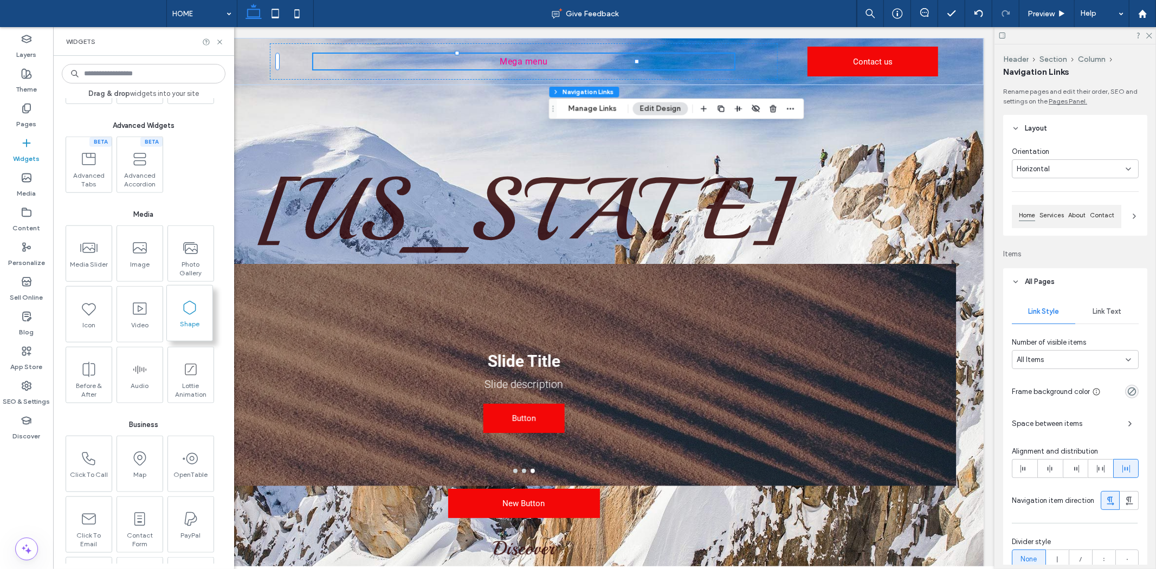
click at [188, 329] on span "Shape" at bounding box center [190, 327] width 46 height 15
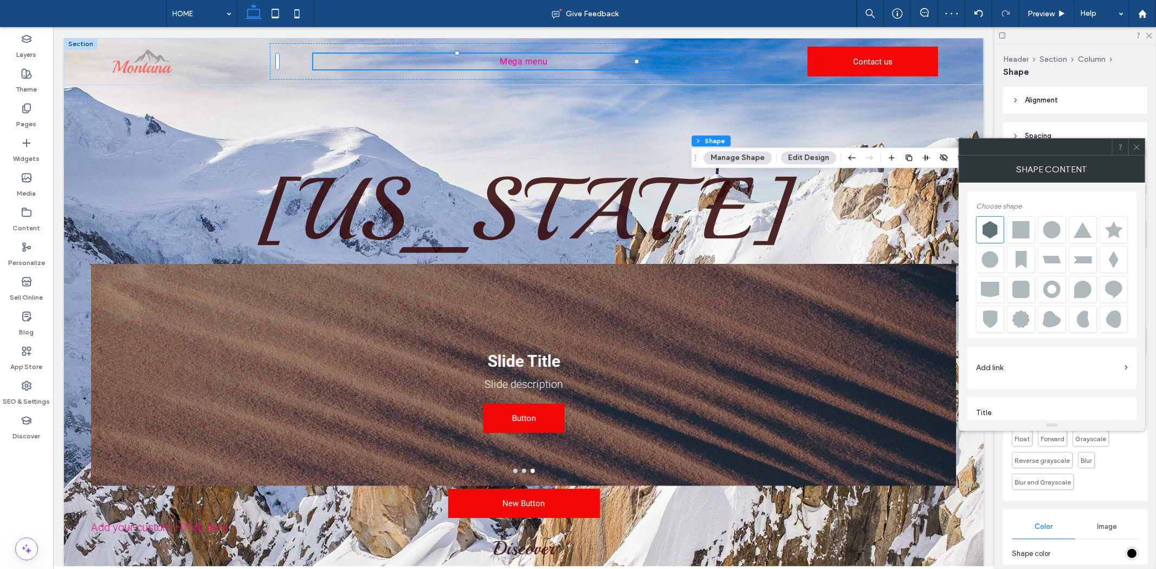
click at [1030, 248] on div at bounding box center [1021, 259] width 28 height 27
click at [1025, 232] on div at bounding box center [1021, 229] width 18 height 17
click at [1052, 225] on div at bounding box center [1052, 229] width 18 height 17
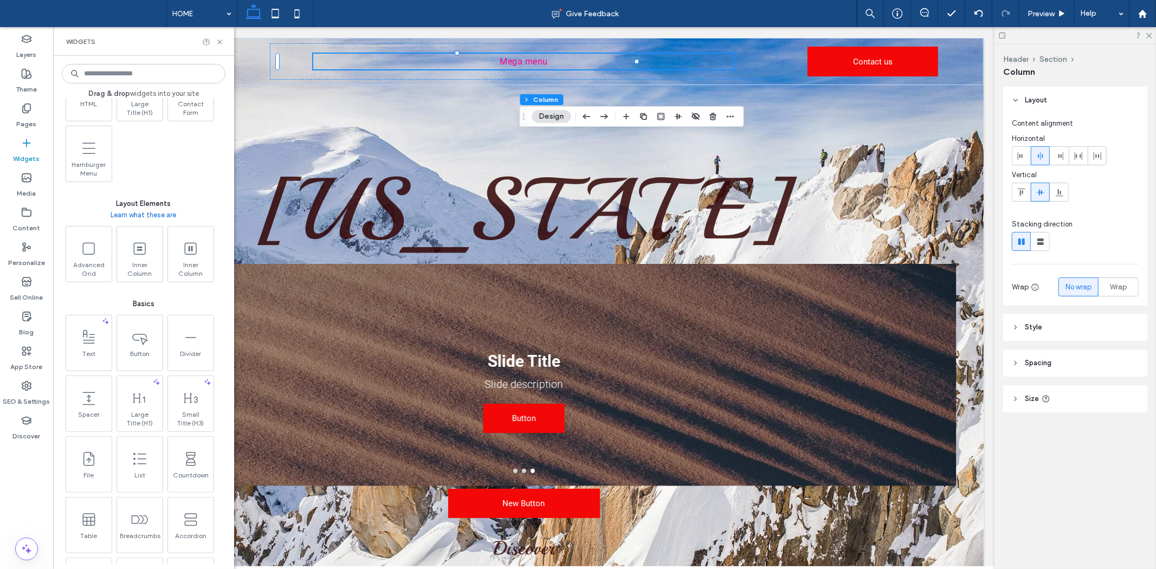
scroll to position [481, 0]
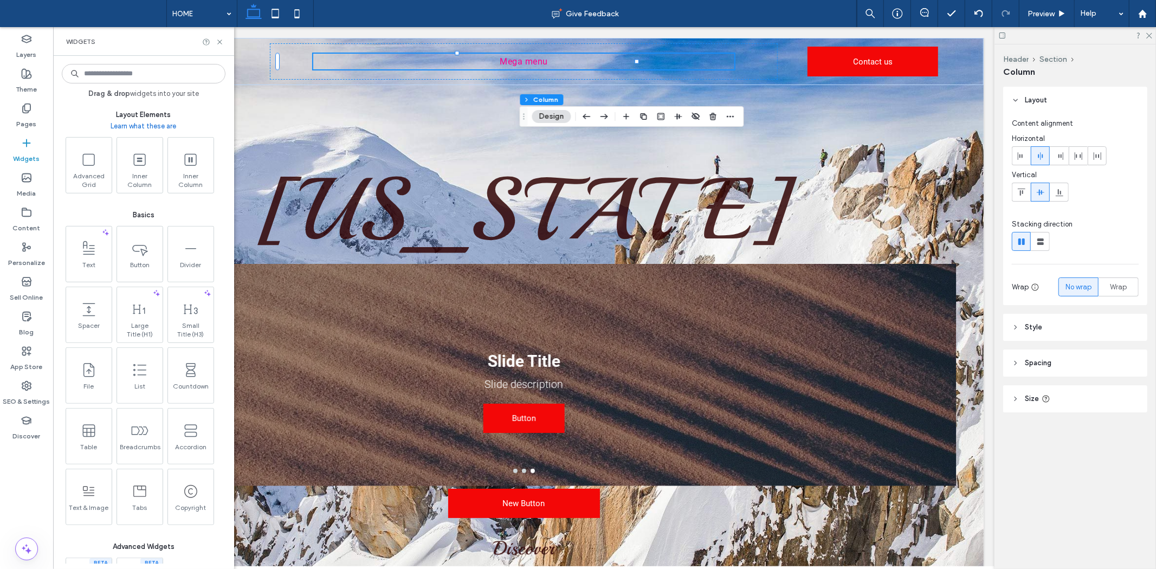
drag, startPoint x: 226, startPoint y: 312, endPoint x: 225, endPoint y: 328, distance: 16.3
click at [225, 328] on div "Drag & drop widgets into your site Frequently Used HTML Media Slider Accordion …" at bounding box center [143, 312] width 181 height 513
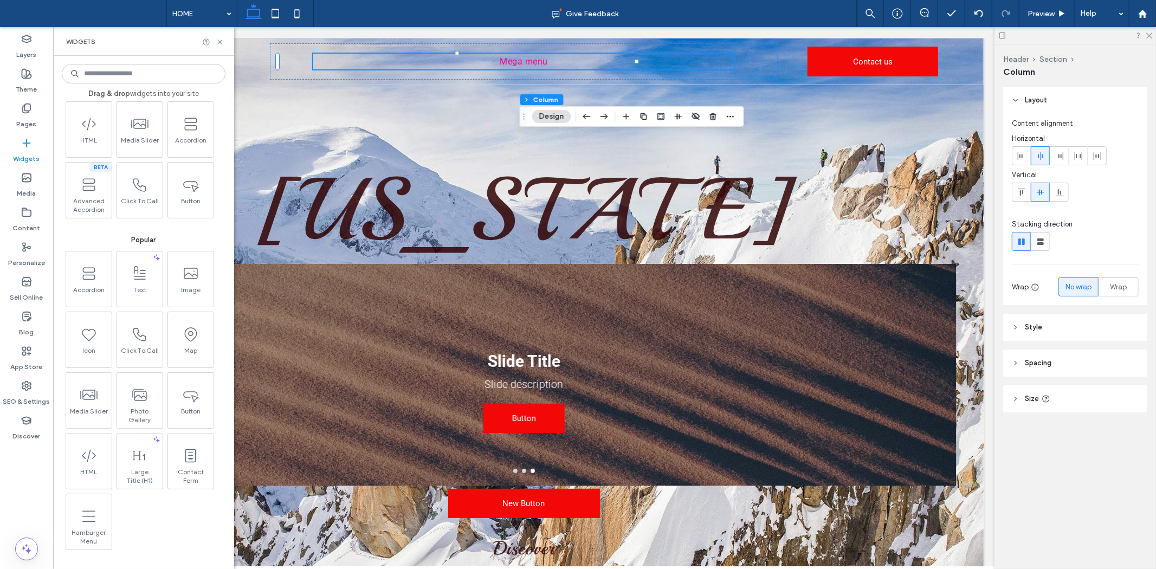
scroll to position [0, 0]
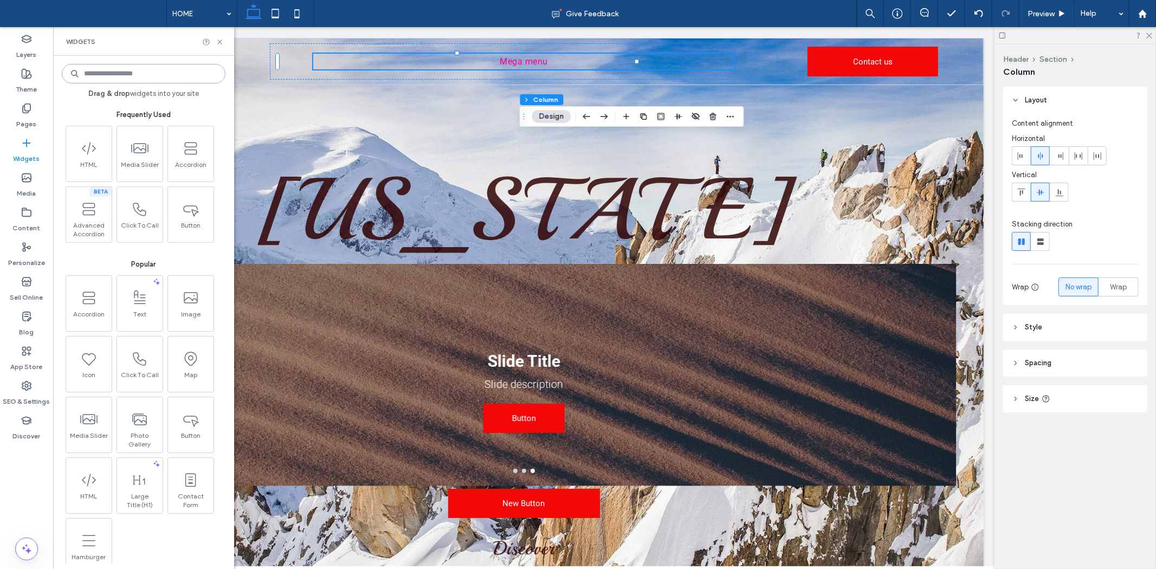
click at [169, 73] on input at bounding box center [144, 74] width 164 height 20
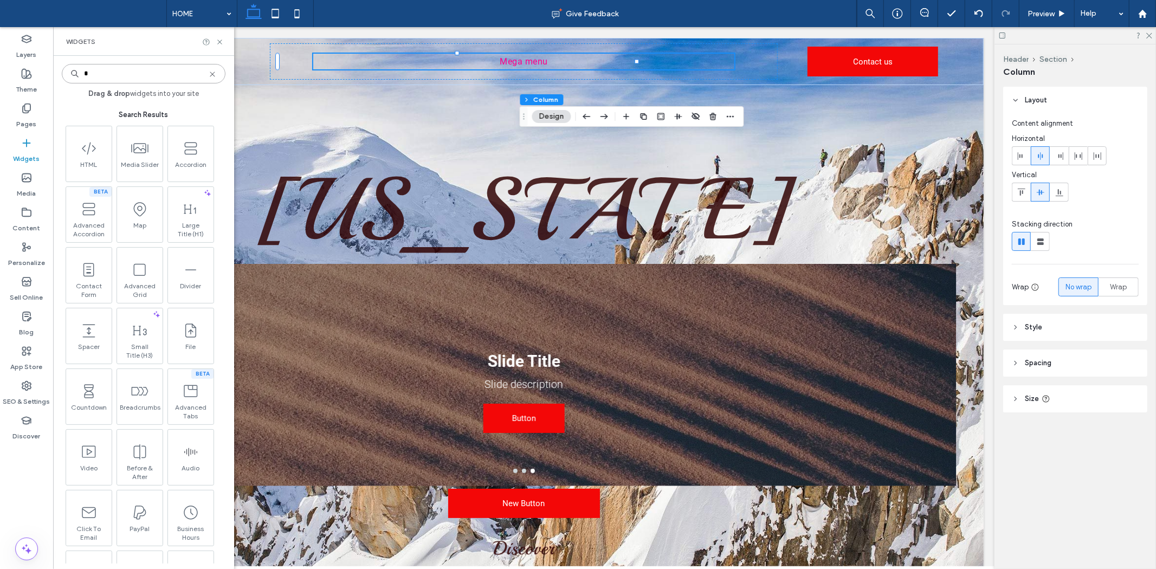
click at [121, 72] on input "*" at bounding box center [144, 74] width 164 height 20
type input "***"
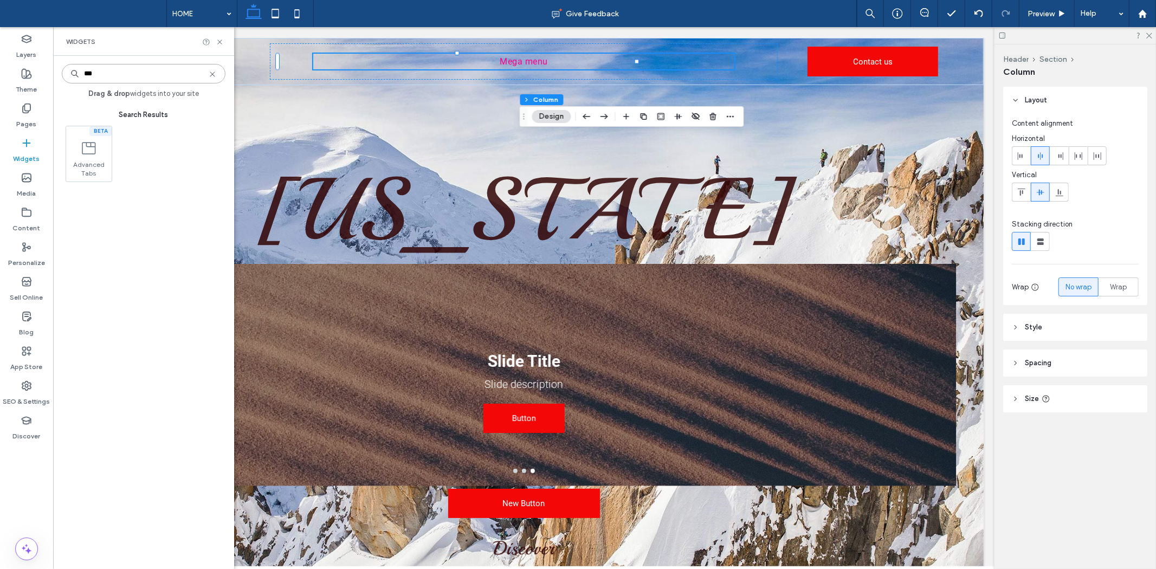
drag, startPoint x: 175, startPoint y: 71, endPoint x: -25, endPoint y: 69, distance: 199.5
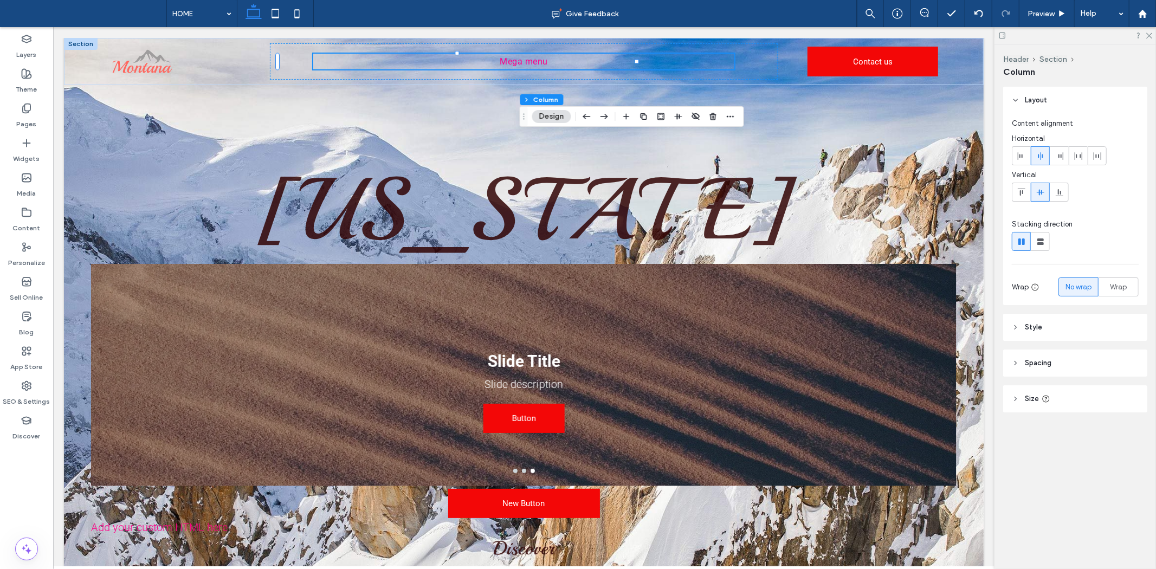
drag, startPoint x: 31, startPoint y: 149, endPoint x: 53, endPoint y: 131, distance: 28.9
click at [31, 149] on label "Widgets" at bounding box center [27, 156] width 27 height 15
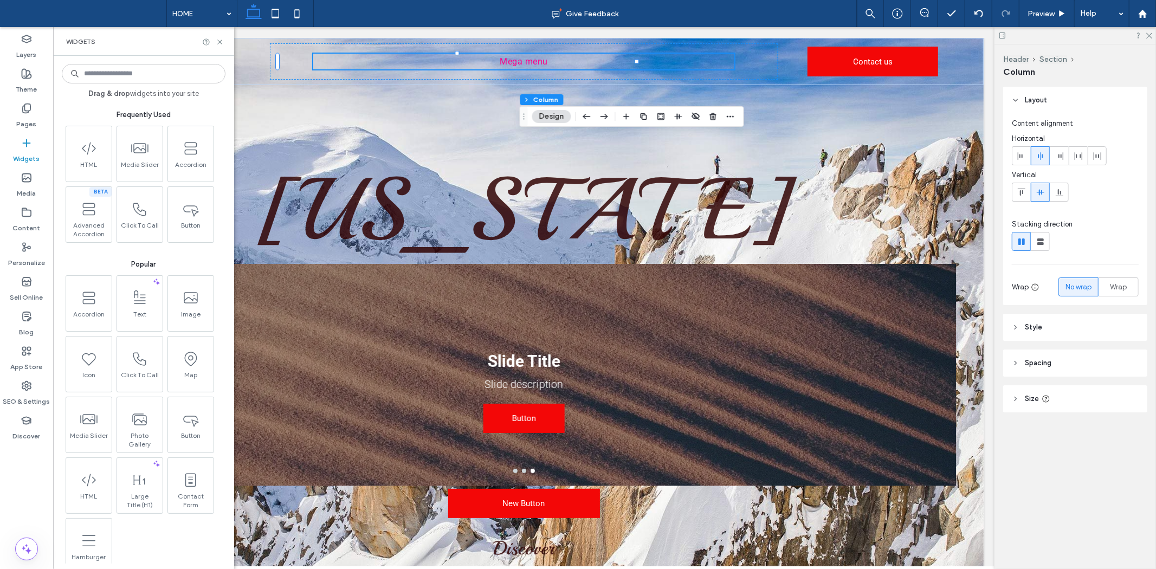
click at [125, 73] on input at bounding box center [144, 74] width 164 height 20
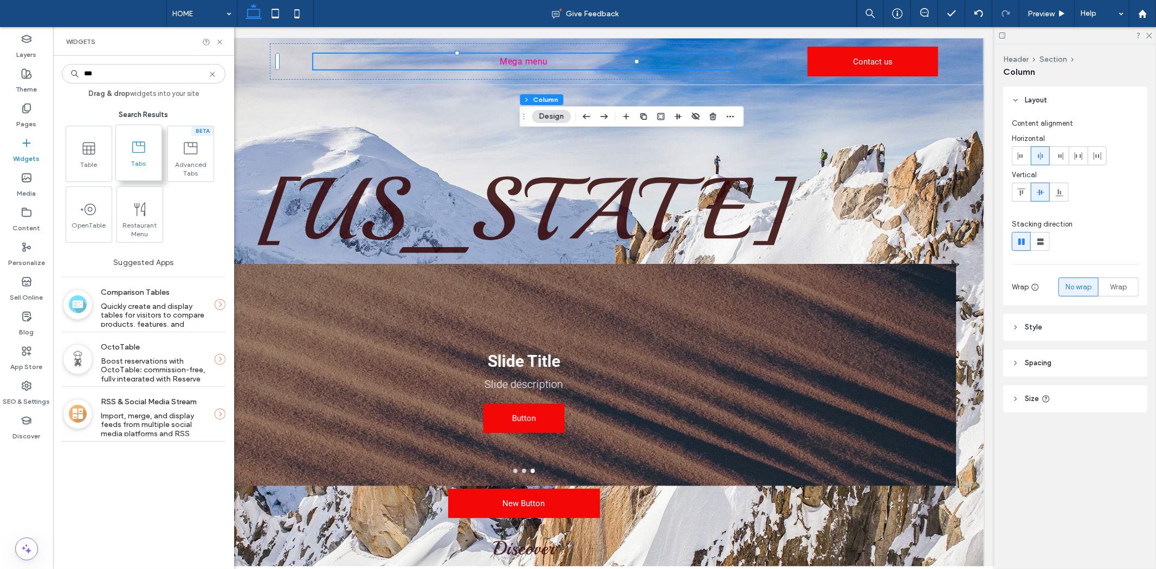
type input "***"
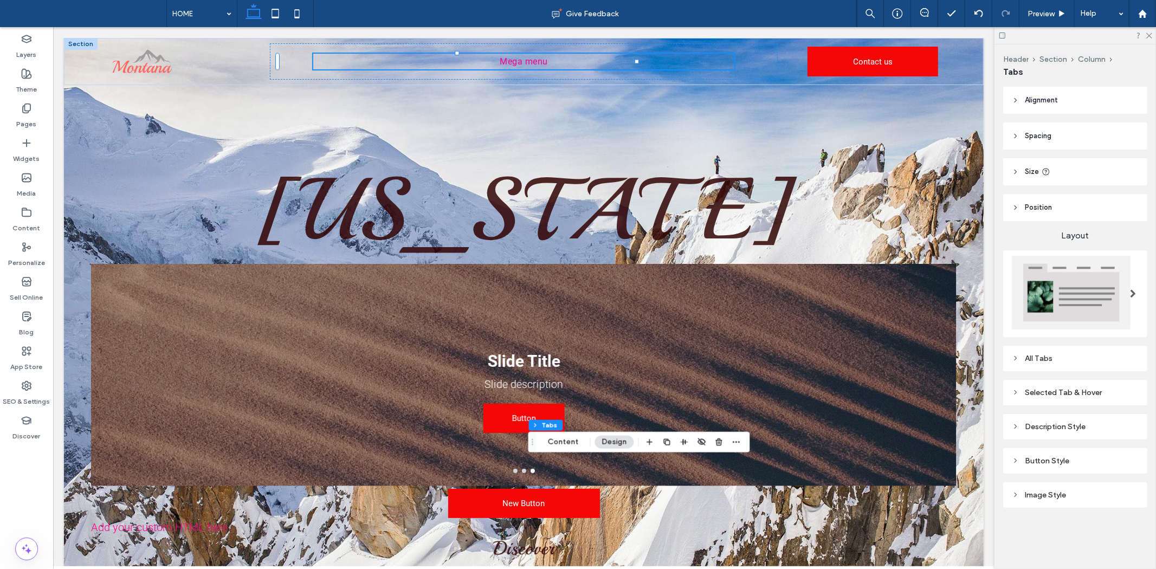
click at [1135, 291] on span at bounding box center [1133, 293] width 6 height 9
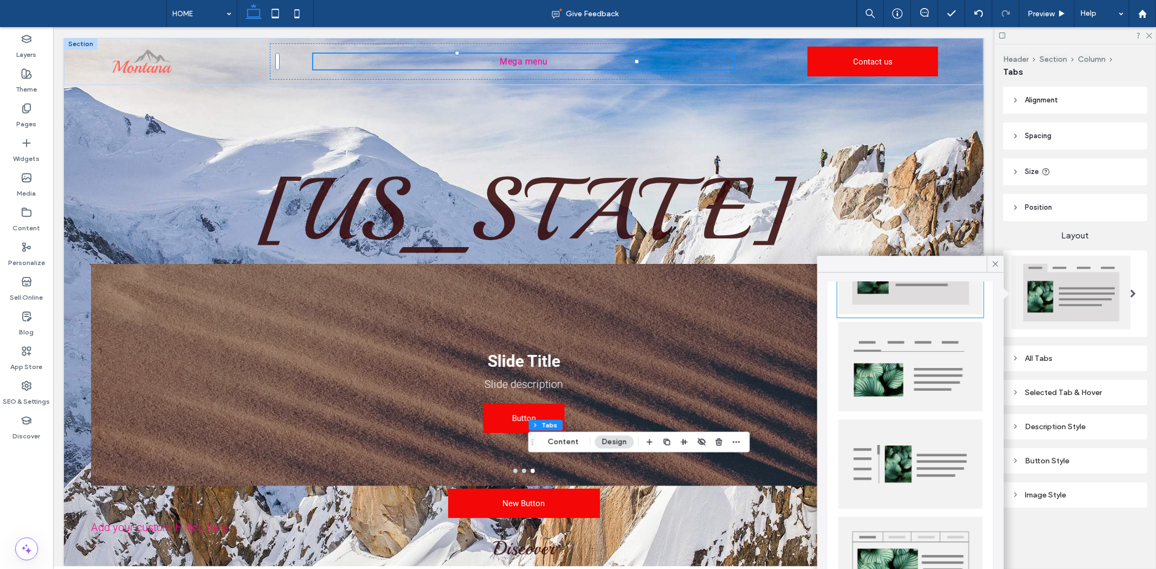
scroll to position [106, 0]
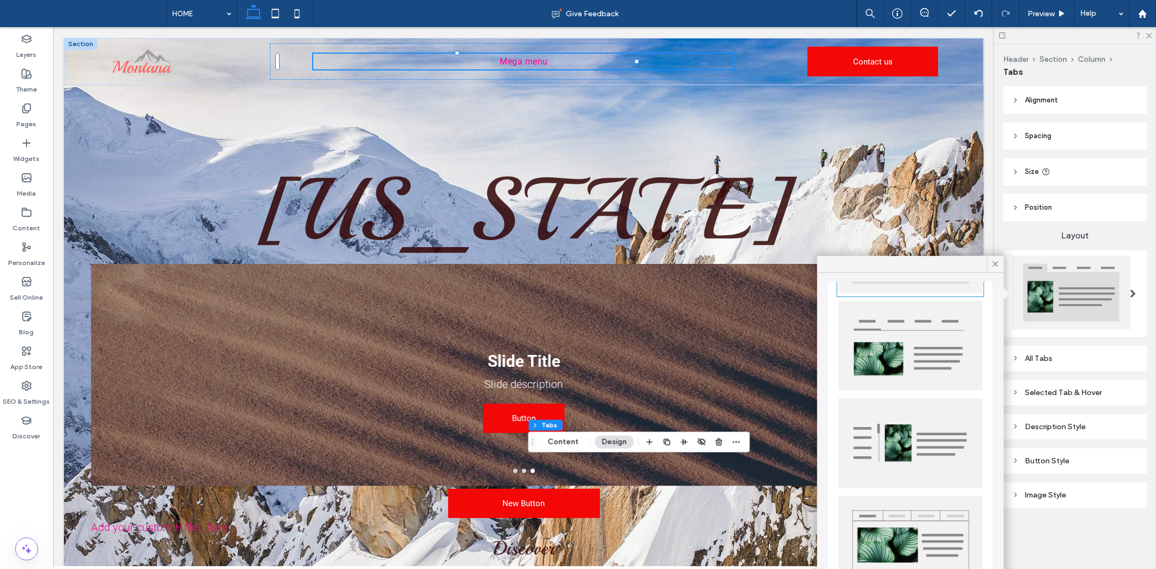
click at [889, 349] on img at bounding box center [911, 345] width 144 height 89
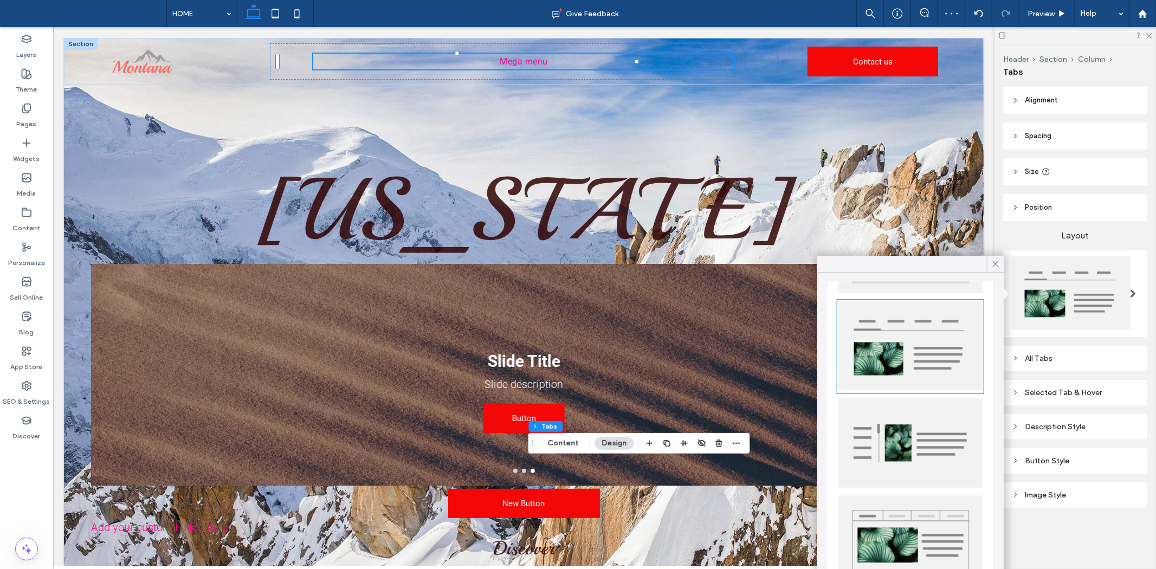
click at [920, 437] on img at bounding box center [911, 443] width 144 height 90
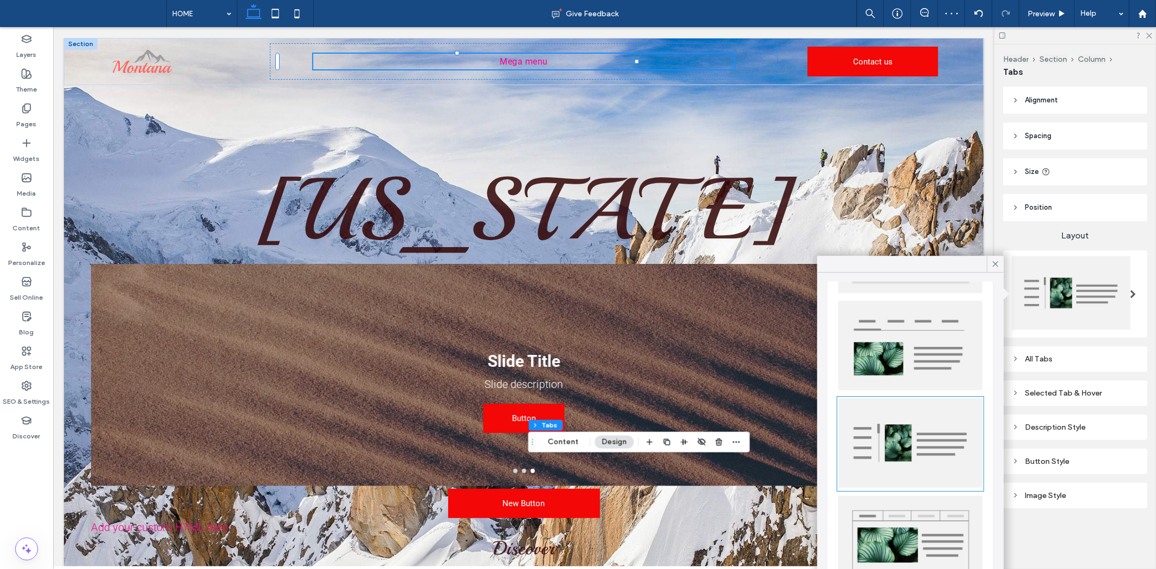
click at [904, 539] on img at bounding box center [911, 540] width 144 height 90
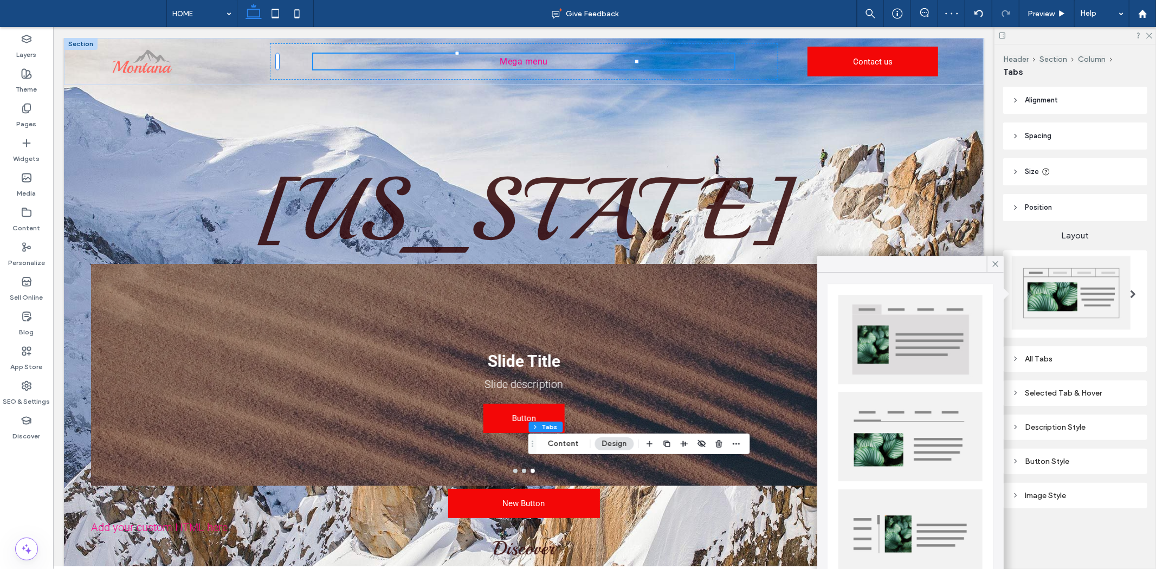
scroll to position [0, 0]
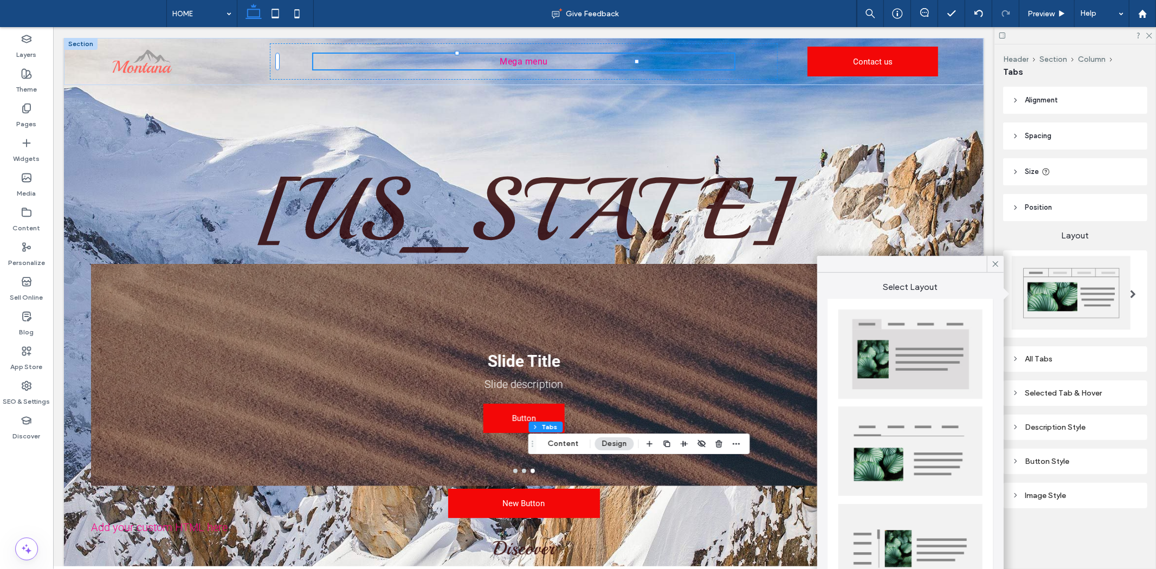
click at [885, 340] on img at bounding box center [911, 354] width 144 height 89
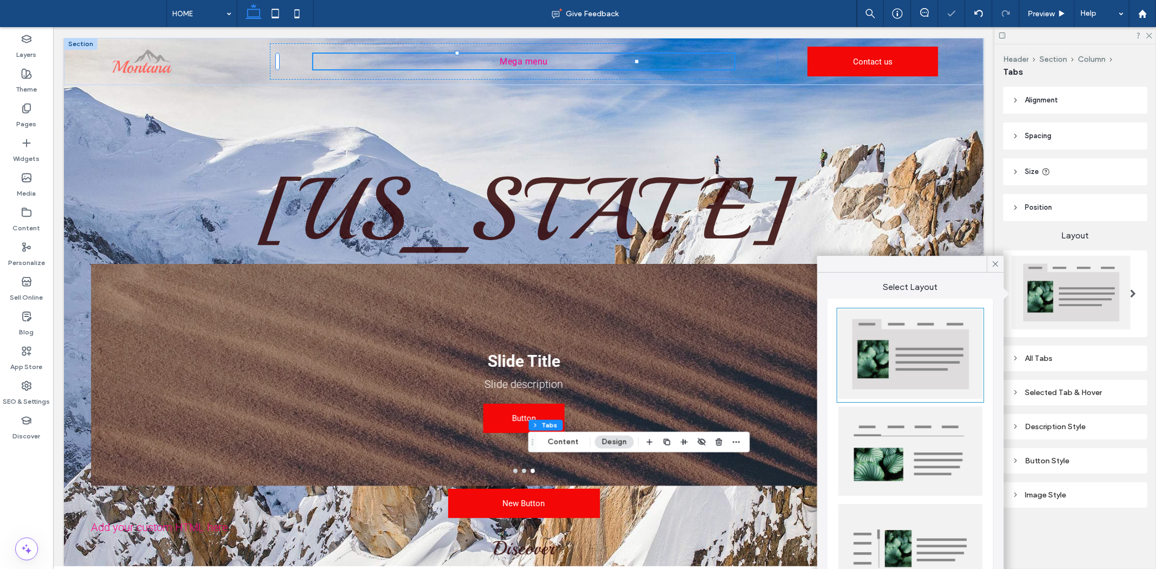
click at [891, 442] on img at bounding box center [911, 451] width 144 height 89
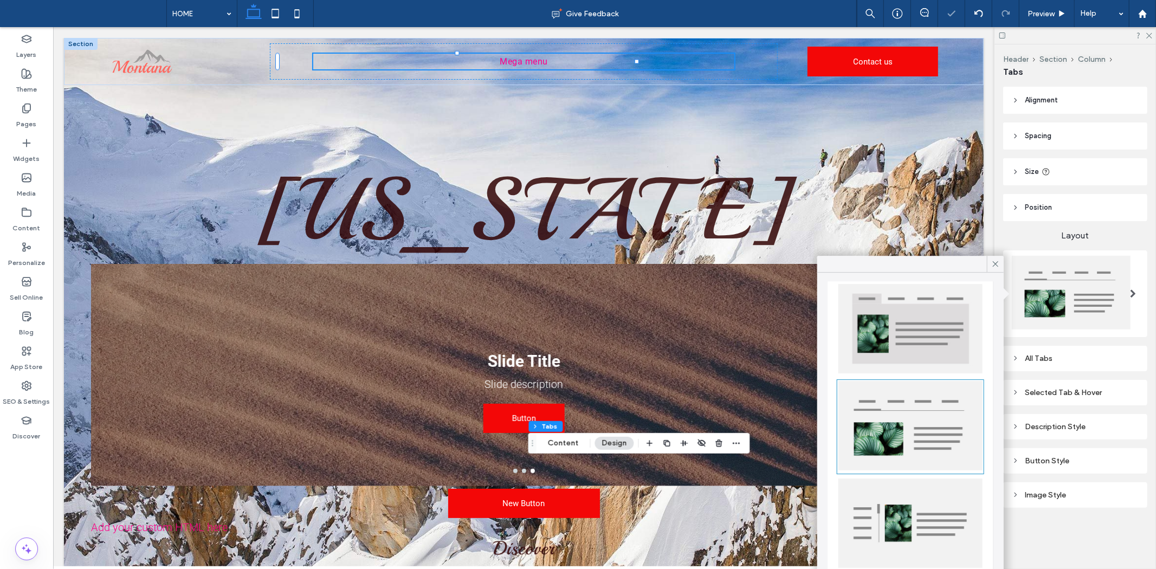
scroll to position [106, 0]
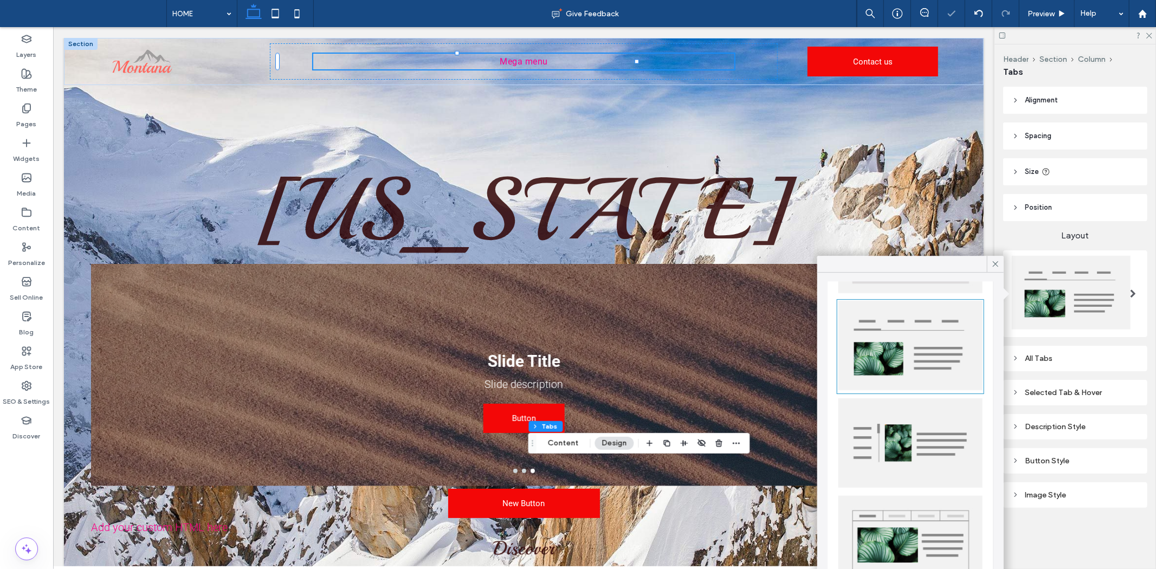
click at [913, 420] on img at bounding box center [911, 443] width 144 height 90
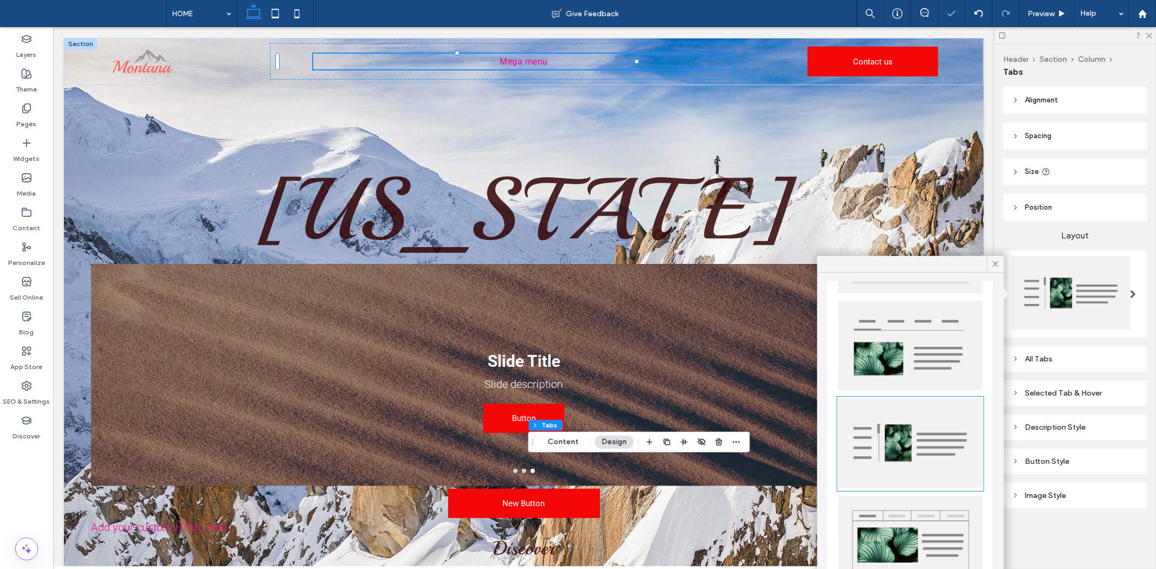
click at [896, 339] on img at bounding box center [911, 345] width 144 height 89
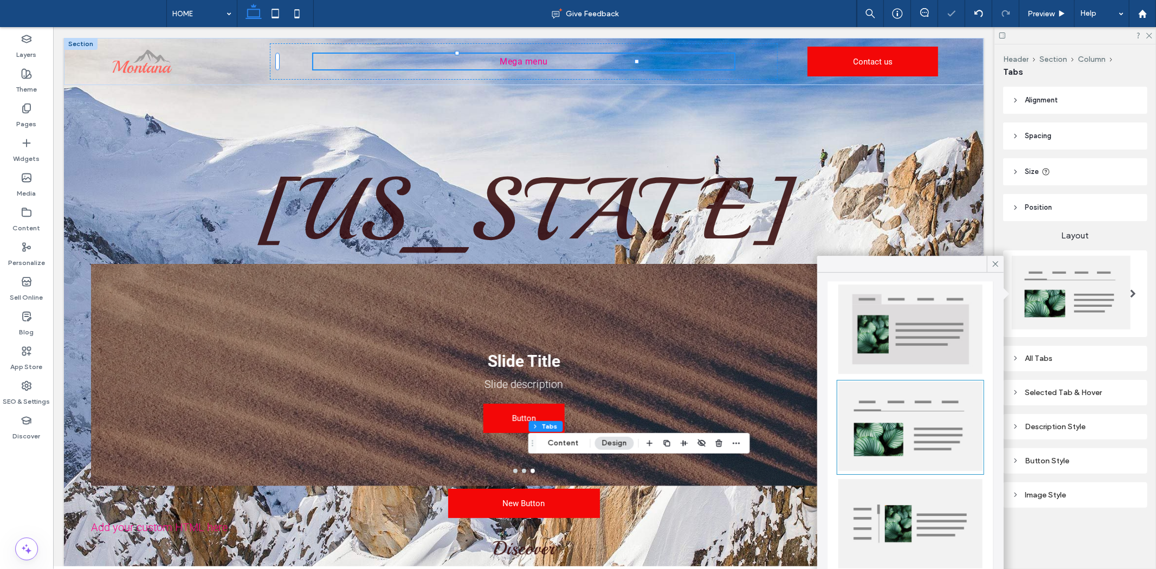
scroll to position [0, 0]
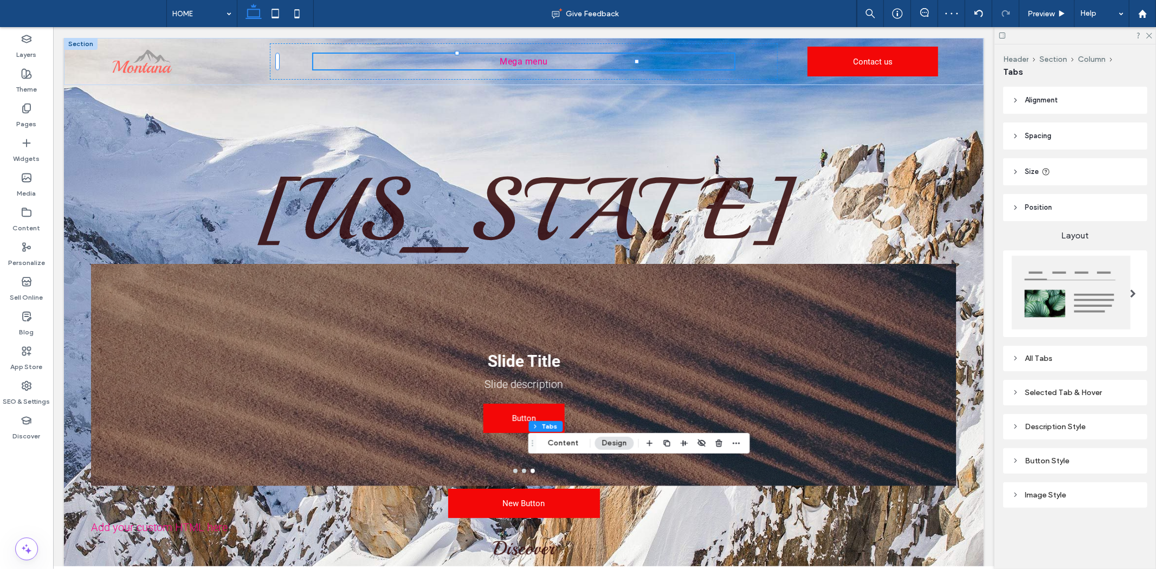
click at [1059, 366] on div "All Tabs" at bounding box center [1075, 358] width 144 height 25
click at [1054, 354] on div "All Tabs" at bounding box center [1075, 358] width 127 height 9
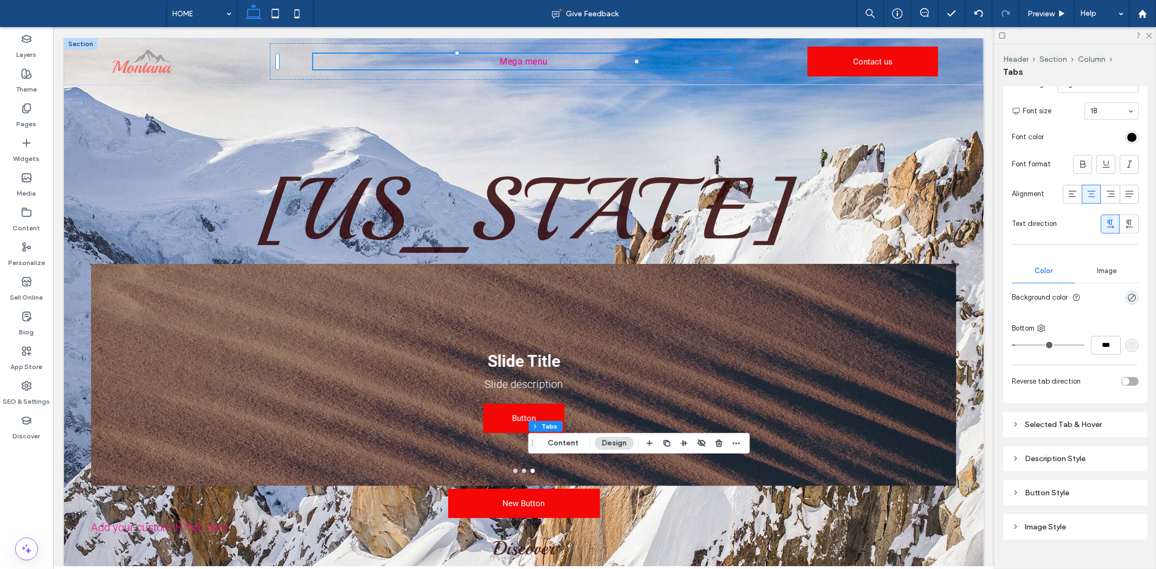
scroll to position [350, 0]
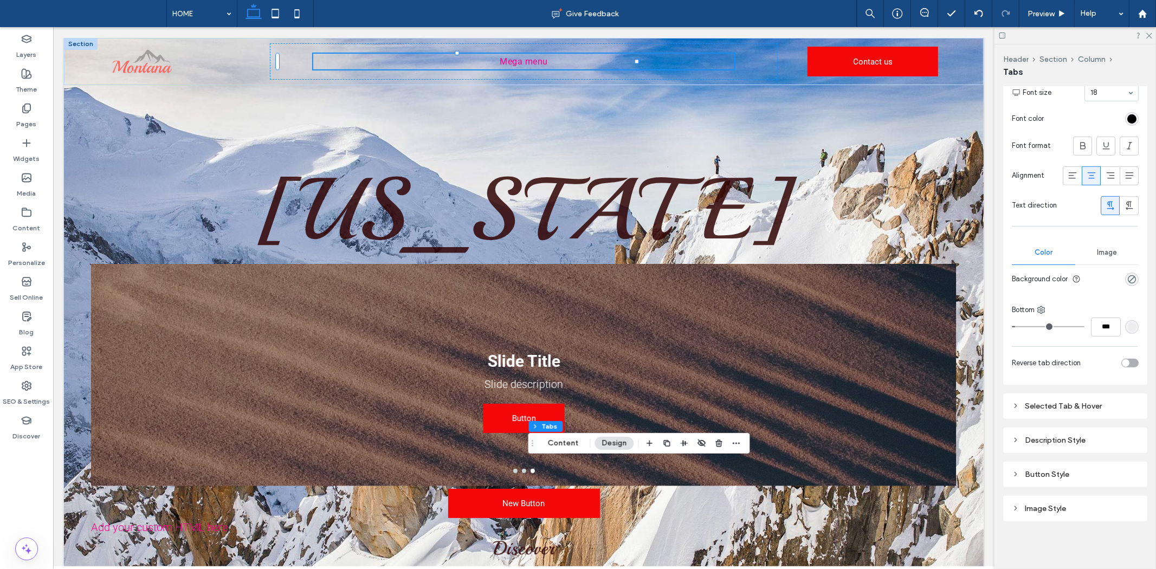
click at [1061, 402] on div "Selected Tab & Hover" at bounding box center [1075, 406] width 127 height 9
type input "*"
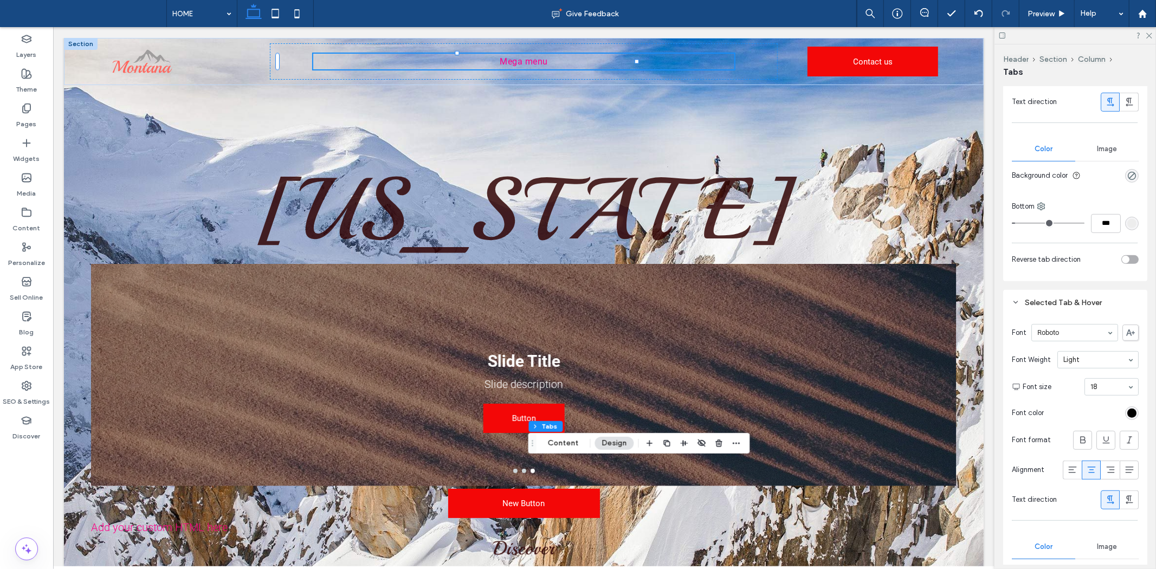
scroll to position [471, 0]
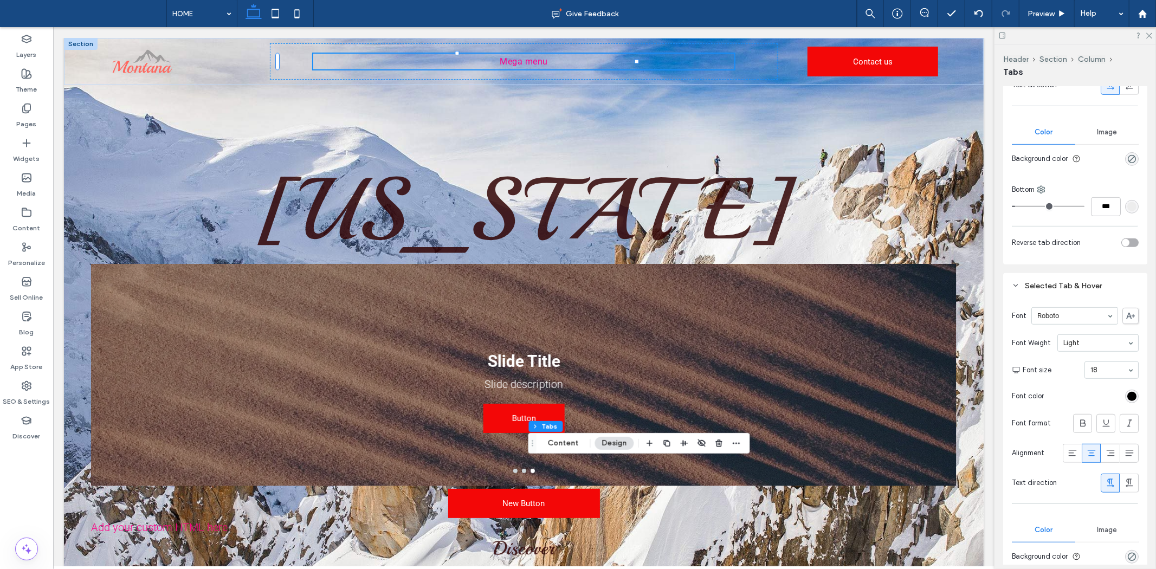
click at [1039, 283] on div "Selected Tab & Hover" at bounding box center [1075, 285] width 127 height 9
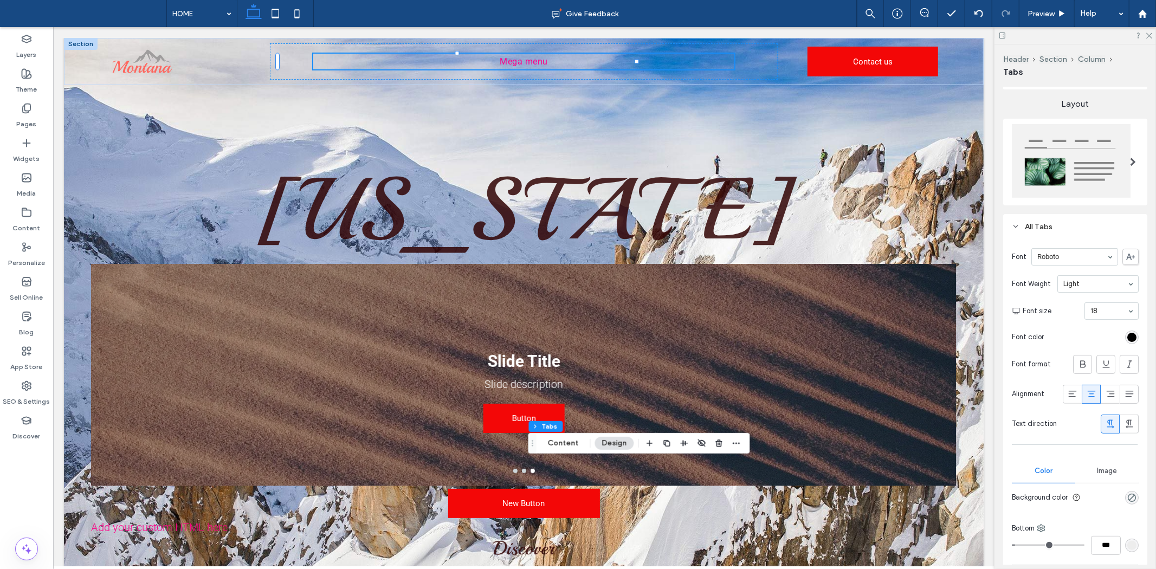
scroll to position [109, 0]
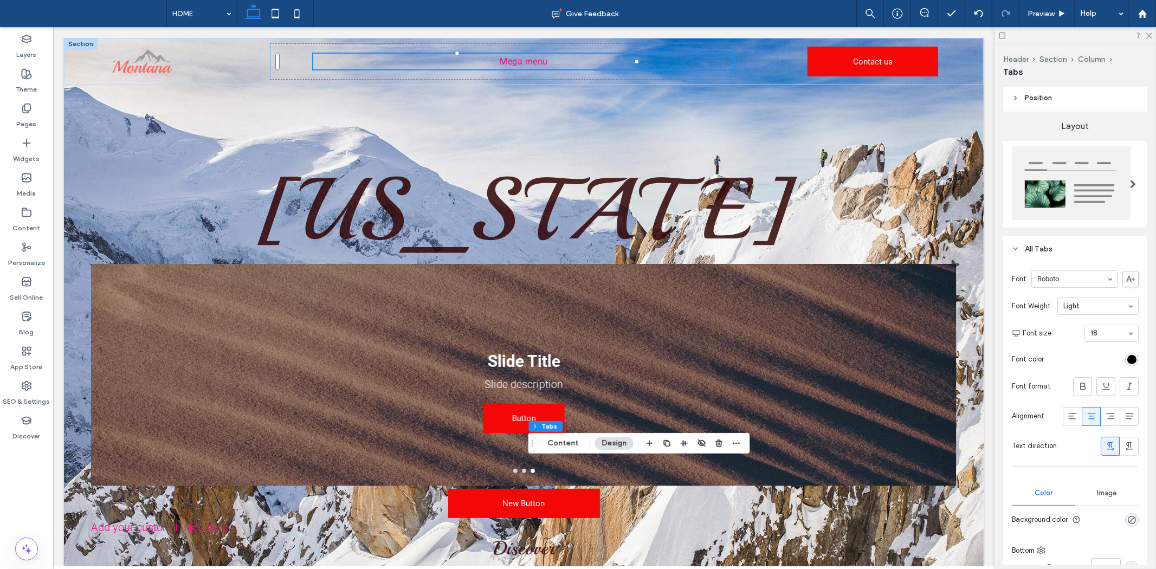
click at [1028, 247] on div "All Tabs" at bounding box center [1075, 248] width 127 height 9
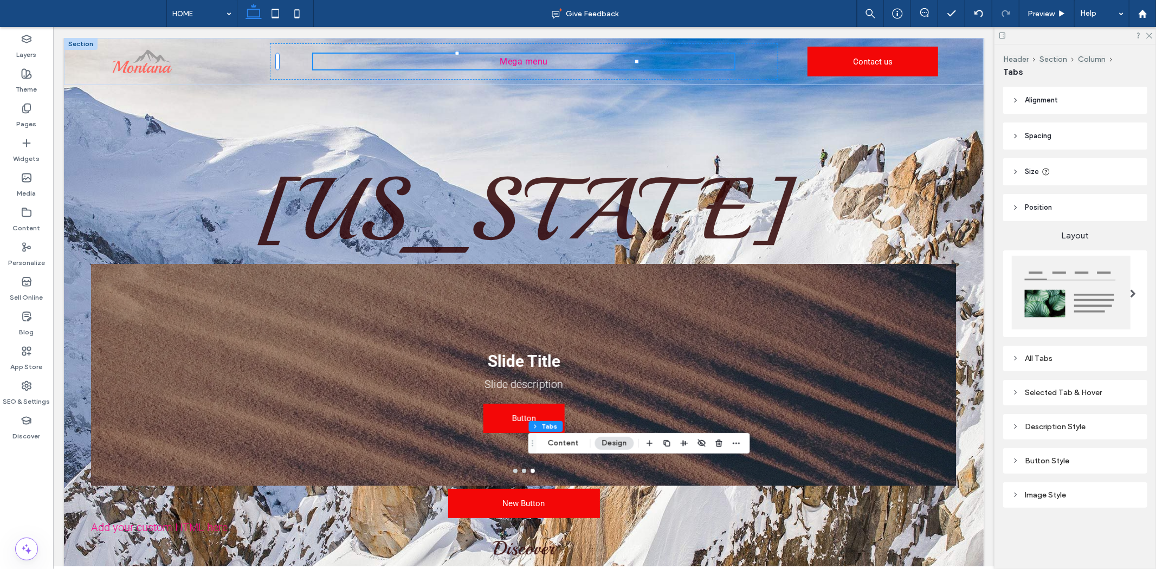
click at [1059, 425] on div "Description Style" at bounding box center [1075, 426] width 127 height 9
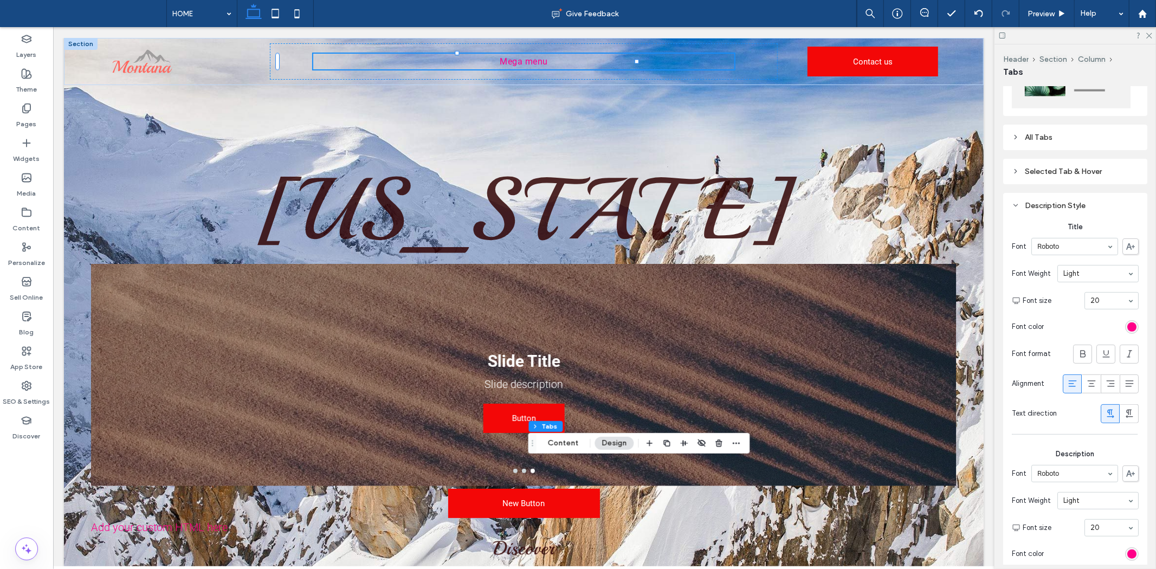
scroll to position [241, 0]
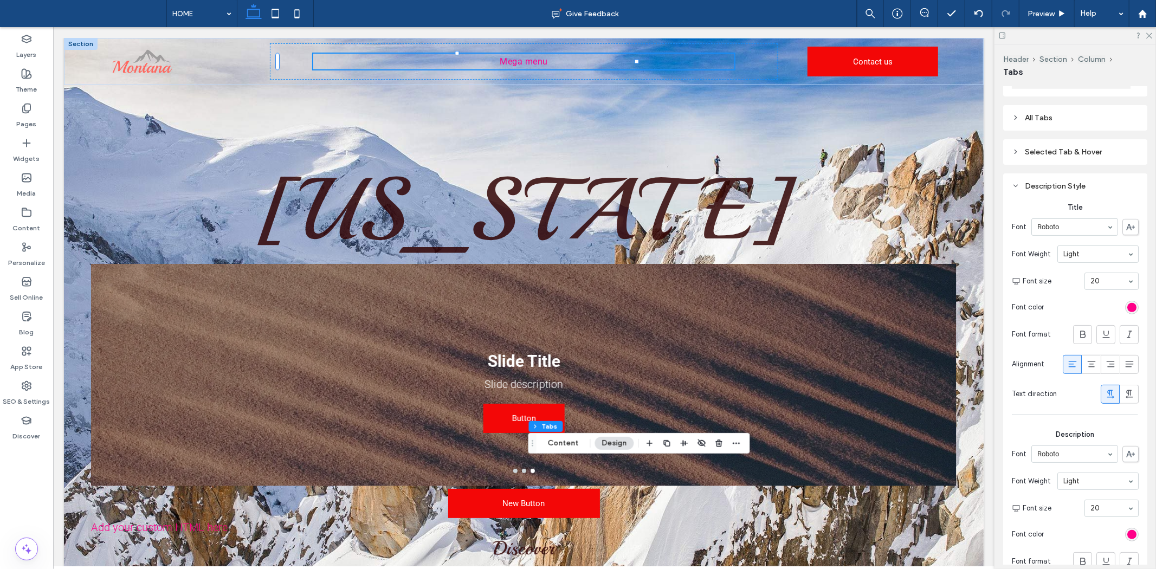
click at [1031, 182] on div "Description Style" at bounding box center [1075, 186] width 127 height 9
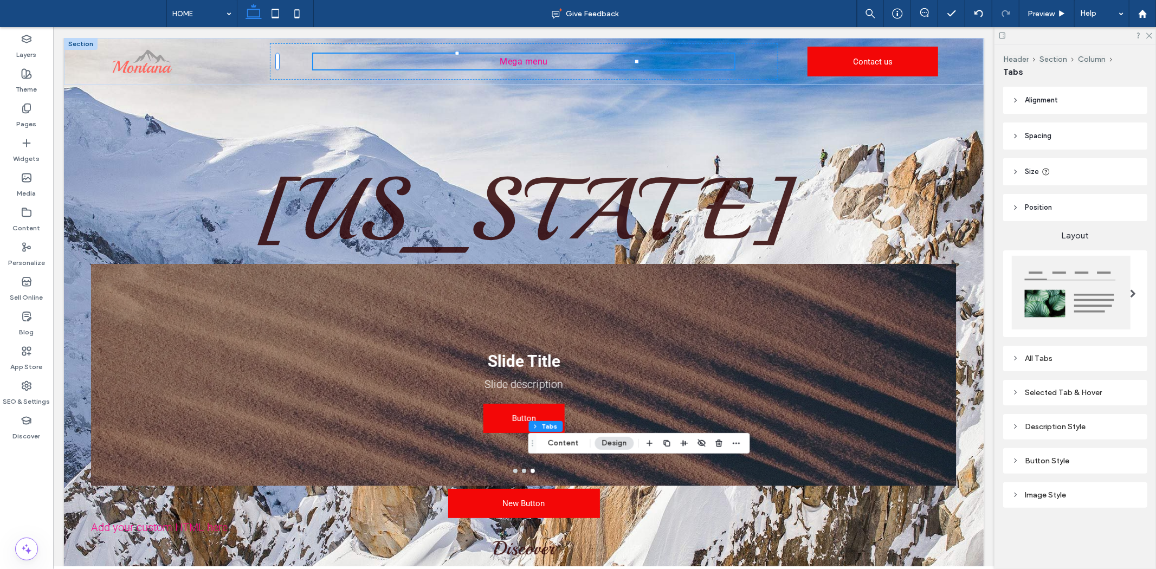
click at [1049, 101] on span "Alignment" at bounding box center [1041, 100] width 33 height 11
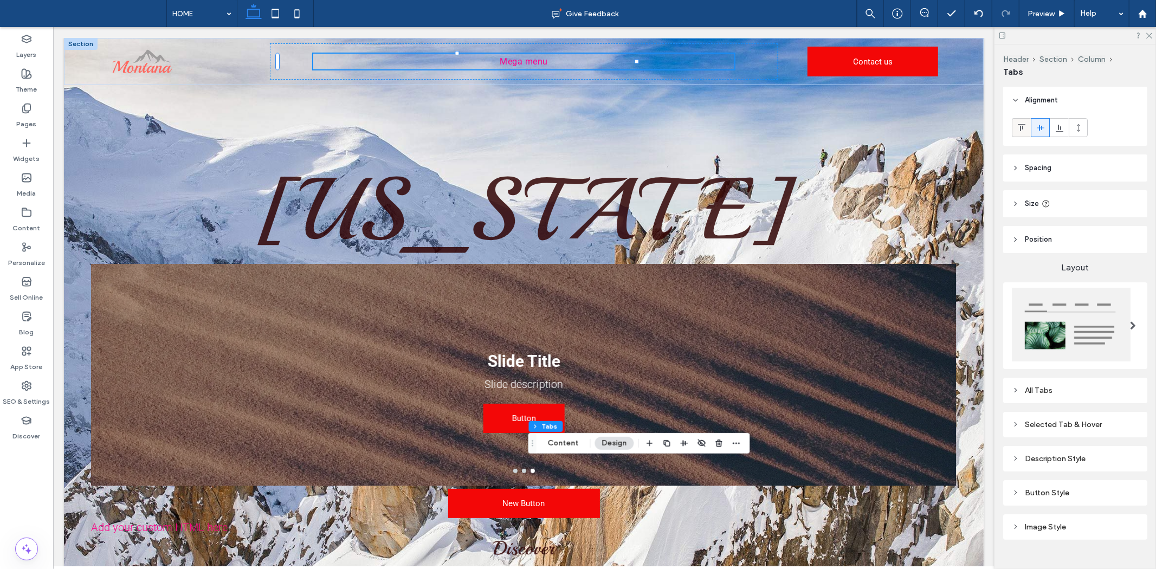
click at [1021, 127] on icon at bounding box center [1021, 128] width 9 height 9
click at [1039, 131] on icon at bounding box center [1040, 128] width 9 height 9
click at [1061, 166] on header "Spacing" at bounding box center [1075, 167] width 144 height 27
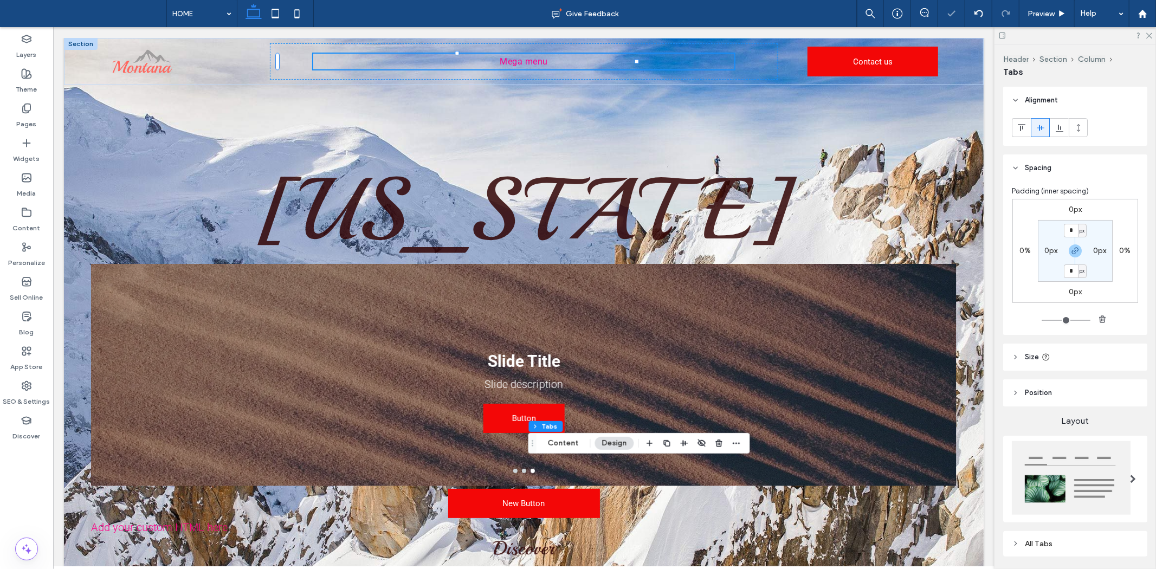
click at [1072, 172] on header "Spacing" at bounding box center [1075, 167] width 144 height 27
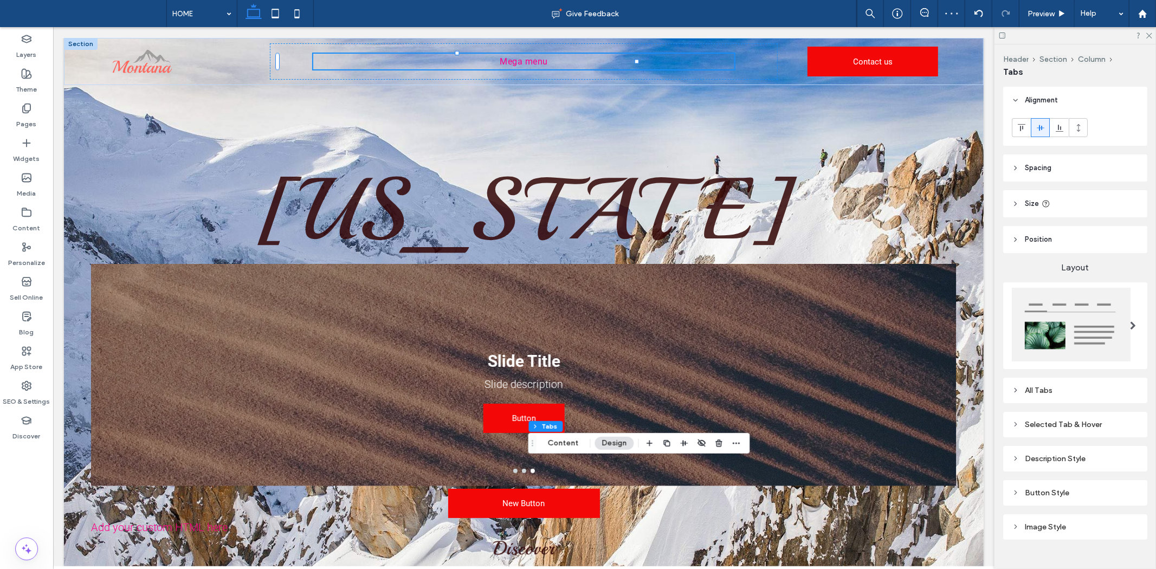
click at [1093, 242] on header "Position" at bounding box center [1075, 239] width 144 height 27
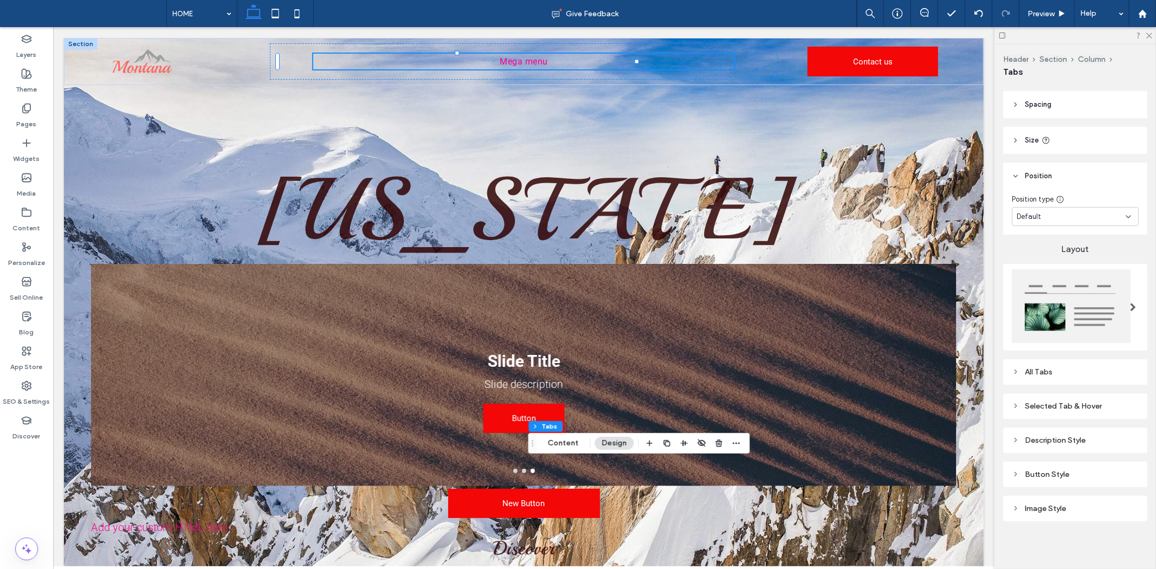
click at [1064, 511] on div "Image Style" at bounding box center [1075, 508] width 144 height 25
click at [1061, 505] on div "Image Style" at bounding box center [1075, 508] width 127 height 9
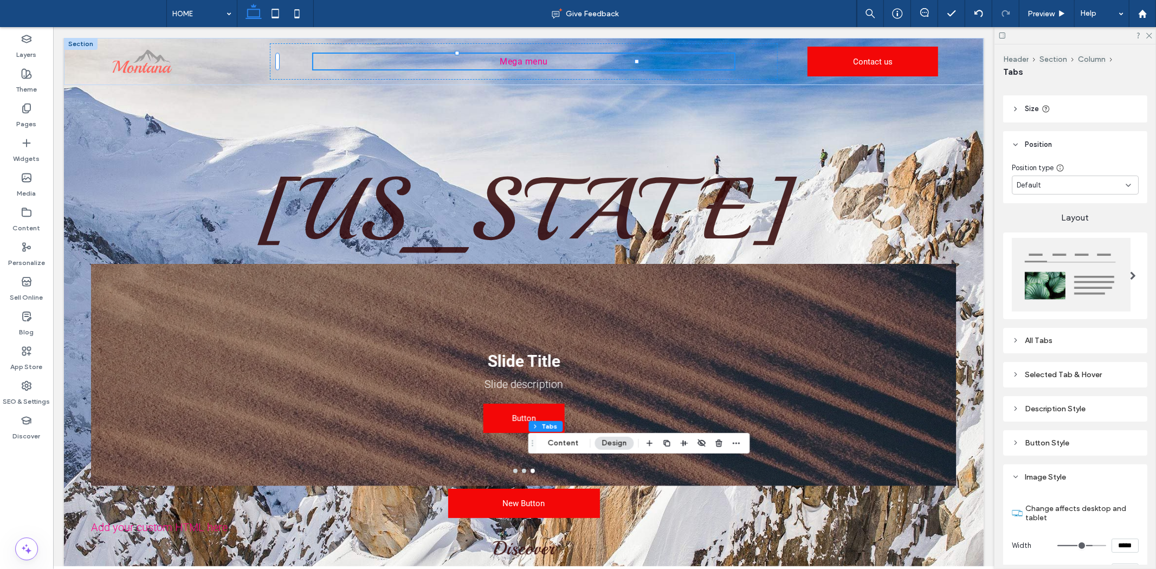
scroll to position [212, 0]
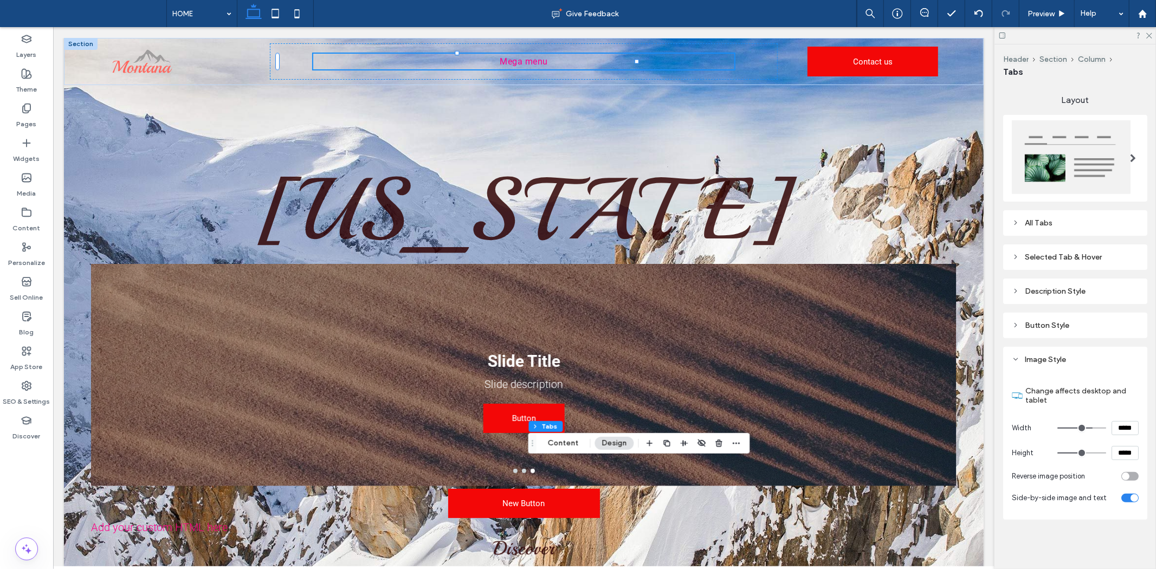
click at [1060, 323] on div "Button Style" at bounding box center [1075, 325] width 127 height 9
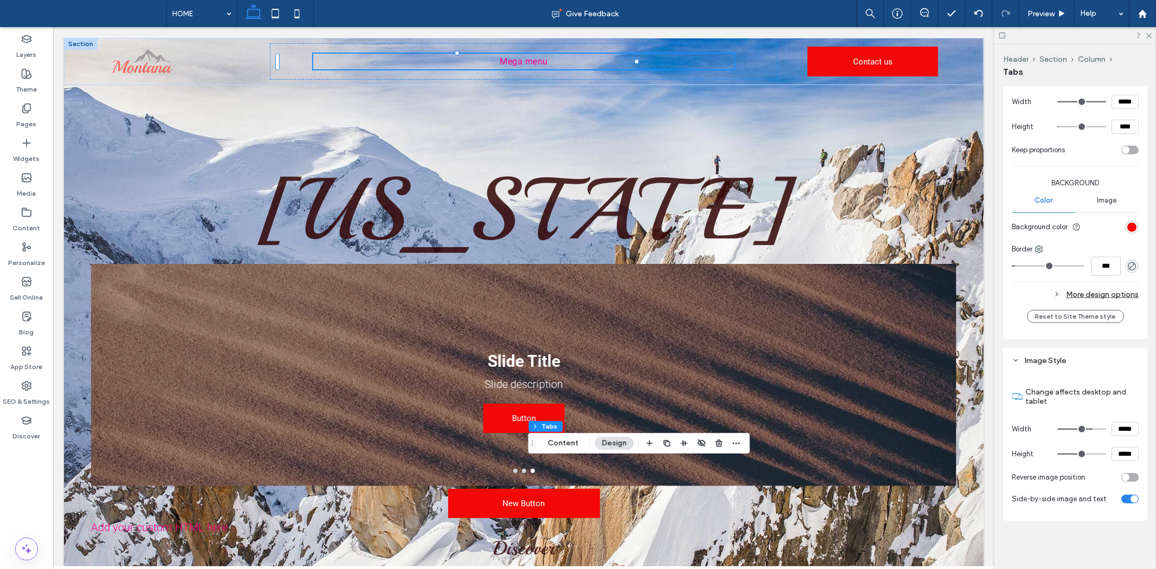
scroll to position [506, 0]
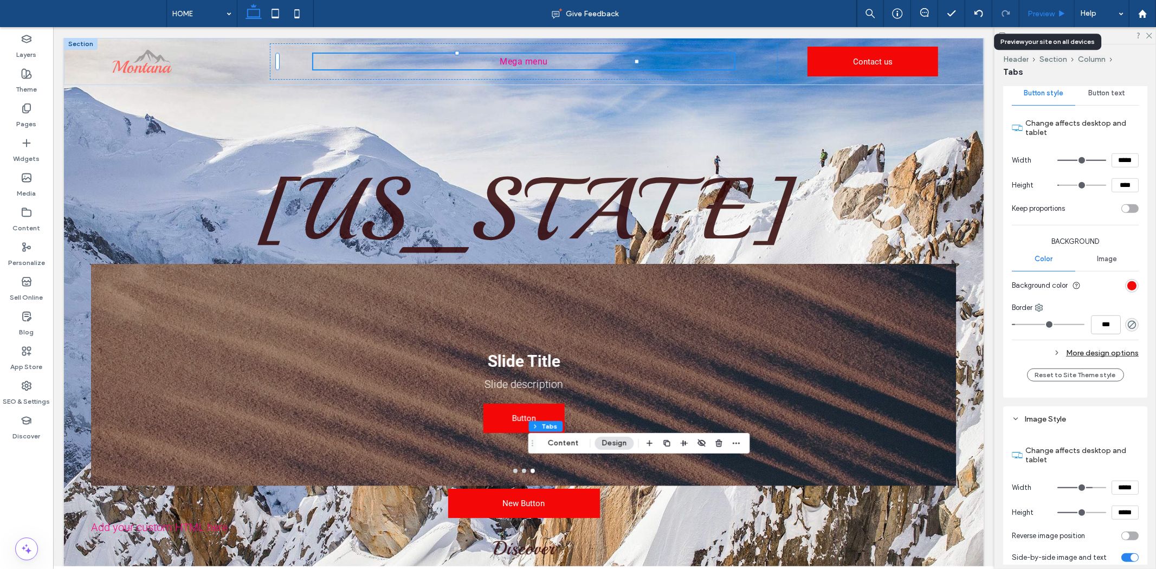
click at [1061, 12] on use at bounding box center [1062, 13] width 5 height 6
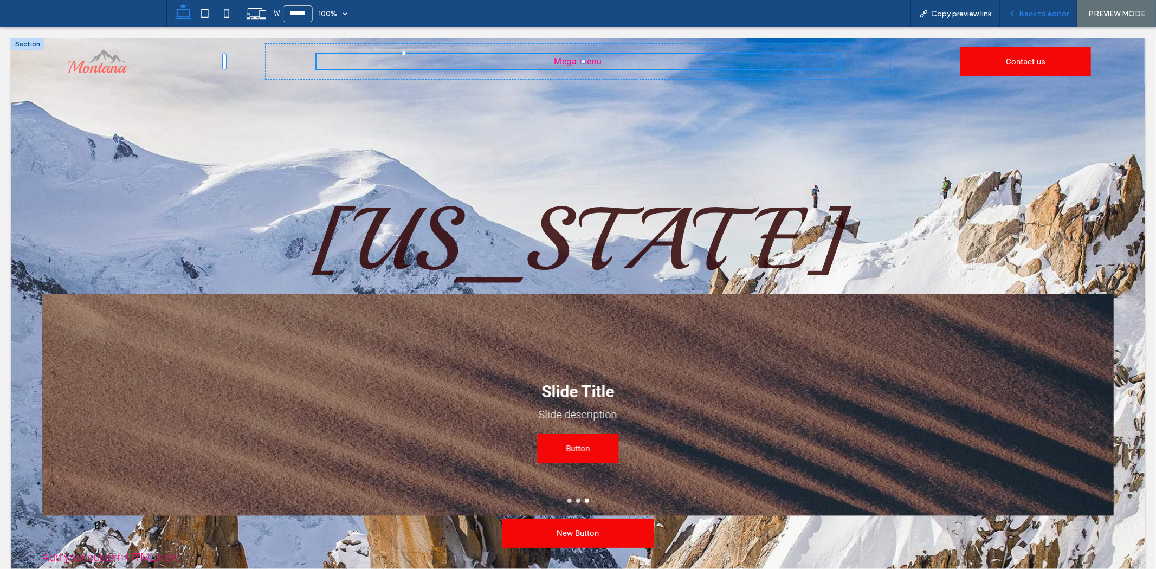
click at [1047, 9] on span "Back to editor" at bounding box center [1044, 13] width 50 height 9
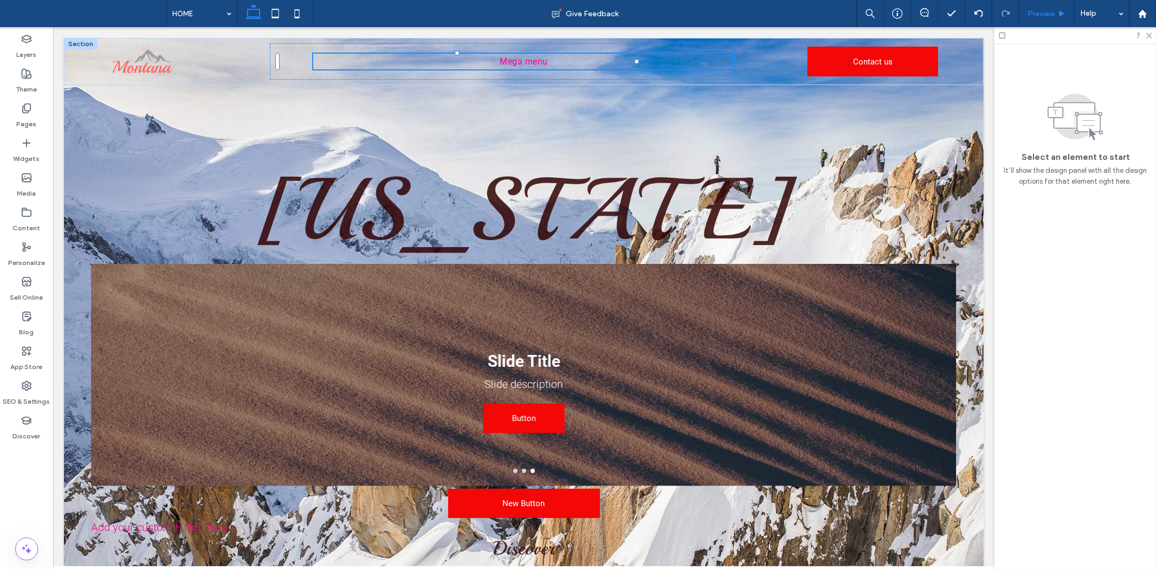
click at [1047, 11] on span "Preview" at bounding box center [1041, 13] width 27 height 9
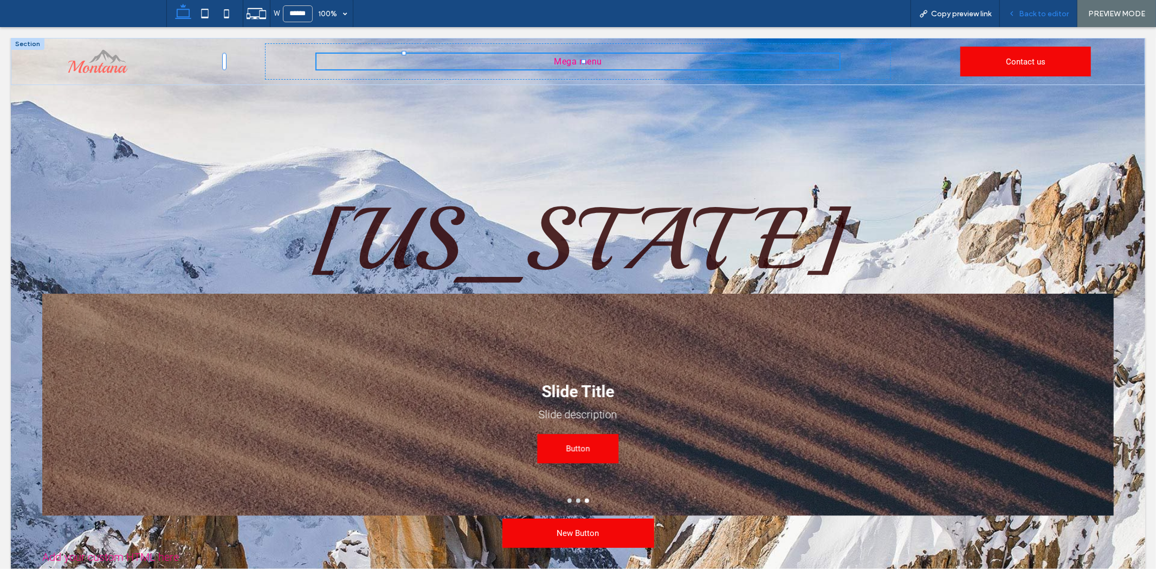
click at [1041, 14] on span "Back to editor" at bounding box center [1044, 13] width 50 height 9
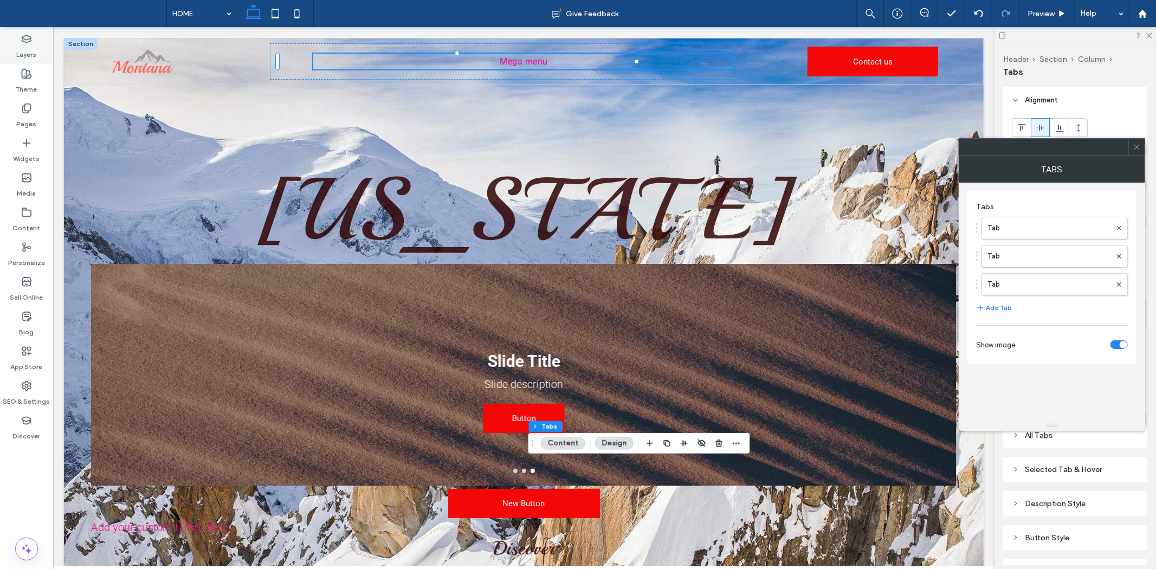
click at [17, 44] on label "Layers" at bounding box center [27, 51] width 20 height 15
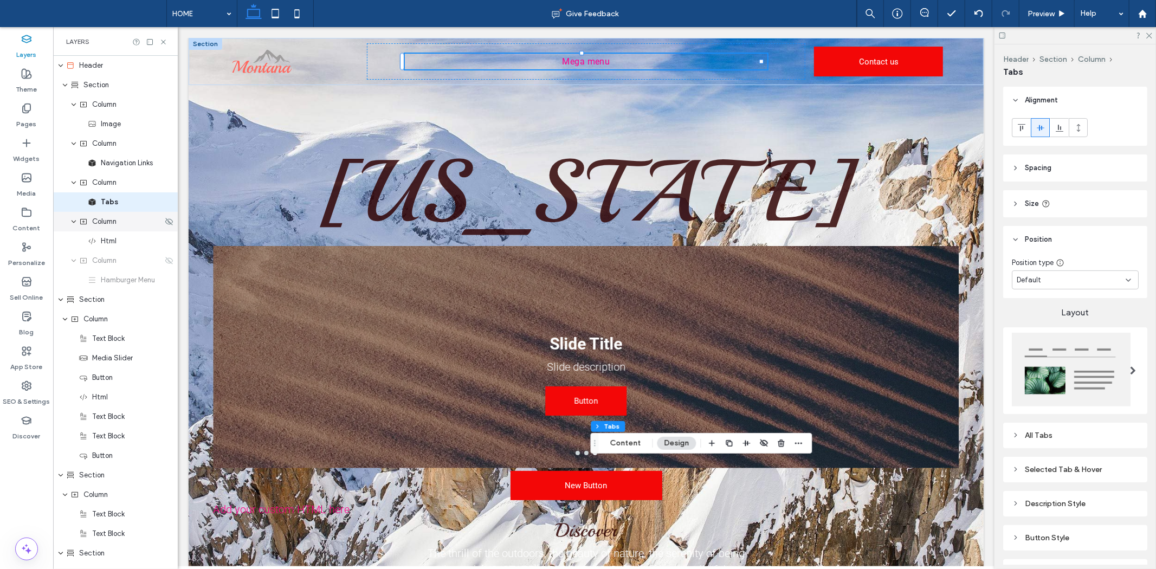
click at [114, 228] on div "Column" at bounding box center [115, 222] width 125 height 20
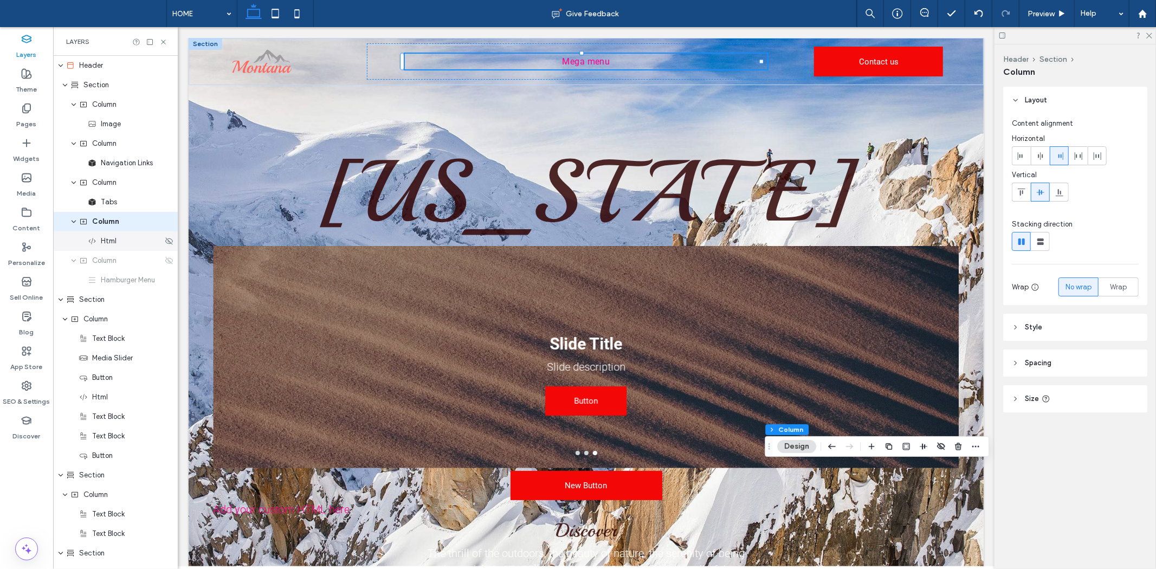
click at [118, 250] on div "Html" at bounding box center [115, 241] width 125 height 20
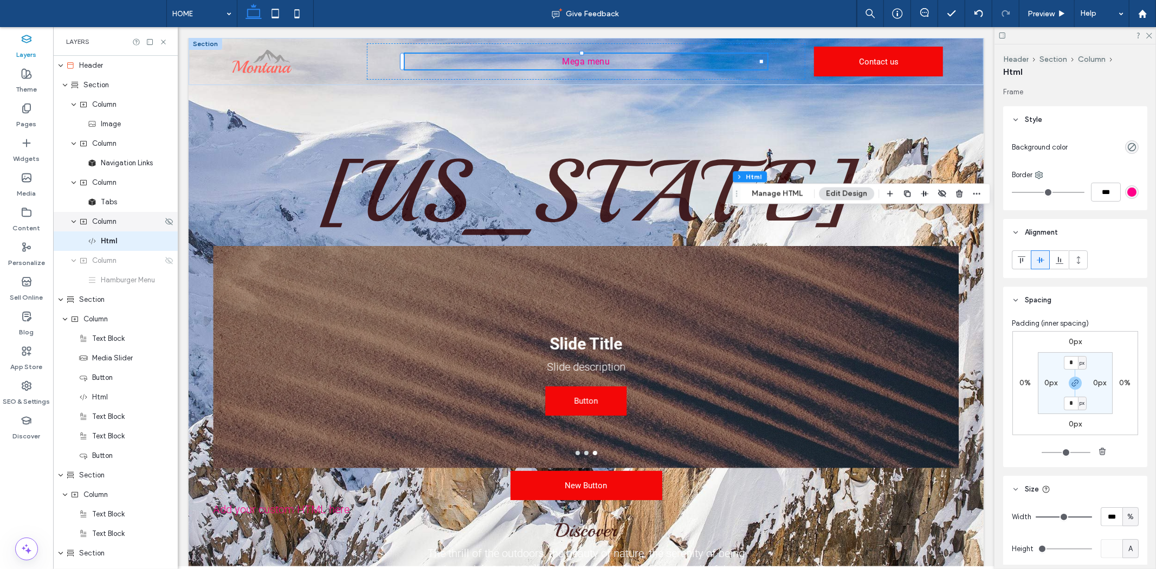
click at [110, 228] on div "Column" at bounding box center [115, 222] width 125 height 20
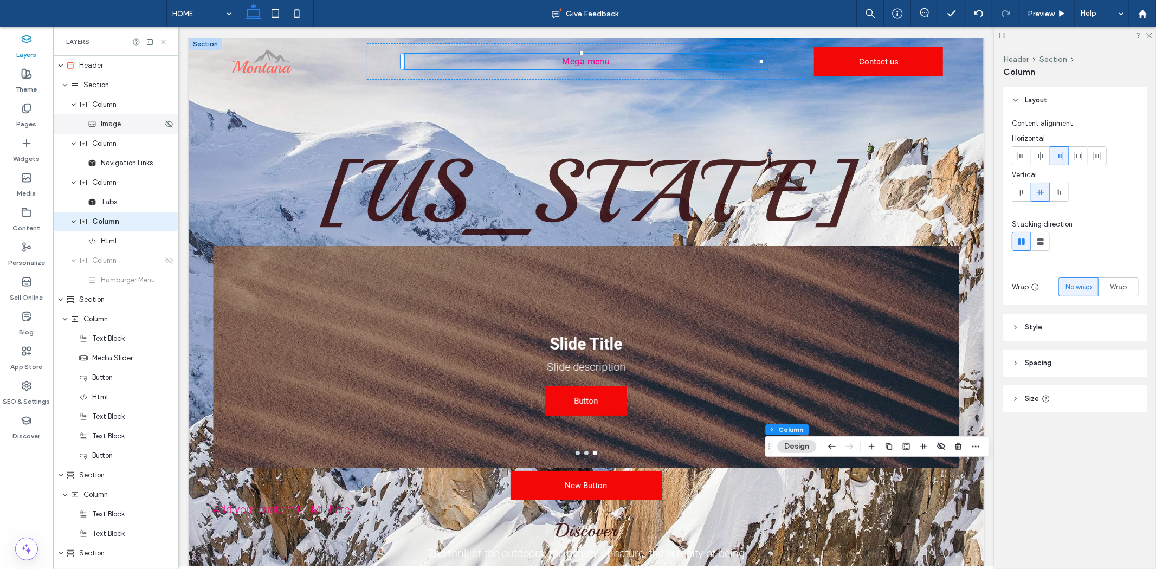
click at [106, 130] on div "Image" at bounding box center [115, 124] width 125 height 20
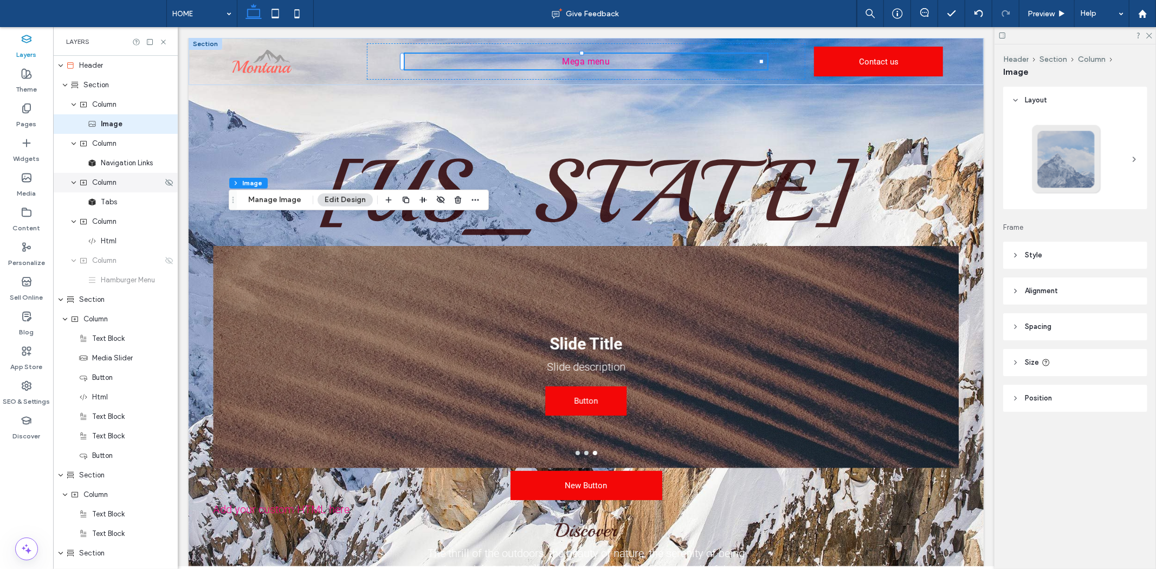
click at [120, 175] on div "Column" at bounding box center [115, 183] width 125 height 20
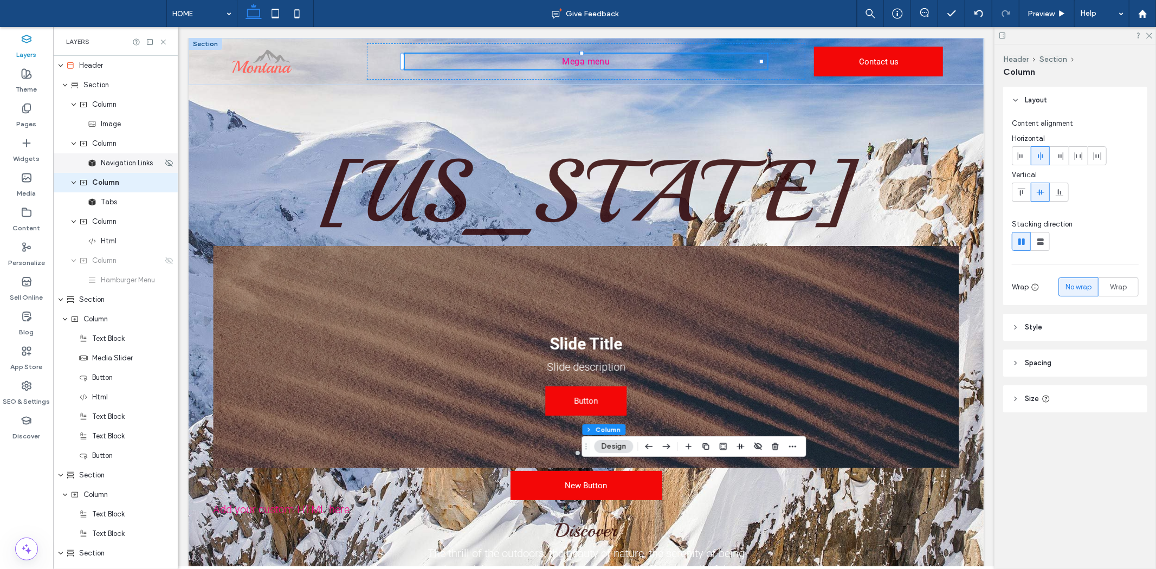
click at [117, 165] on span "Navigation Links" at bounding box center [127, 163] width 52 height 11
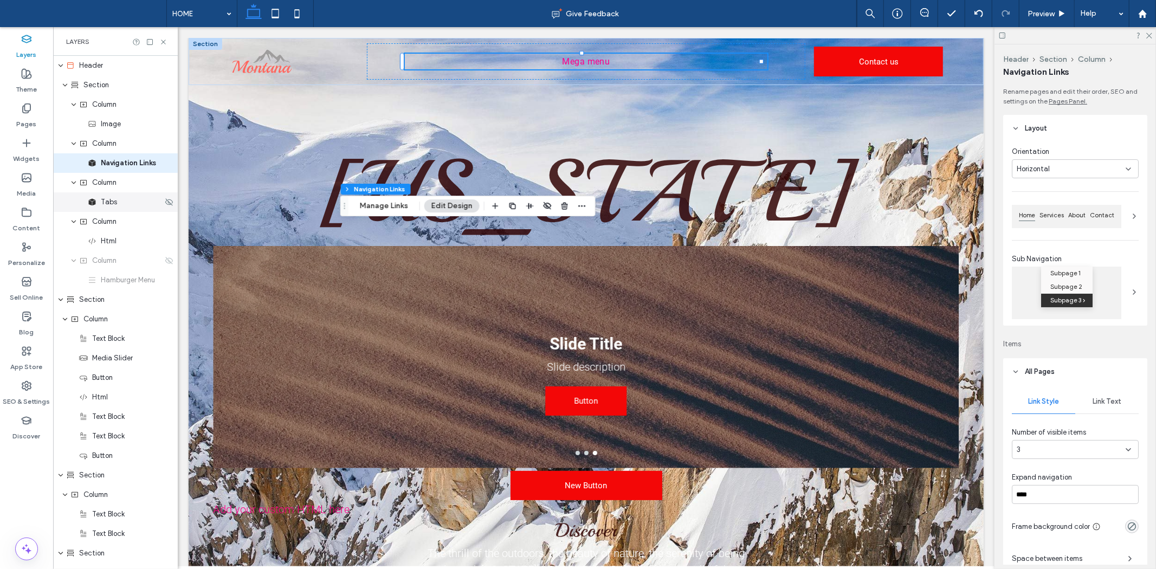
click at [120, 201] on div "Tabs" at bounding box center [125, 202] width 75 height 11
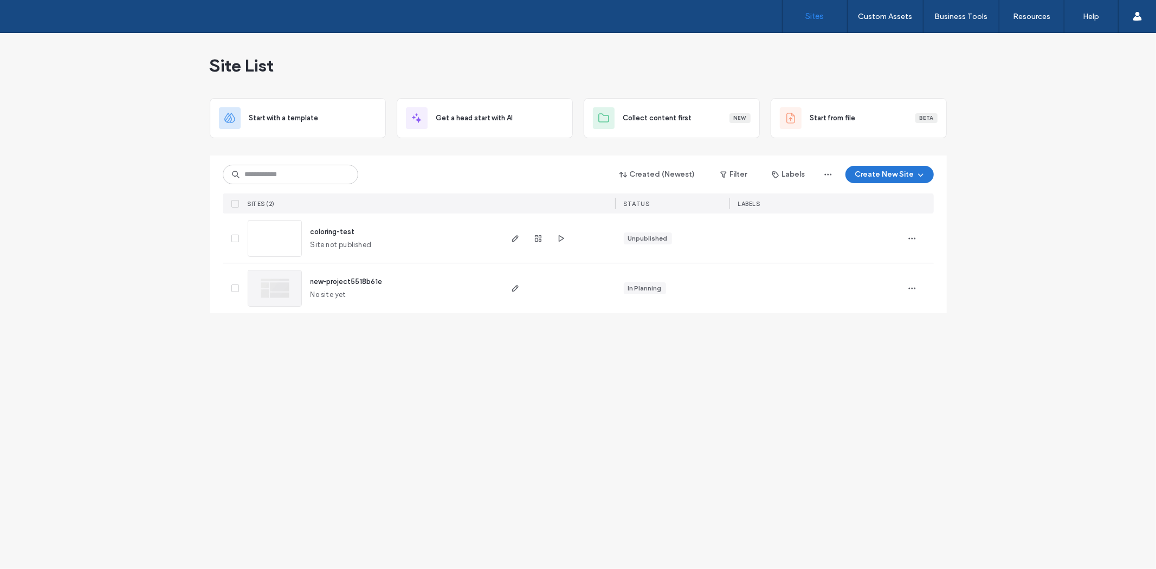
click at [888, 176] on button "Create New Site" at bounding box center [890, 174] width 88 height 17
click at [939, 214] on div "Start with a template" at bounding box center [921, 212] width 69 height 11
click at [913, 171] on button "Create New Site" at bounding box center [890, 174] width 88 height 17
click at [1053, 196] on div "Site List Start with a template Get a head start with AI Collect content first …" at bounding box center [578, 301] width 1156 height 536
click at [873, 178] on button "Create New Site" at bounding box center [890, 174] width 88 height 17
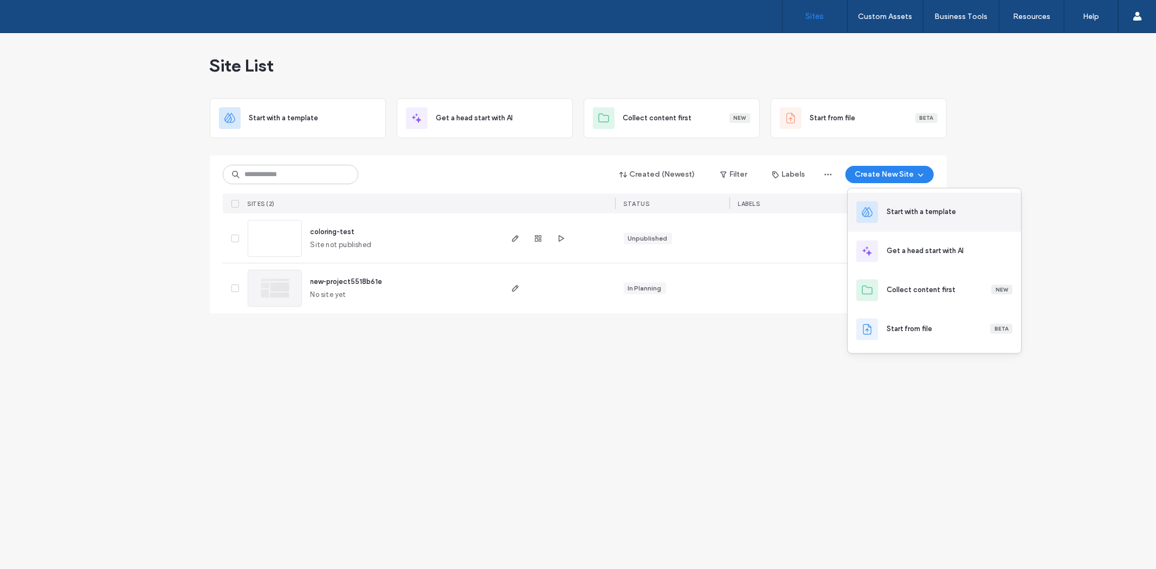
click at [942, 215] on div "Start with a template" at bounding box center [921, 212] width 69 height 11
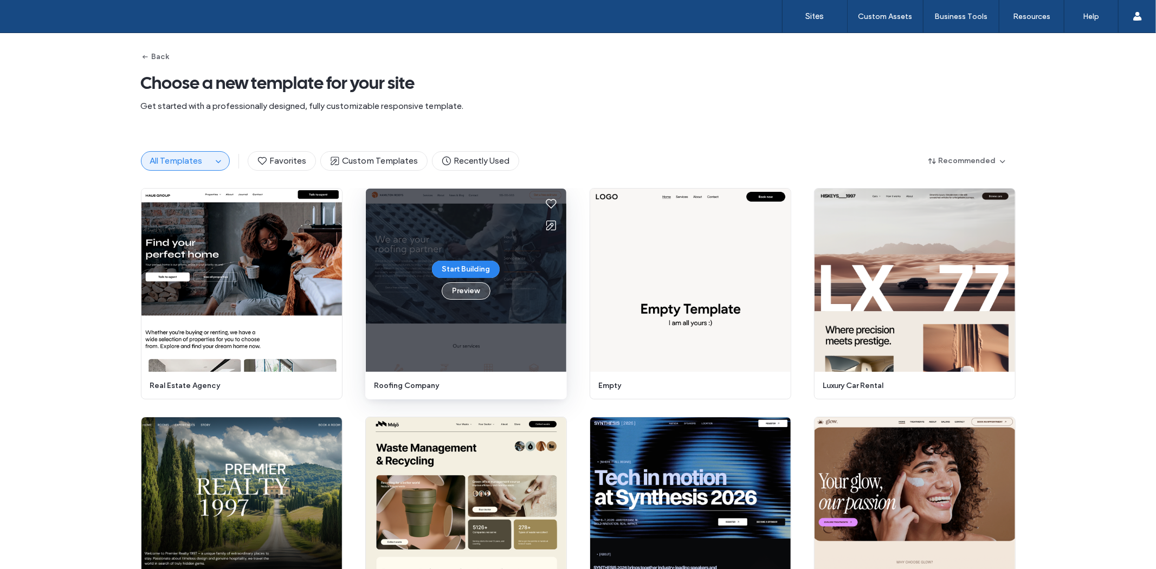
click at [461, 294] on button "Preview" at bounding box center [466, 290] width 49 height 17
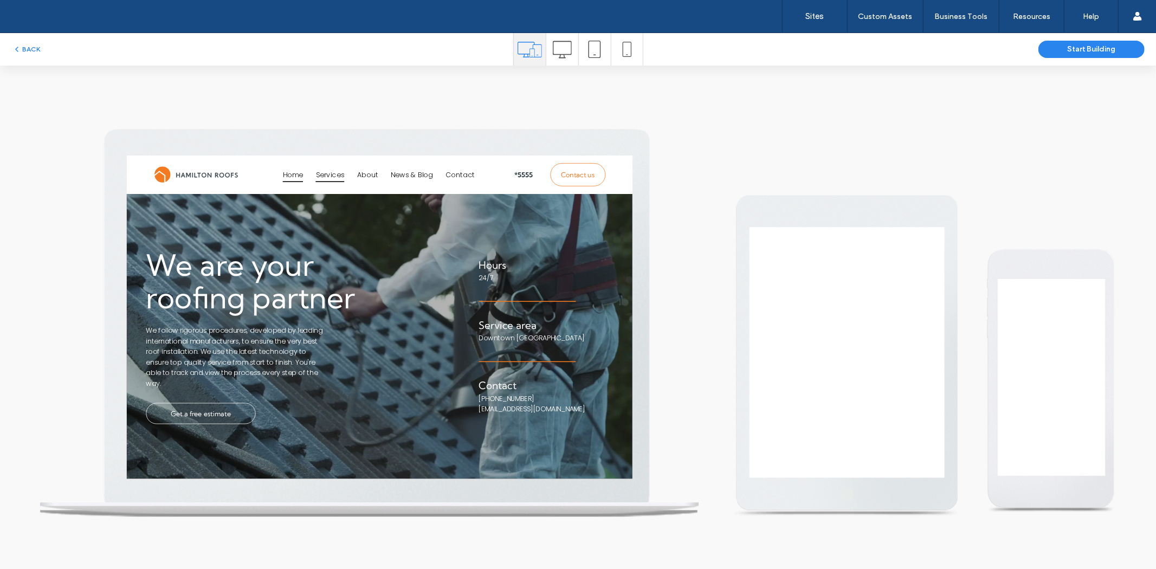
click at [406, 181] on link "Services" at bounding box center [387, 180] width 53 height 30
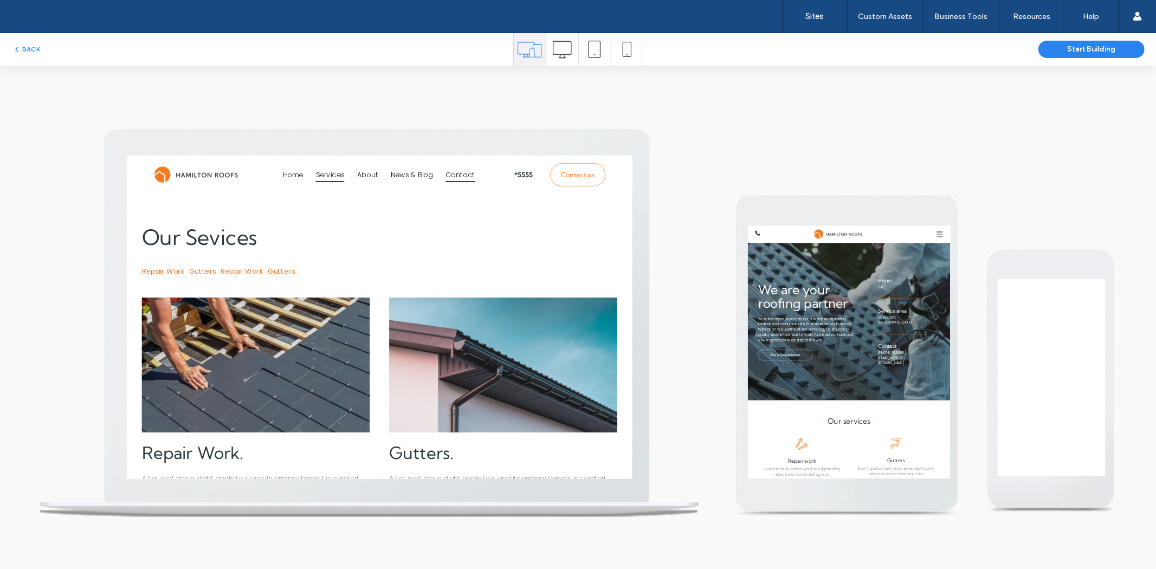
click at [442, 181] on span "About" at bounding box center [435, 180] width 27 height 19
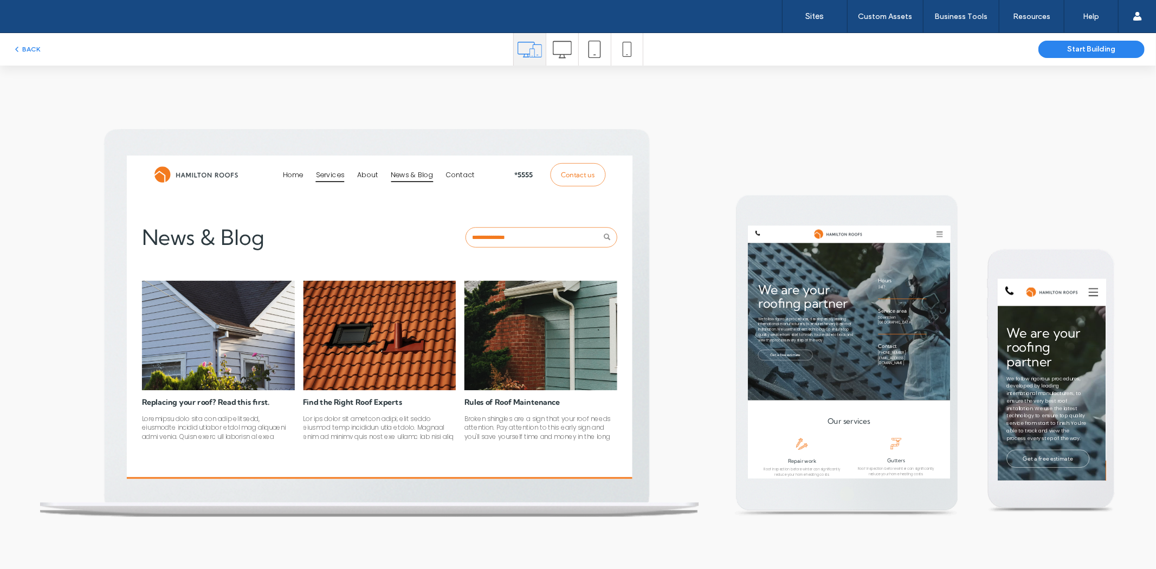
click at [361, 188] on link "Services" at bounding box center [387, 180] width 53 height 30
click at [23, 51] on button "BACK" at bounding box center [26, 49] width 28 height 13
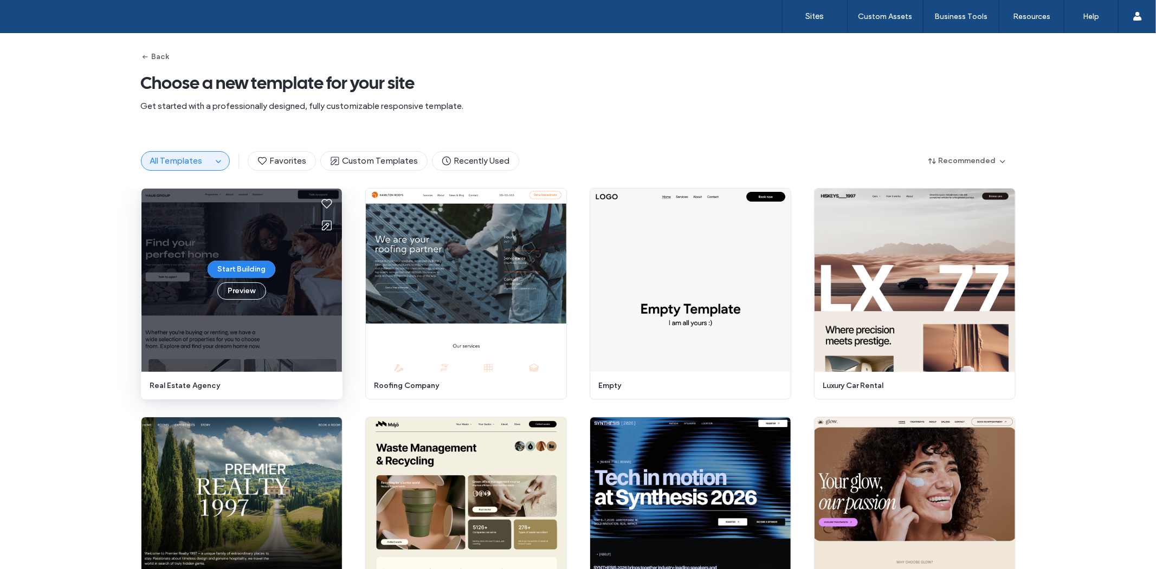
click at [274, 263] on div "Start Building Preview" at bounding box center [241, 280] width 201 height 183
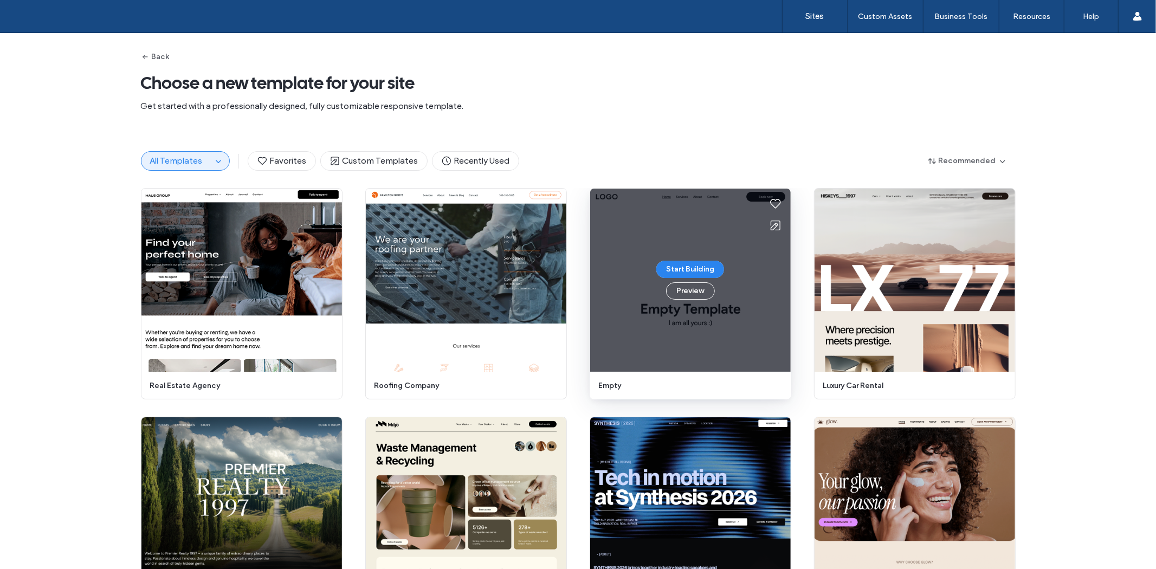
click at [765, 314] on div "Start Building Preview" at bounding box center [690, 280] width 201 height 183
click at [676, 294] on button "Preview" at bounding box center [690, 290] width 49 height 17
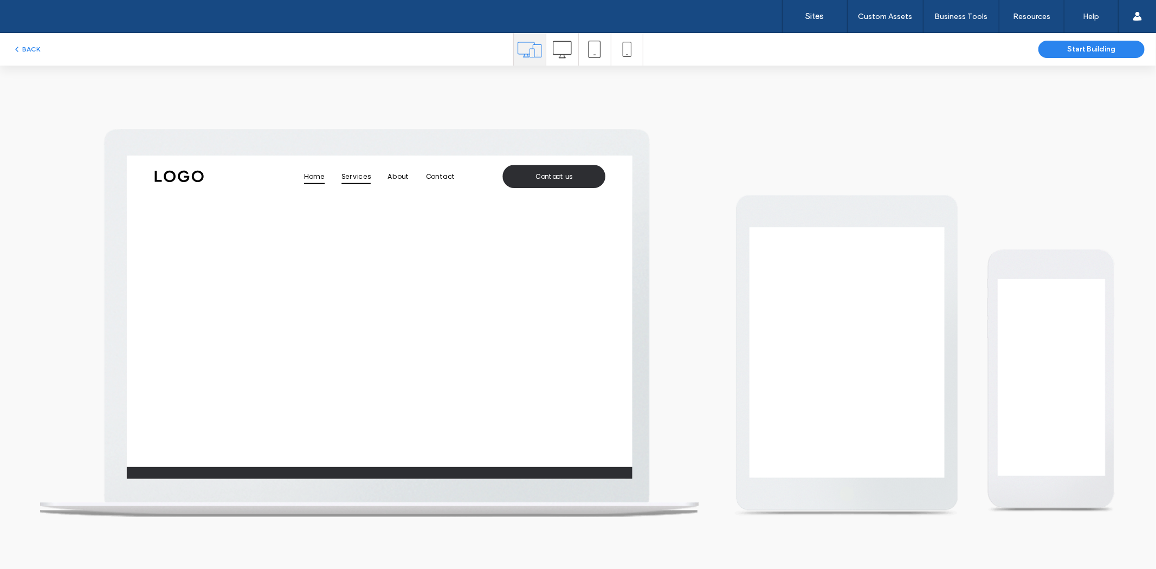
click at [403, 180] on span "Services" at bounding box center [422, 182] width 38 height 19
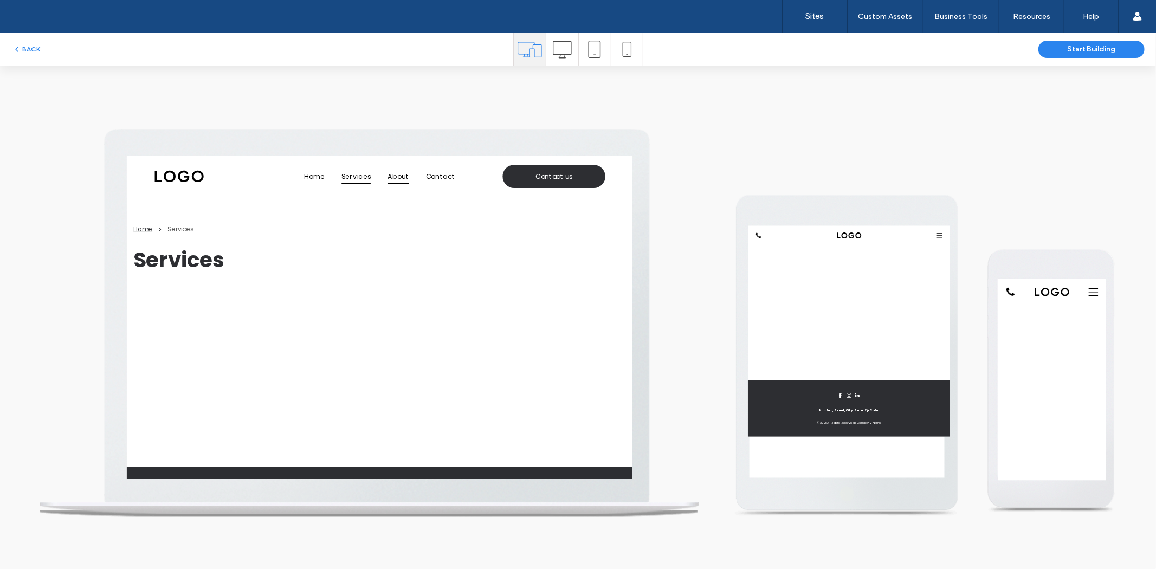
click at [476, 186] on span "About" at bounding box center [475, 182] width 27 height 19
click at [515, 184] on span "Contact" at bounding box center [529, 182] width 37 height 19
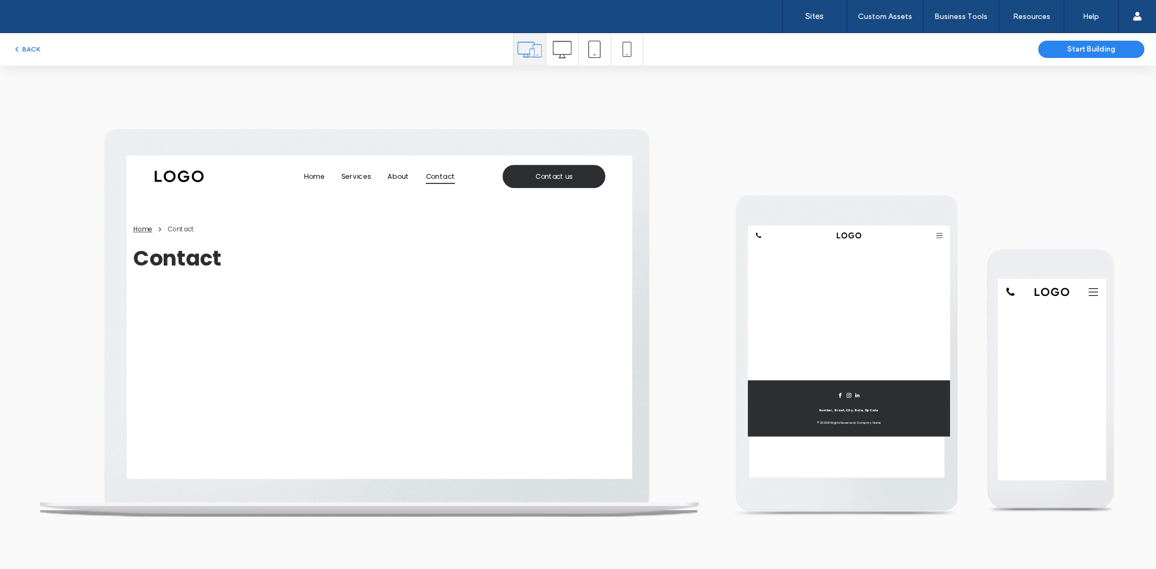
click at [30, 49] on button "BACK" at bounding box center [26, 49] width 28 height 13
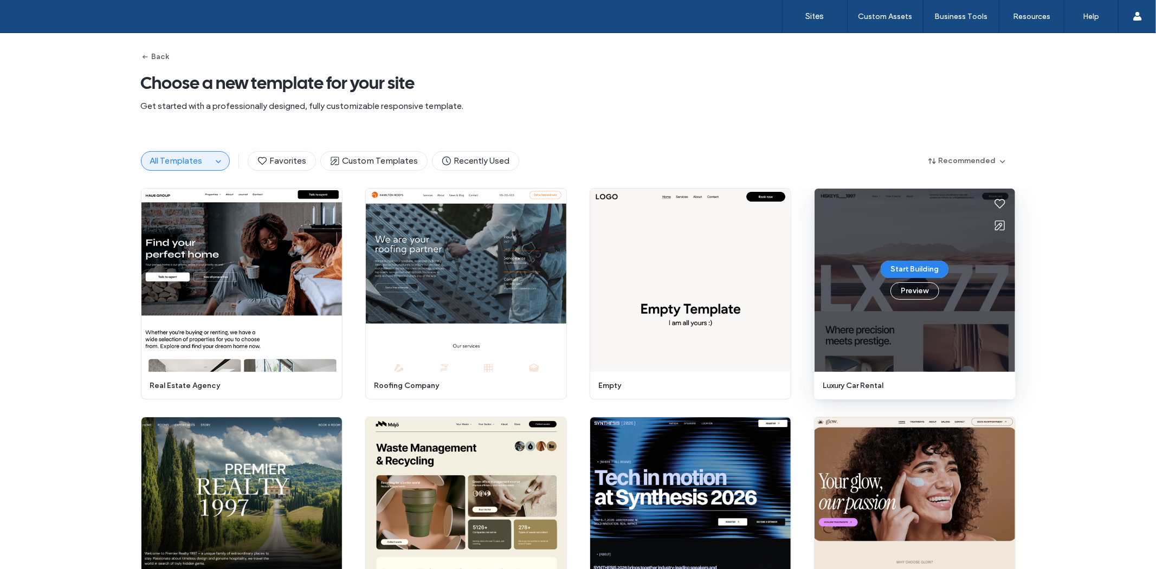
click at [931, 349] on div "Start Building Preview" at bounding box center [915, 280] width 201 height 183
click at [911, 291] on button "Preview" at bounding box center [915, 290] width 49 height 17
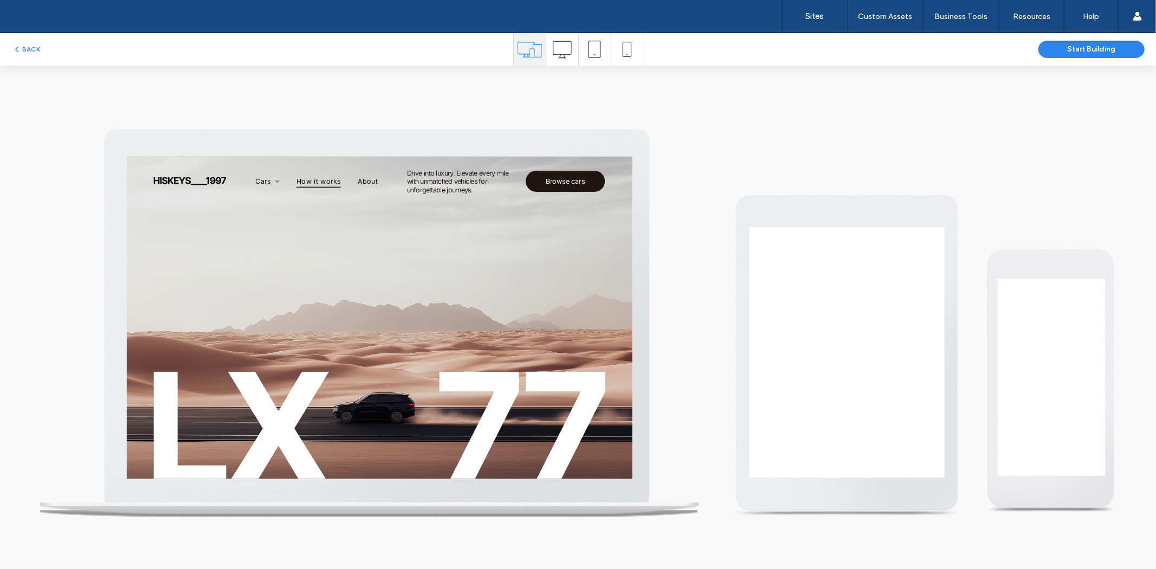
click at [352, 195] on span "How it works" at bounding box center [373, 188] width 57 height 16
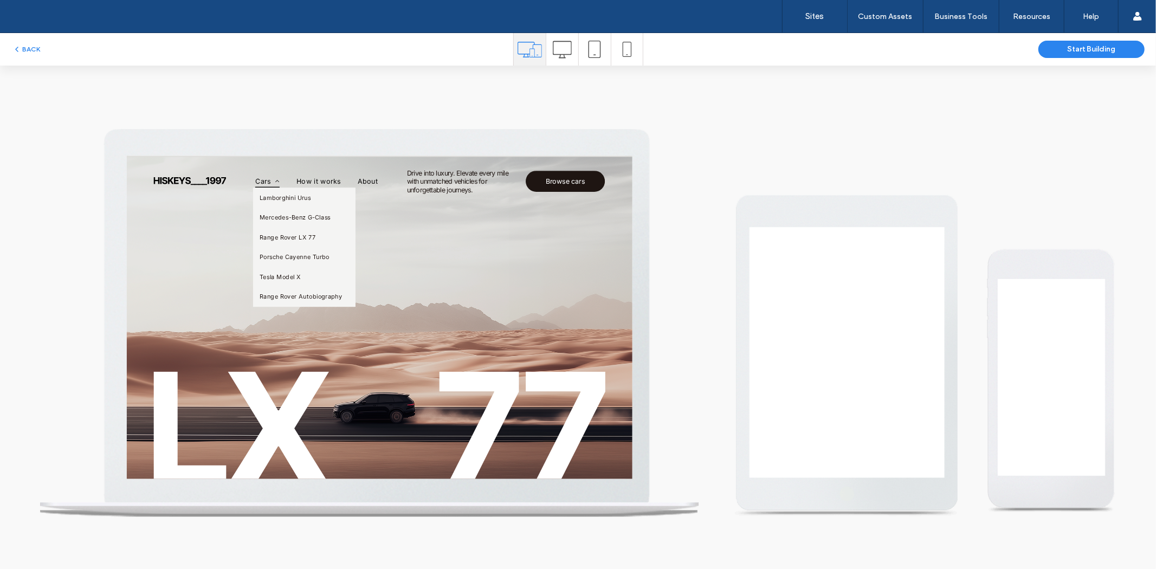
click at [305, 191] on span "Cars" at bounding box center [307, 188] width 31 height 16
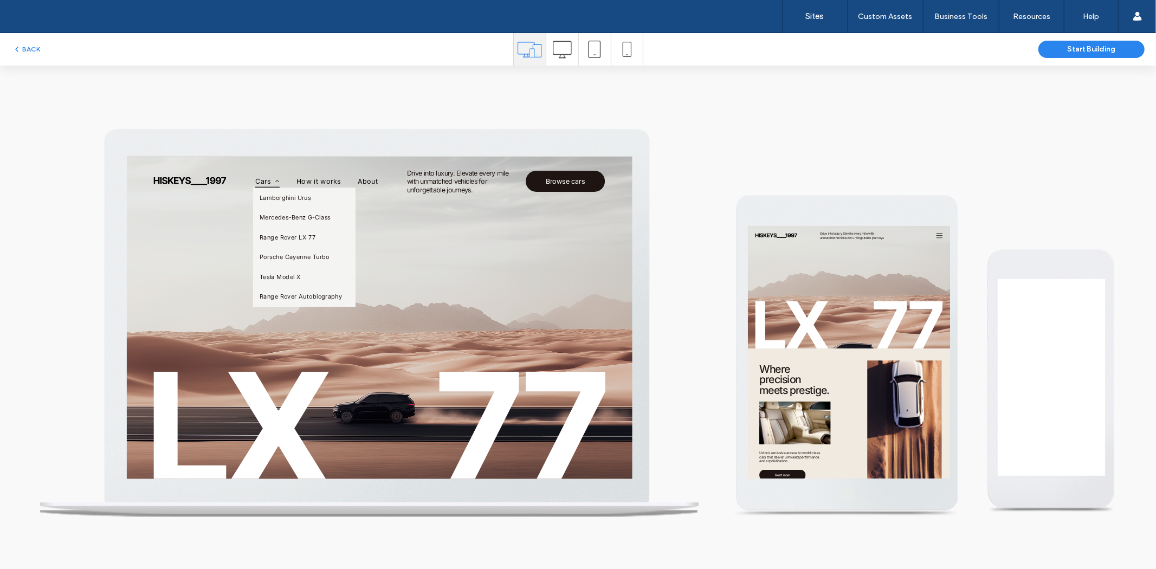
click at [308, 188] on span "Cars" at bounding box center [307, 188] width 31 height 16
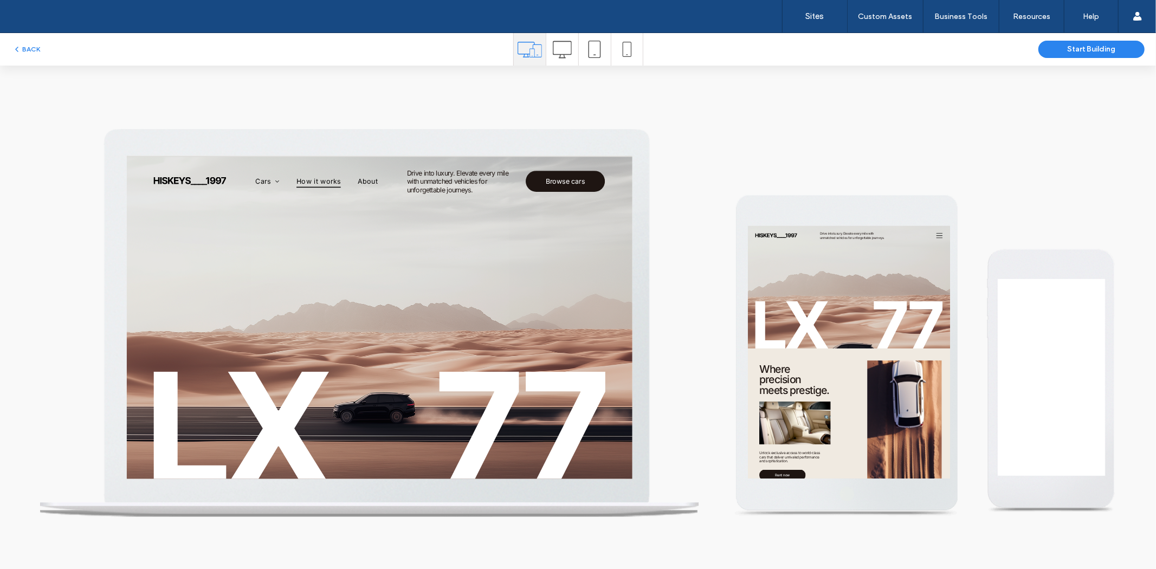
click at [396, 188] on span "How it works" at bounding box center [373, 188] width 57 height 16
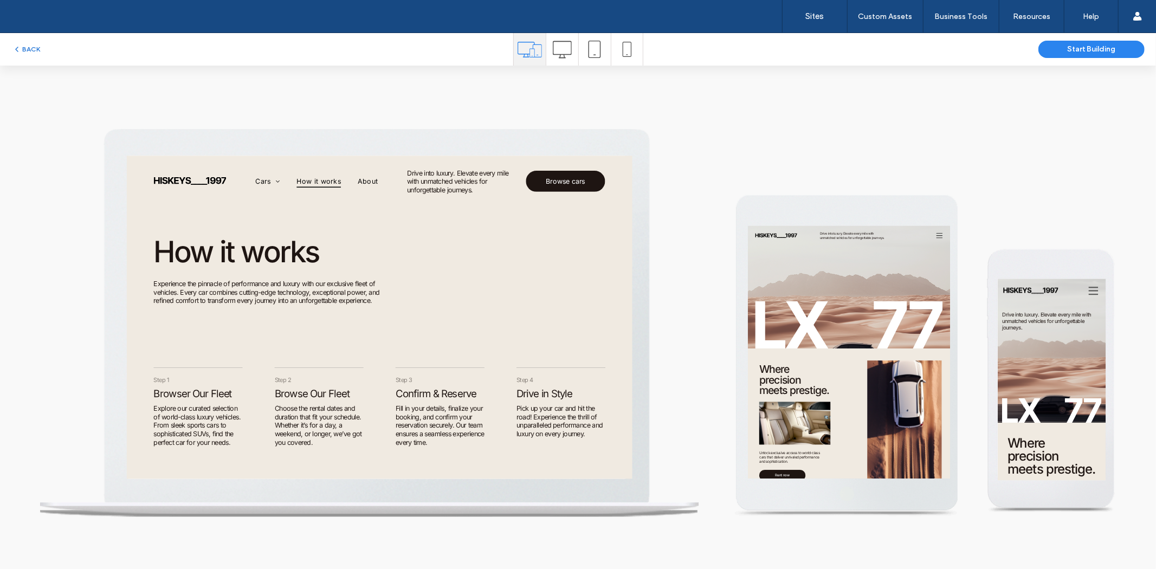
click at [33, 44] on button "BACK" at bounding box center [26, 49] width 28 height 13
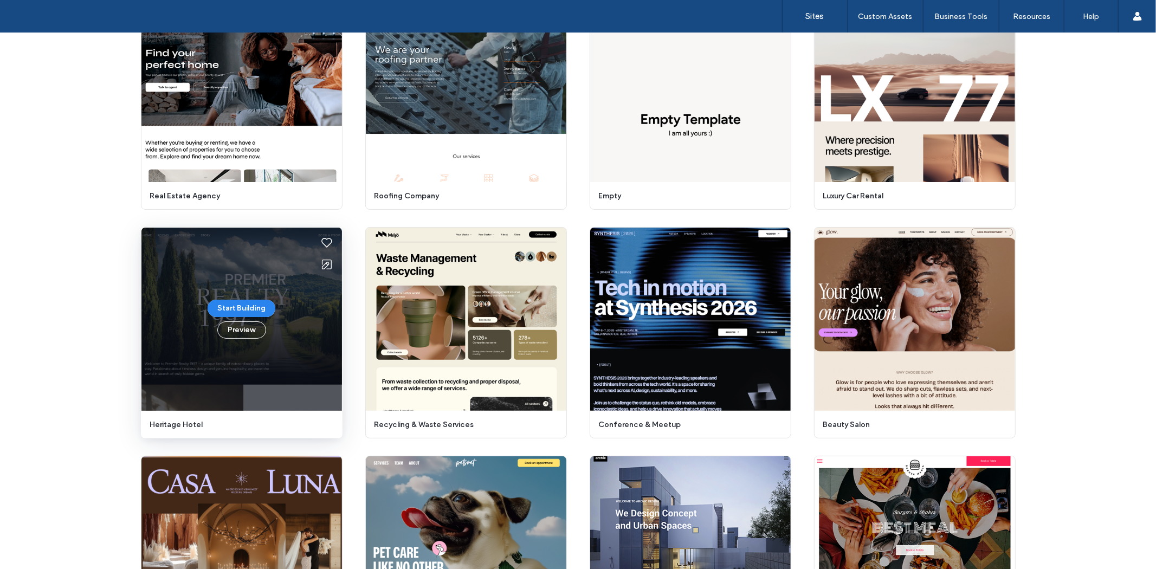
scroll to position [220, 0]
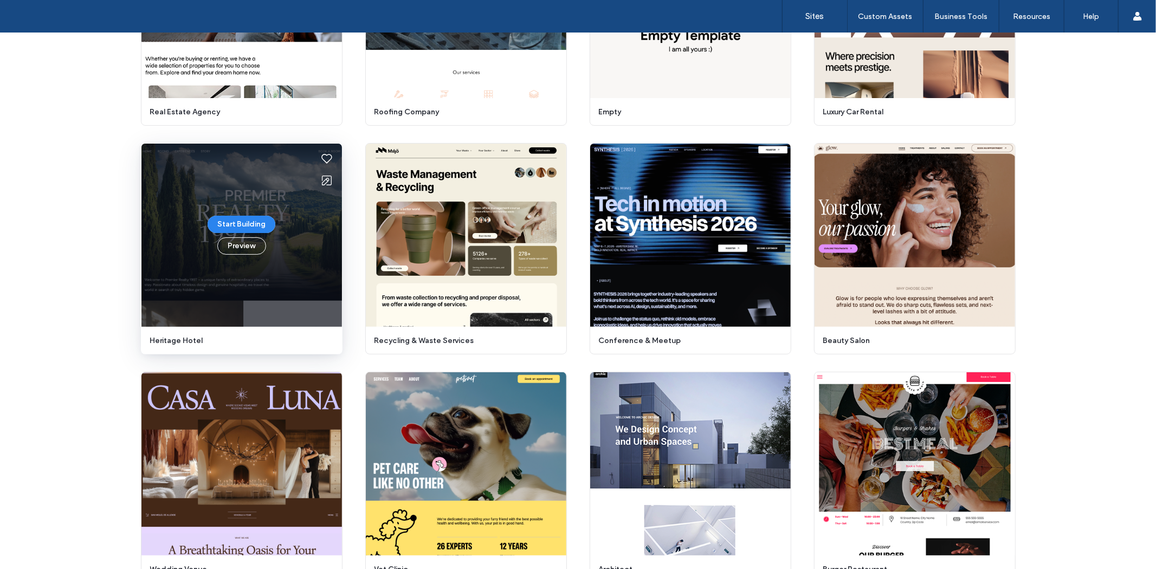
click at [314, 317] on div "Start Building Preview" at bounding box center [241, 235] width 201 height 183
click at [256, 249] on button "Preview" at bounding box center [241, 245] width 49 height 17
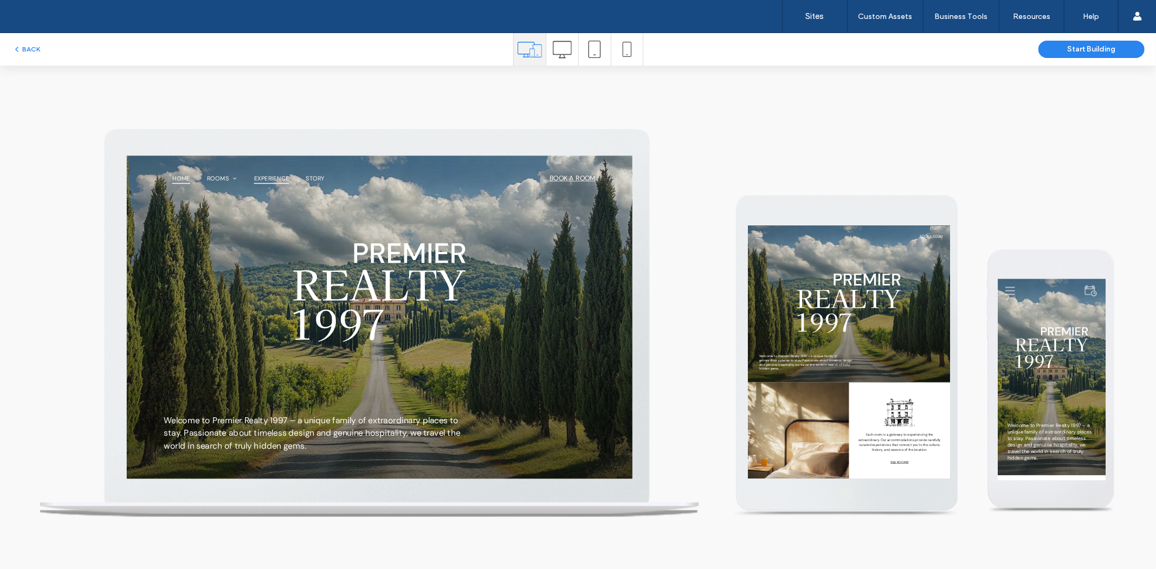
scroll to position [0, 0]
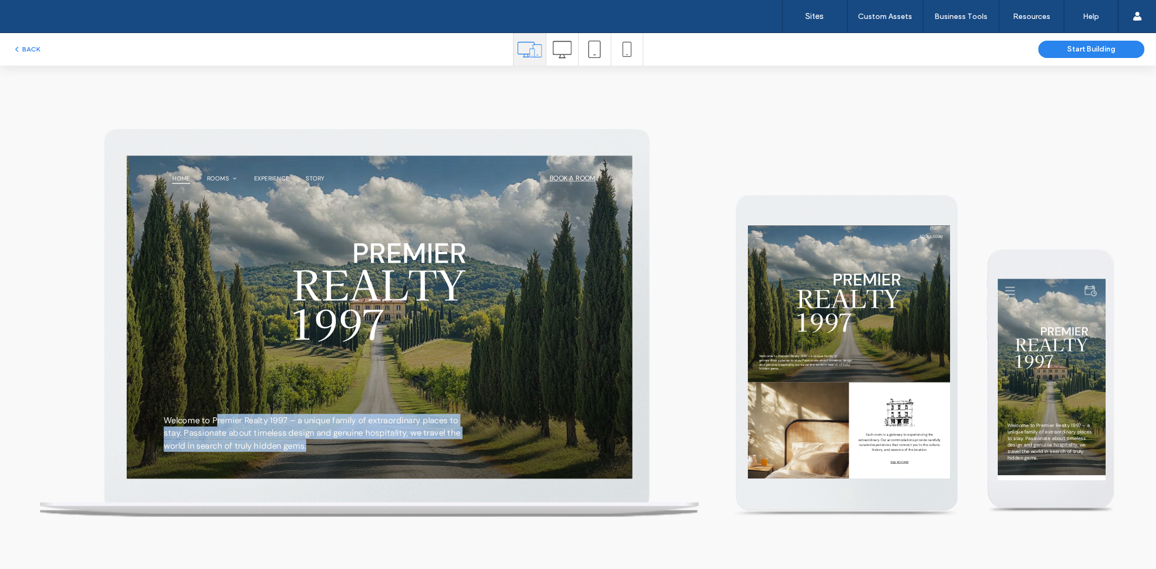
drag, startPoint x: 250, startPoint y: 504, endPoint x: 404, endPoint y: 540, distance: 157.5
click at [404, 540] on div "Welcome to Premier Realty 1997 – a unique family of extraordinary places to sta…" at bounding box center [451, 403] width 572 height 286
click at [426, 540] on div "Welcome to Premier Realty 1997 – a unique family of extraordinary places to sta…" at bounding box center [451, 403] width 572 height 286
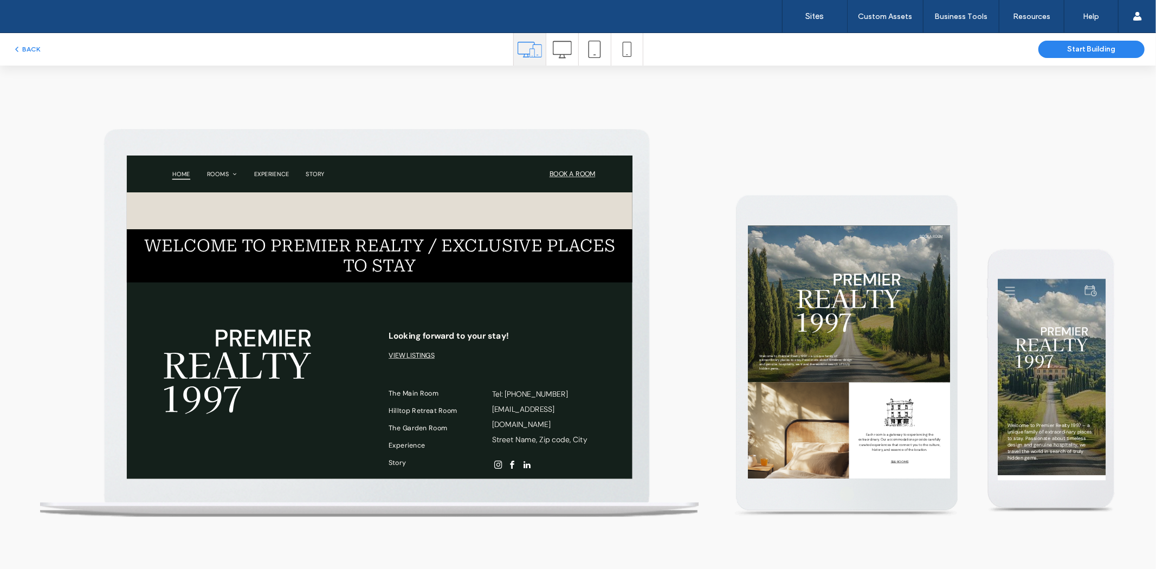
click at [556, 56] on icon at bounding box center [562, 49] width 19 height 19
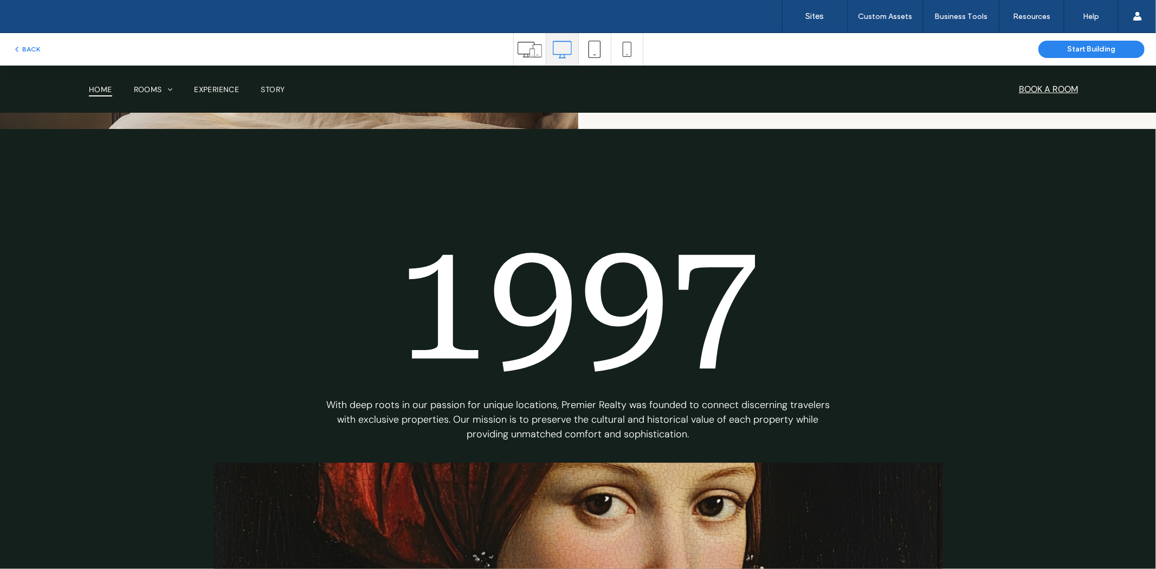
click at [589, 49] on icon at bounding box center [594, 49] width 17 height 17
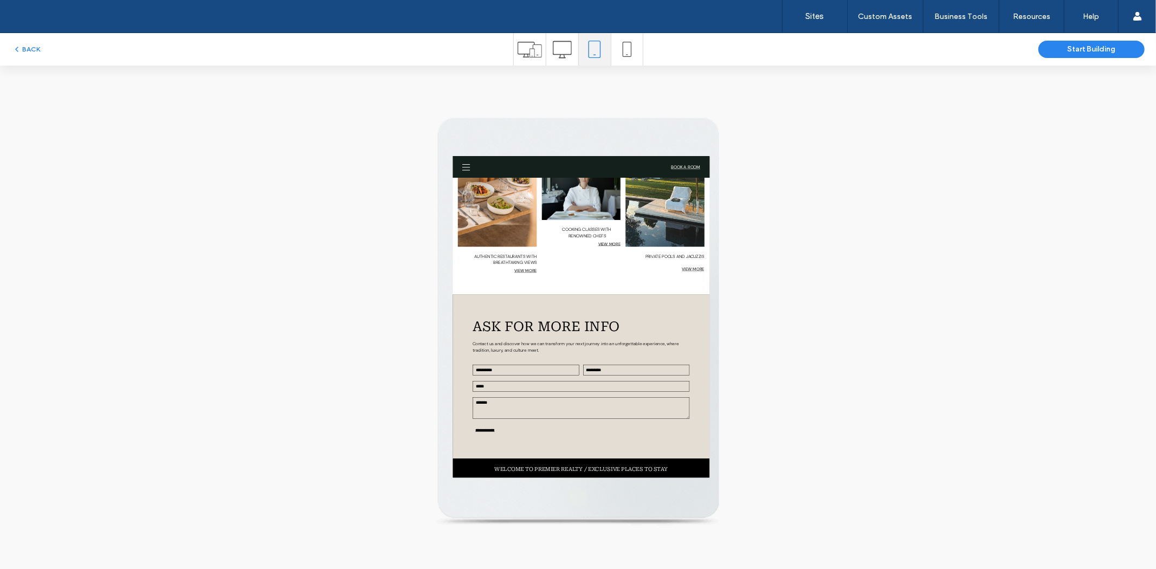
drag, startPoint x: 738, startPoint y: 631, endPoint x: 788, endPoint y: 330, distance: 305.5
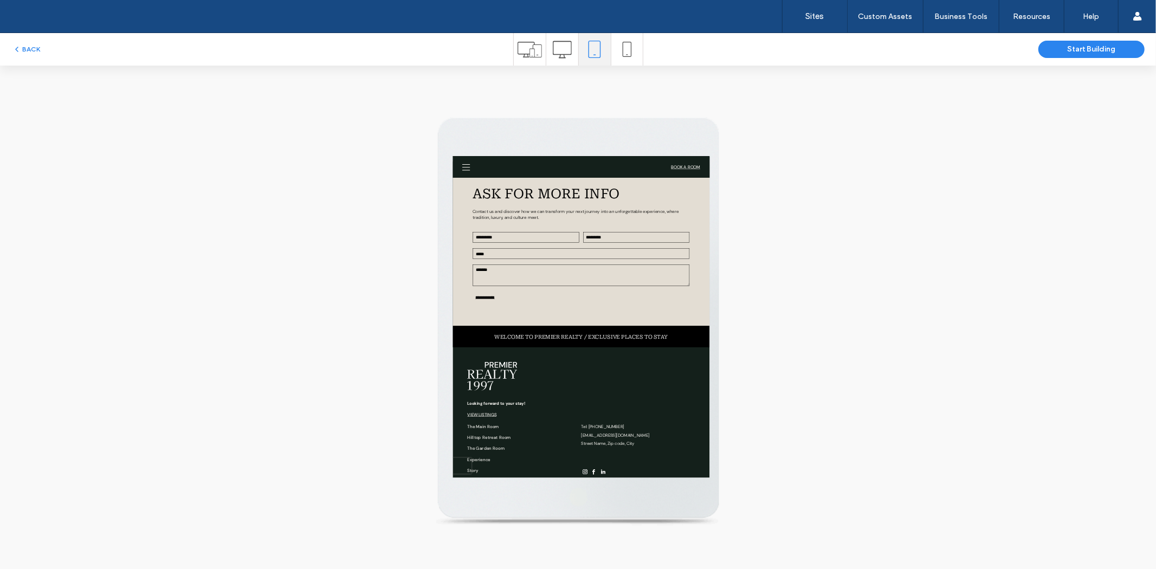
click at [621, 46] on icon at bounding box center [627, 49] width 15 height 15
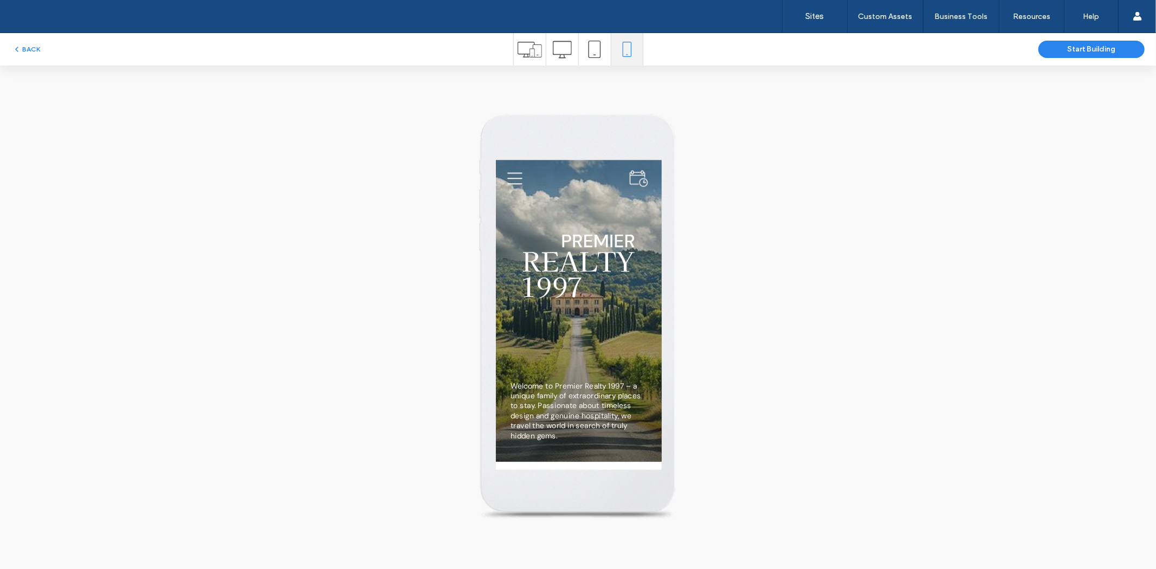
click at [587, 47] on icon at bounding box center [594, 49] width 17 height 17
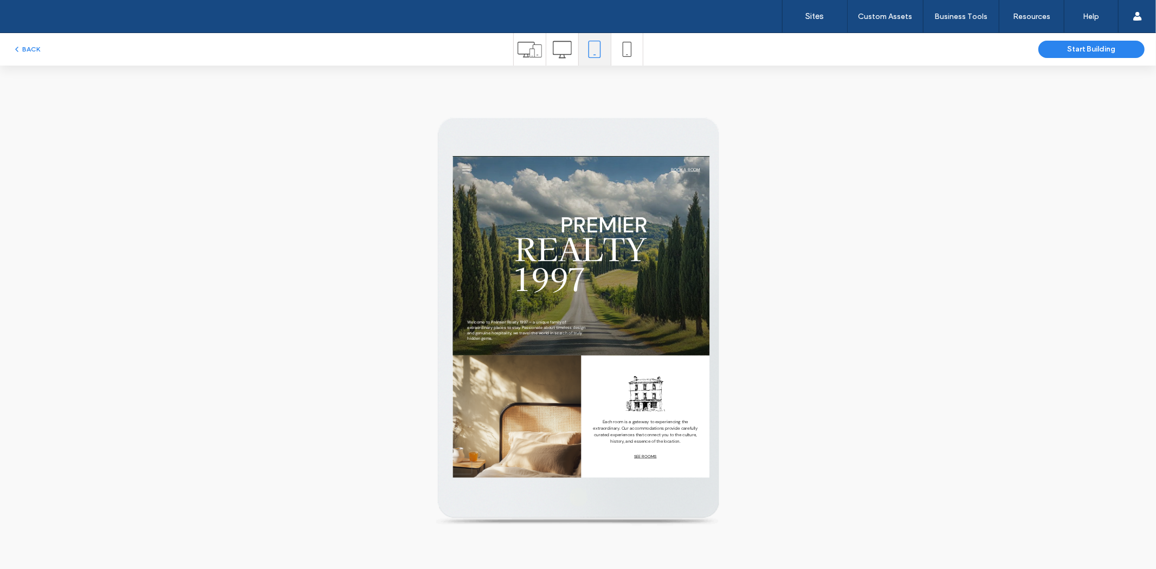
click at [630, 46] on icon at bounding box center [627, 49] width 15 height 15
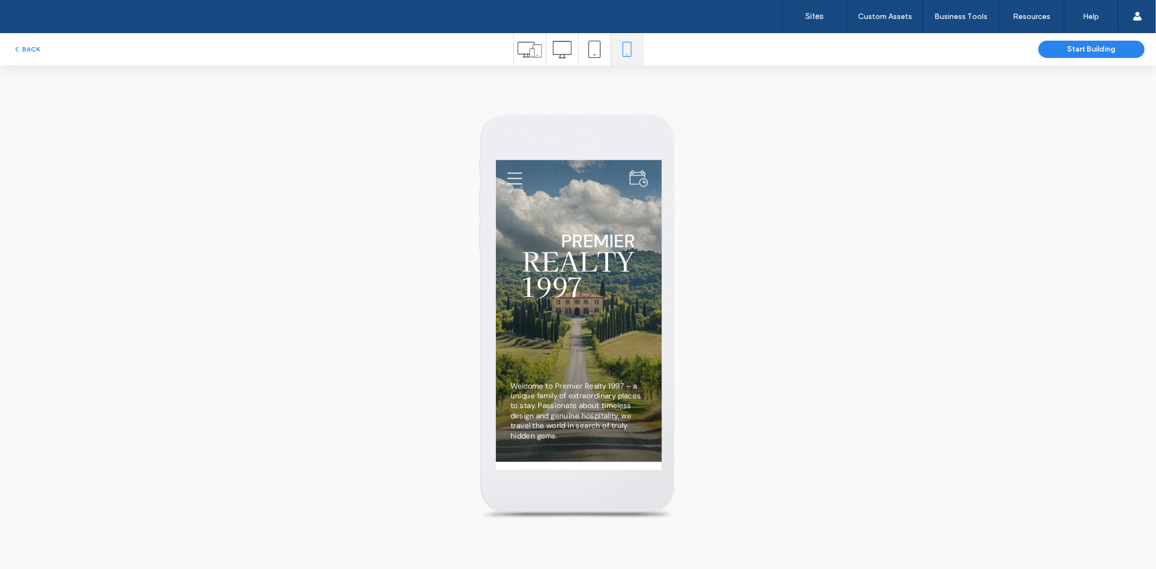
click at [590, 52] on icon at bounding box center [594, 49] width 17 height 17
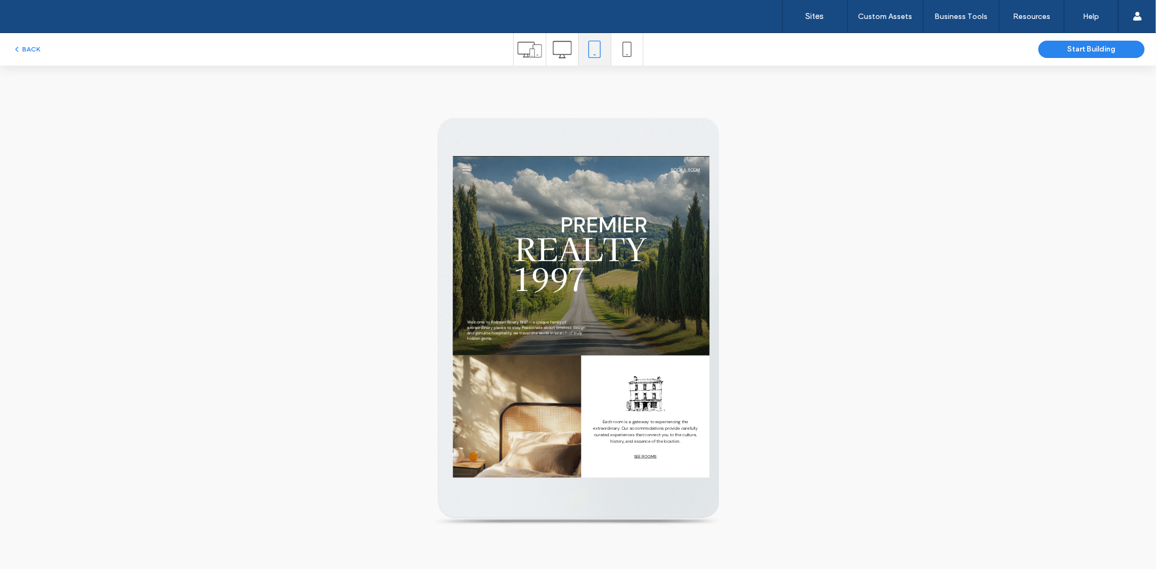
click at [564, 55] on icon at bounding box center [562, 49] width 19 height 19
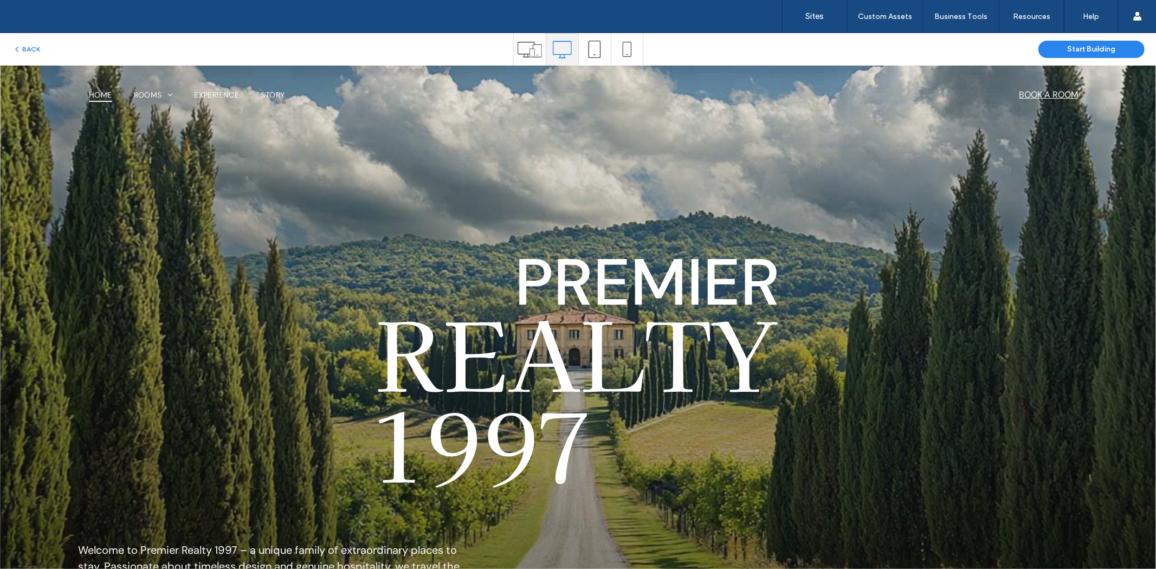
click at [632, 51] on icon at bounding box center [627, 49] width 15 height 15
